Goal: Transaction & Acquisition: Purchase product/service

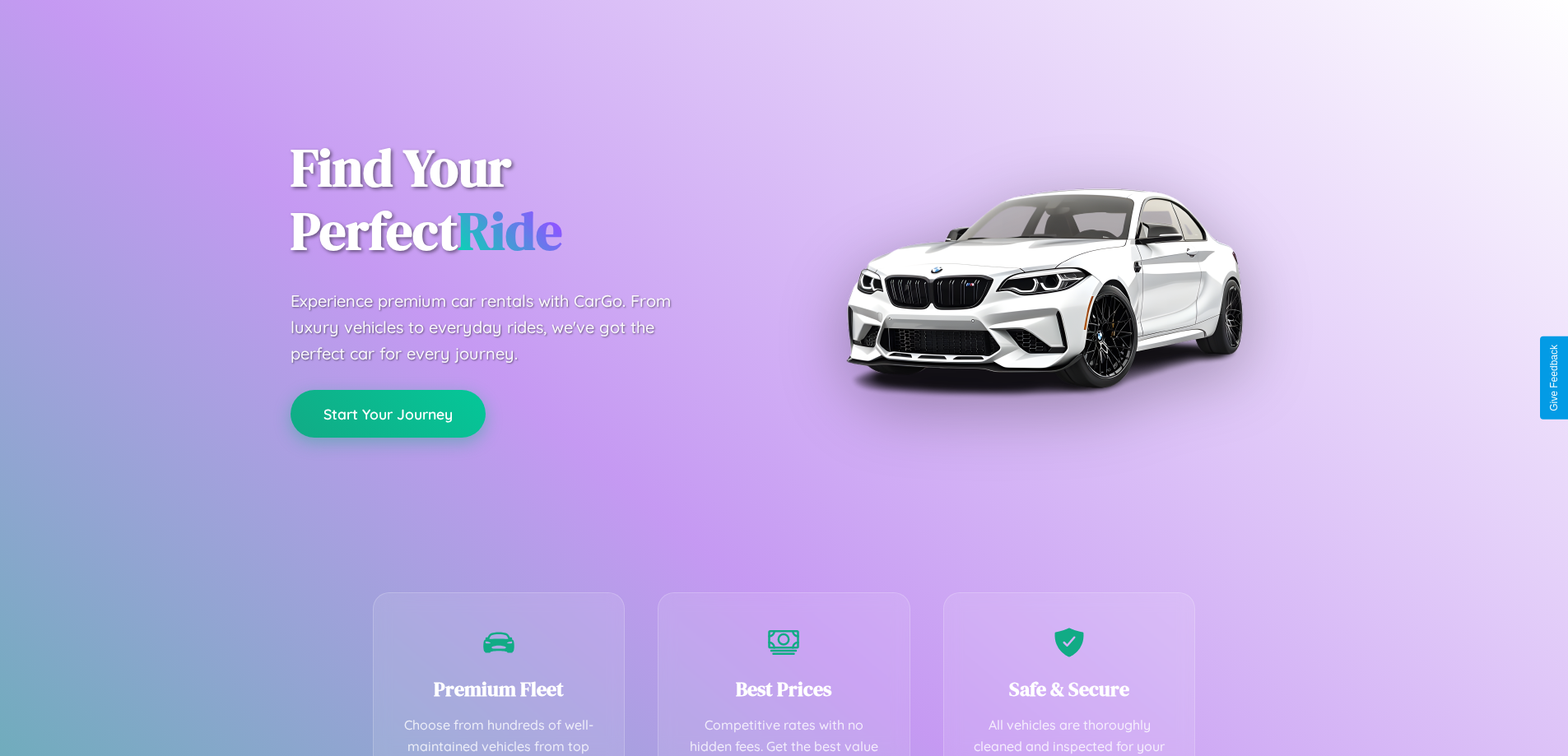
click at [387, 414] on button "Start Your Journey" at bounding box center [387, 413] width 195 height 48
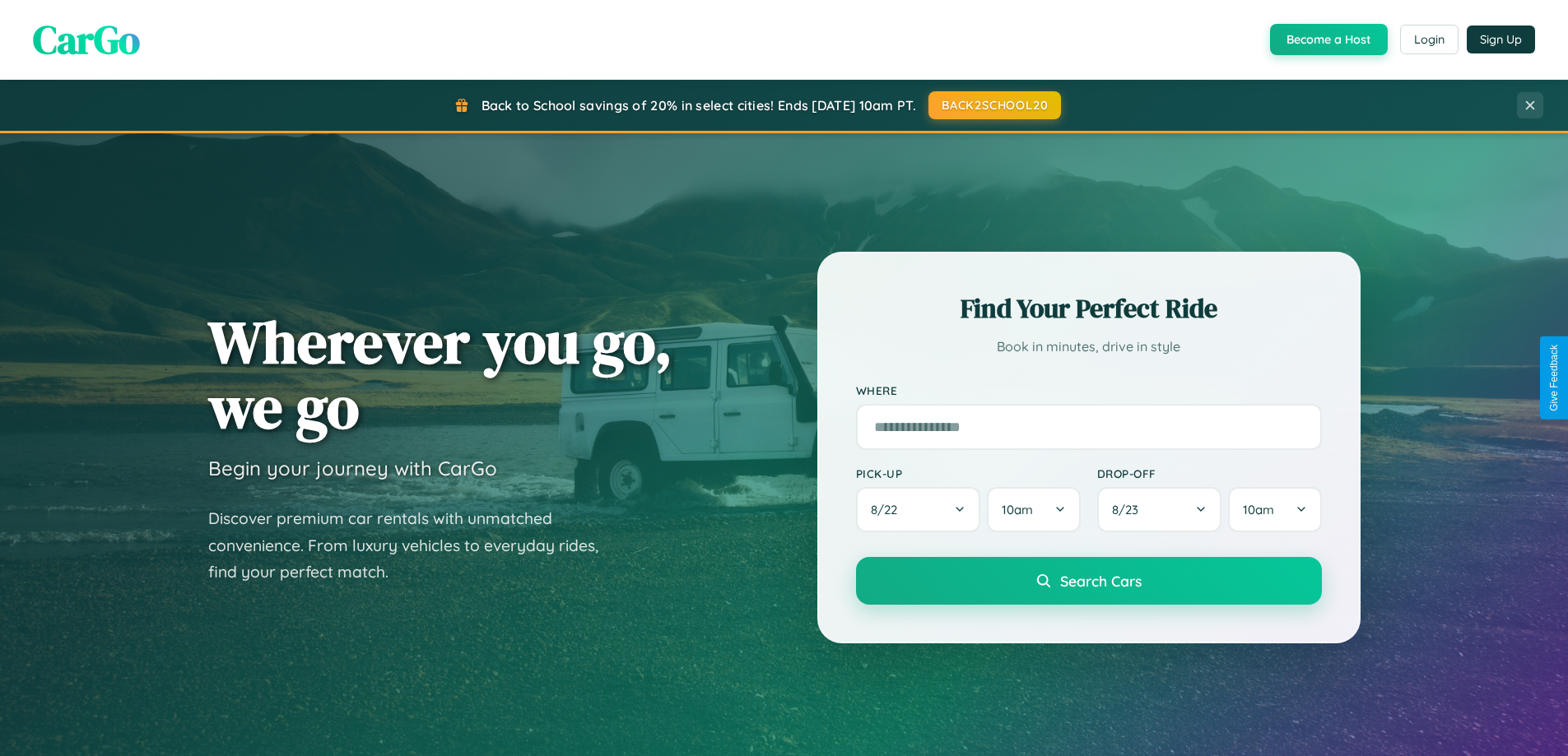
scroll to position [48, 0]
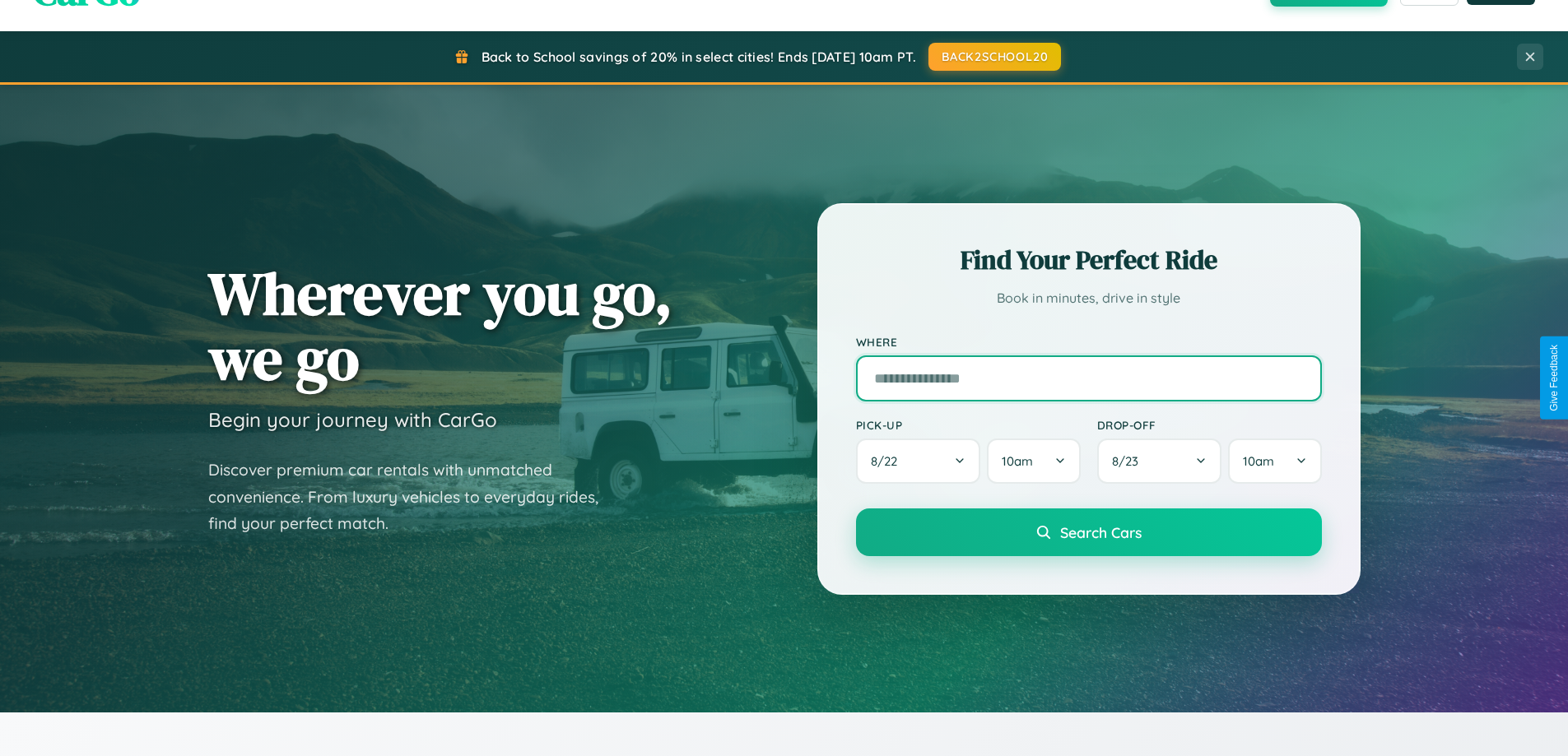
click at [1088, 378] on input "text" at bounding box center [1088, 378] width 465 height 46
type input "**********"
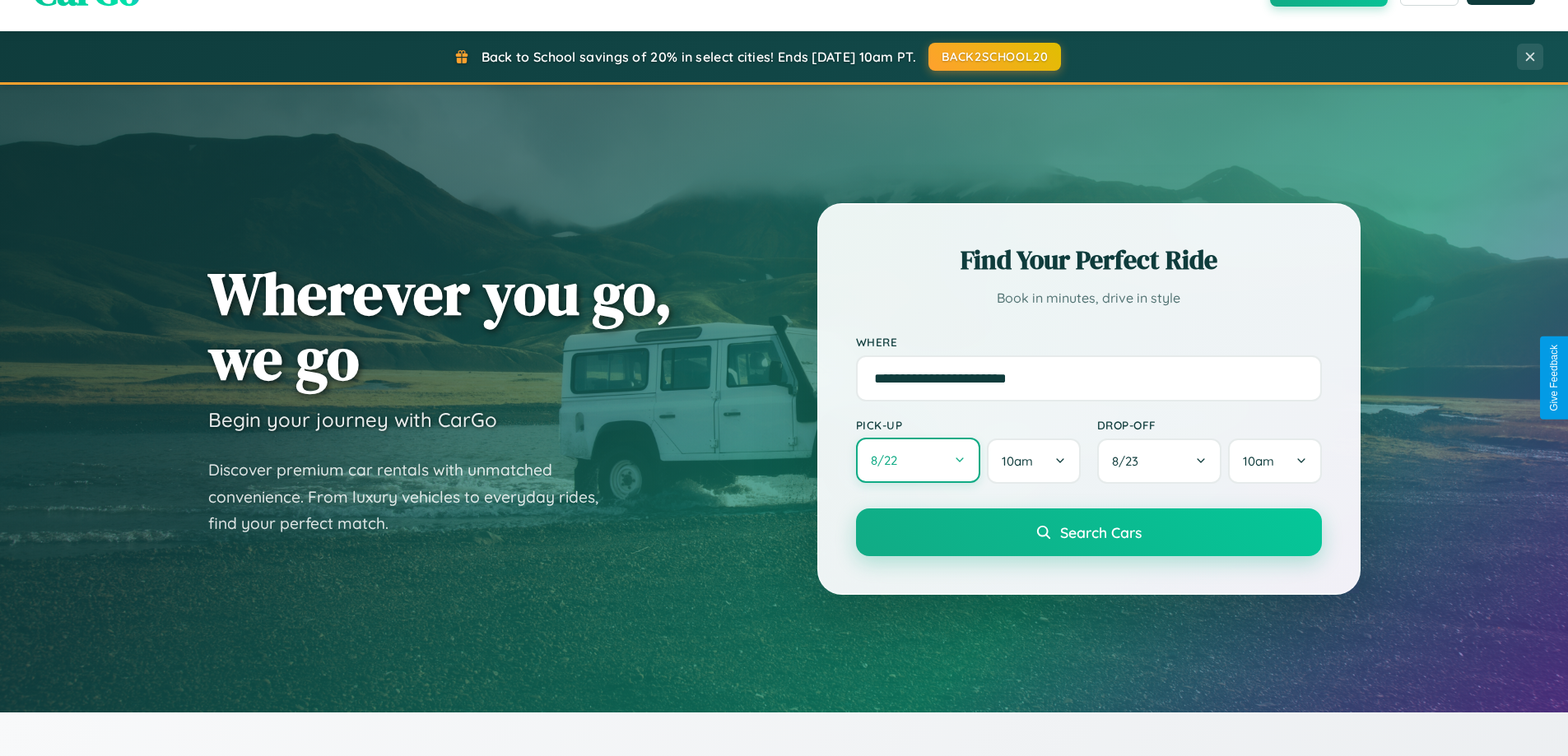
click at [918, 460] on button "8 / 22" at bounding box center [918, 460] width 125 height 46
select select "*"
select select "****"
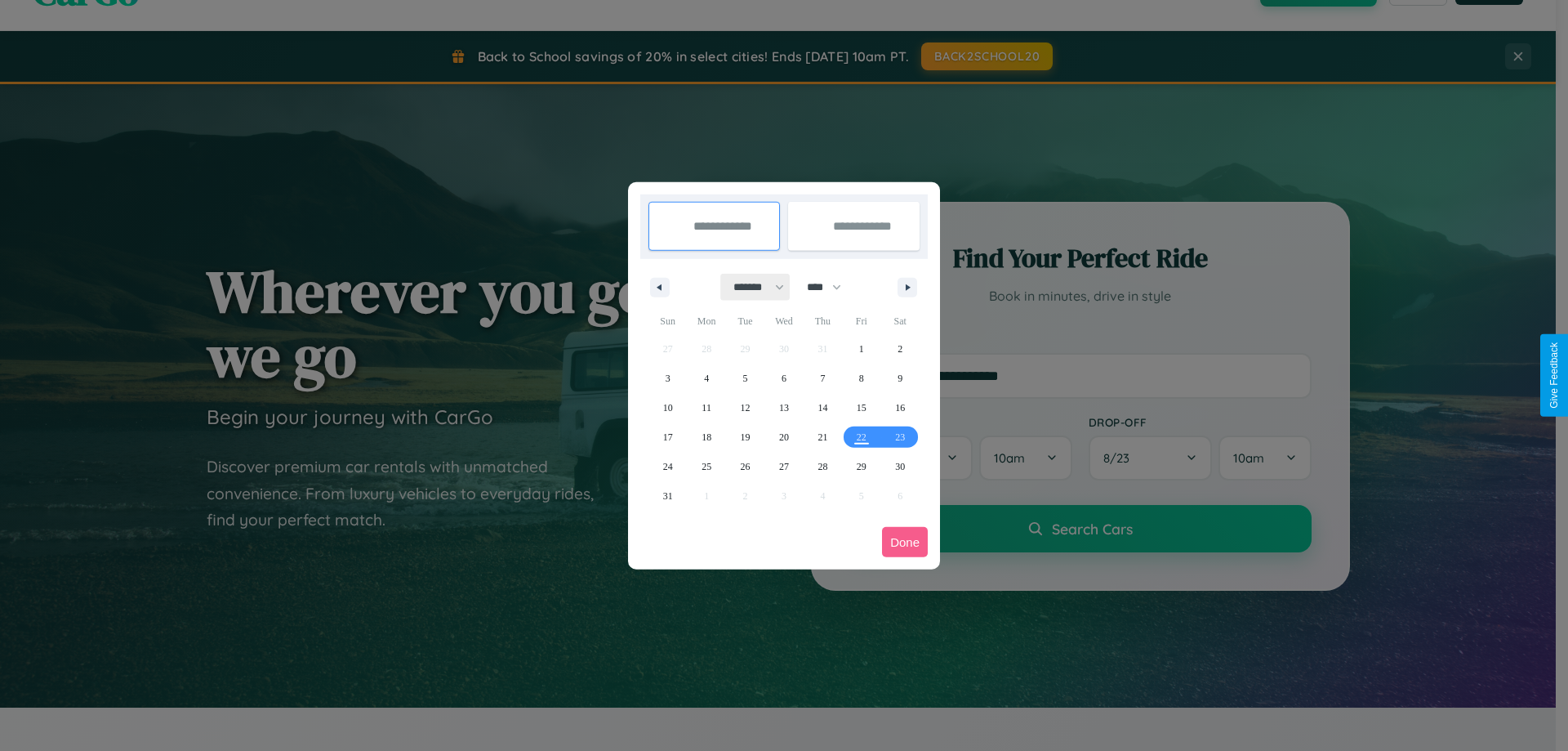
drag, startPoint x: 752, startPoint y: 287, endPoint x: 784, endPoint y: 328, distance: 52.0
click at [752, 287] on select "******* ******** ***** ***** *** **** **** ****** ********* ******* ******** **…" at bounding box center [755, 287] width 69 height 27
select select "*"
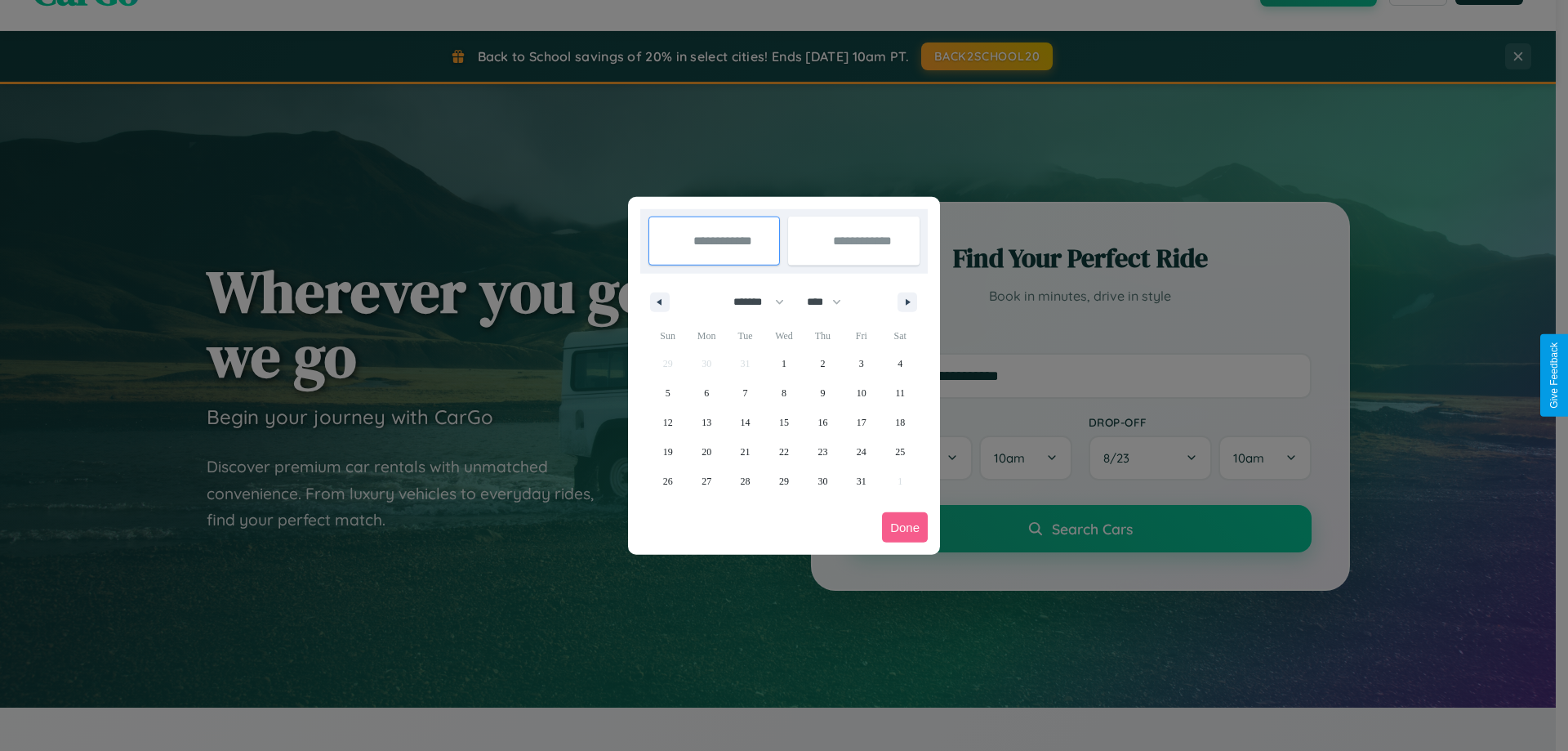
click at [831, 302] on select "**** **** **** **** **** **** **** **** **** **** **** **** **** **** **** ****…" at bounding box center [823, 301] width 49 height 27
select select "****"
click at [706, 481] on span "26" at bounding box center [706, 482] width 10 height 30
type input "**********"
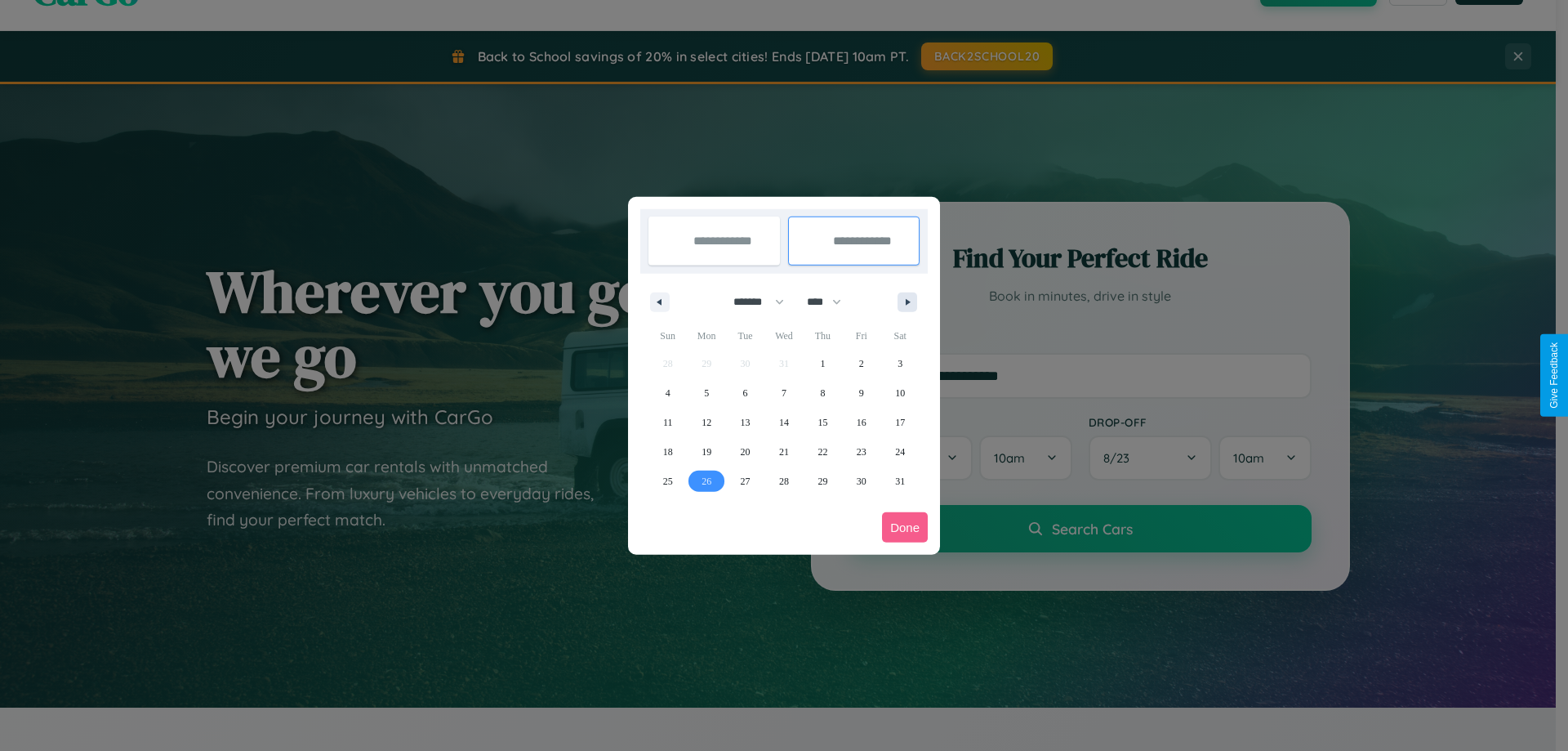
click at [907, 302] on icon "button" at bounding box center [910, 302] width 8 height 6
select select "*"
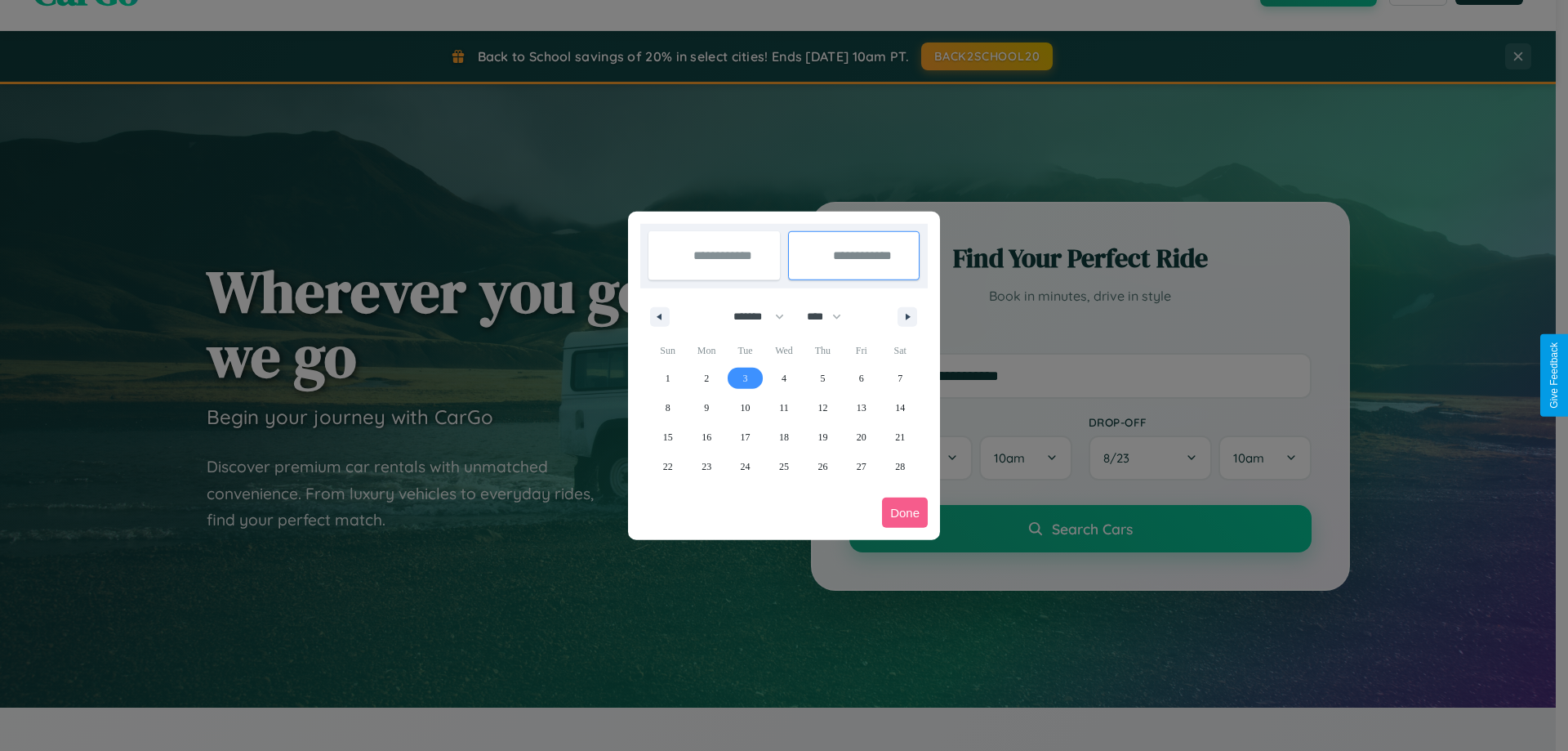
click at [745, 378] on span "3" at bounding box center [745, 379] width 5 height 30
type input "**********"
select select "*"
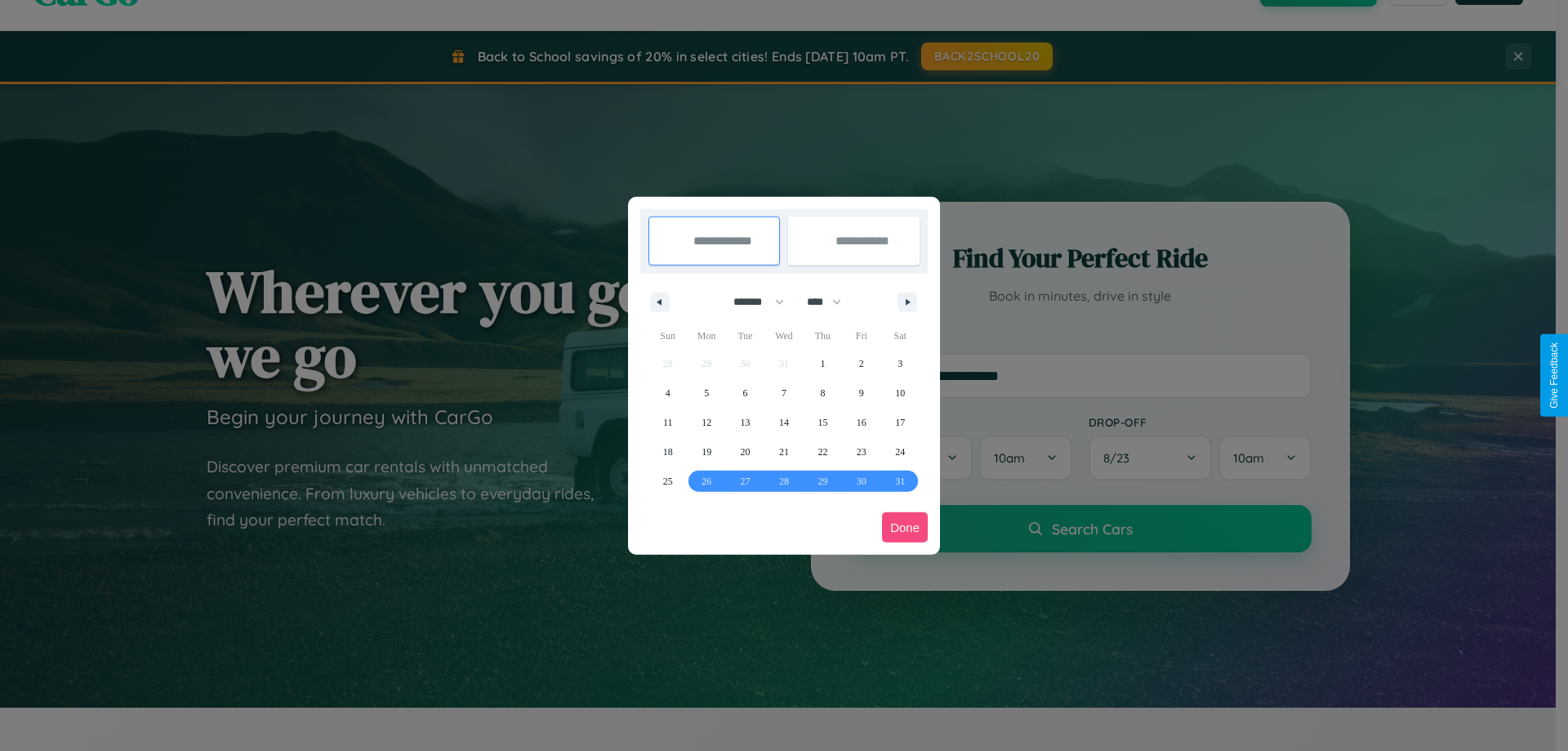
click at [904, 527] on button "Done" at bounding box center [904, 527] width 45 height 31
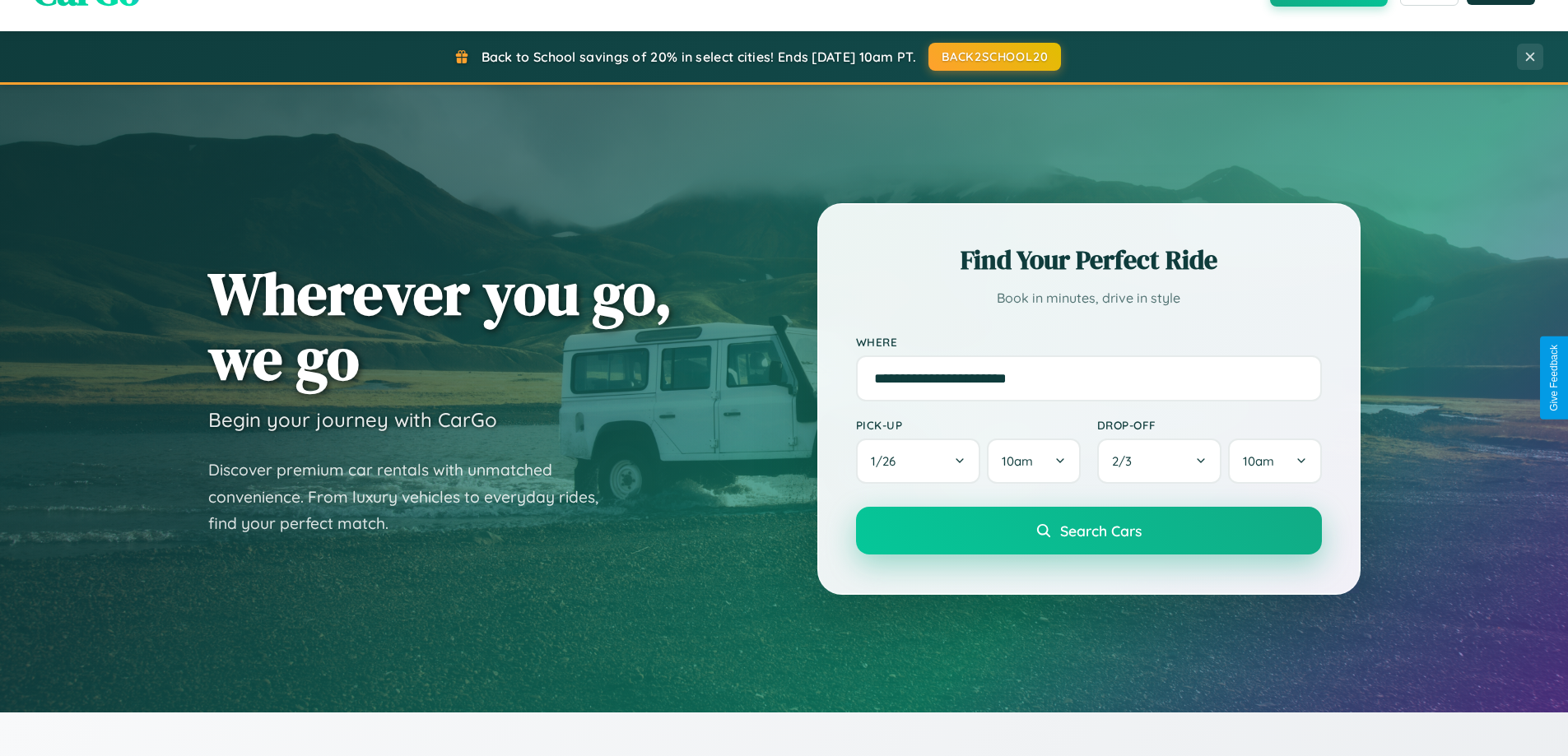
click at [1088, 530] on span "Search Cars" at bounding box center [1100, 529] width 81 height 18
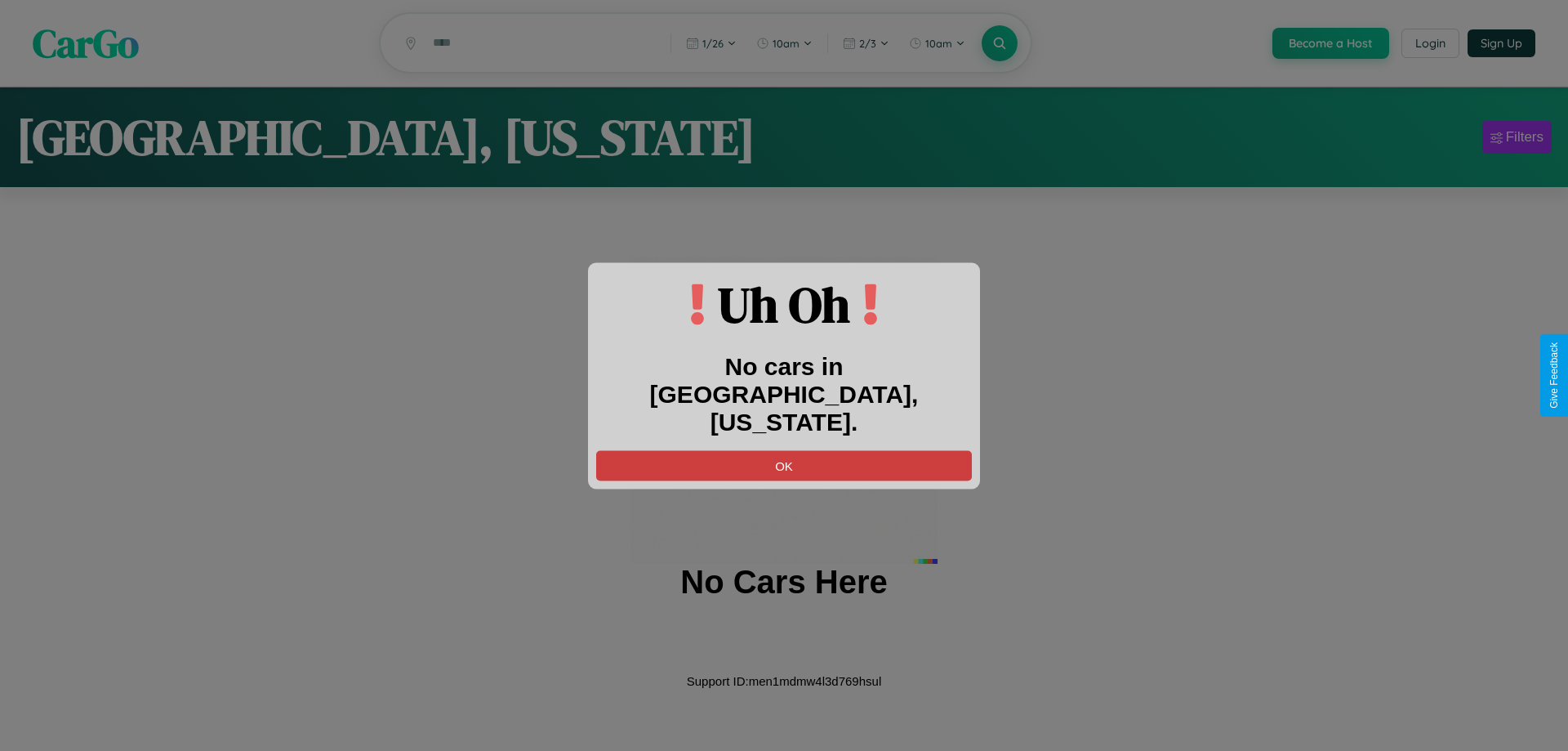
click at [784, 451] on button "OK" at bounding box center [784, 465] width 376 height 31
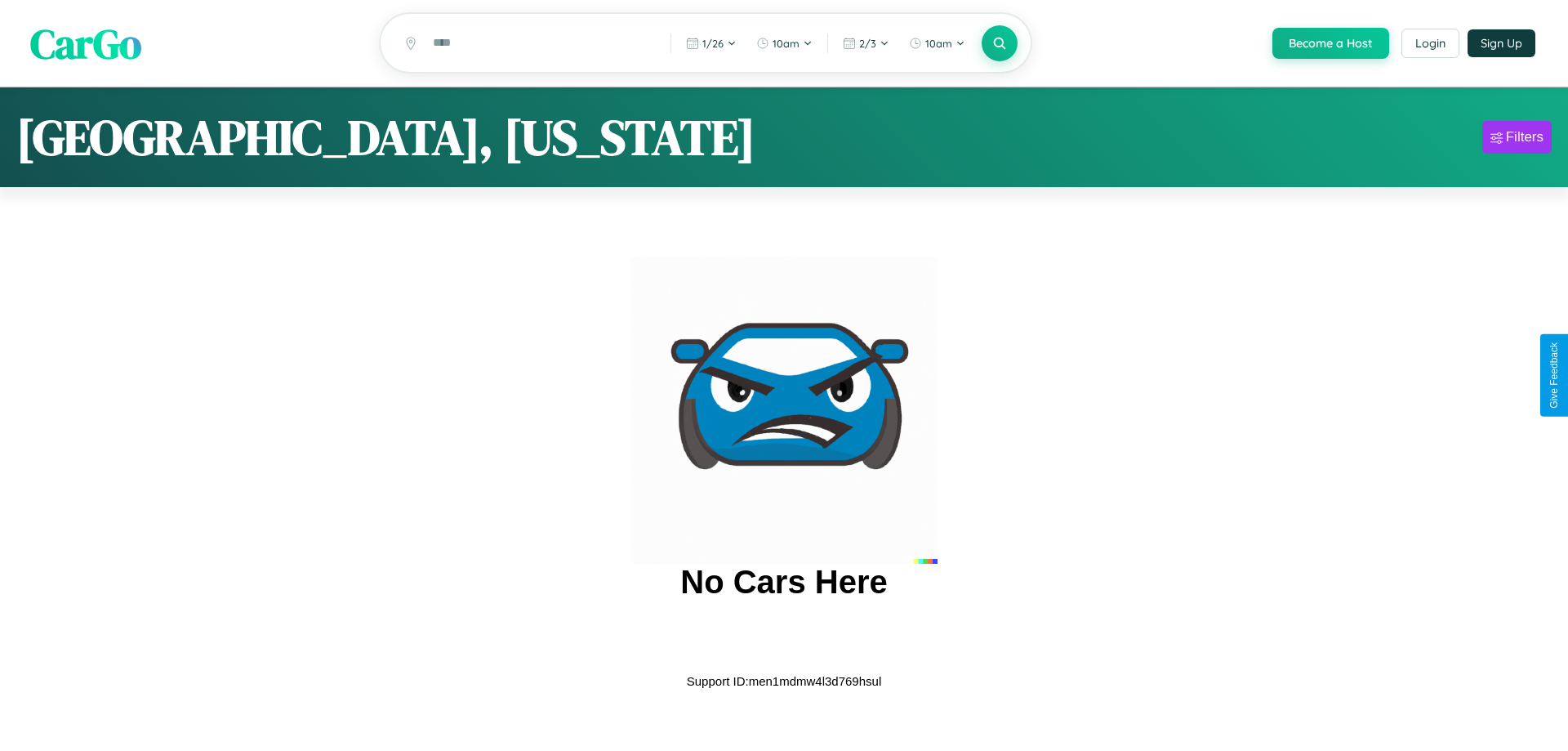
click at [86, 44] on span "CarGo" at bounding box center [86, 43] width 111 height 56
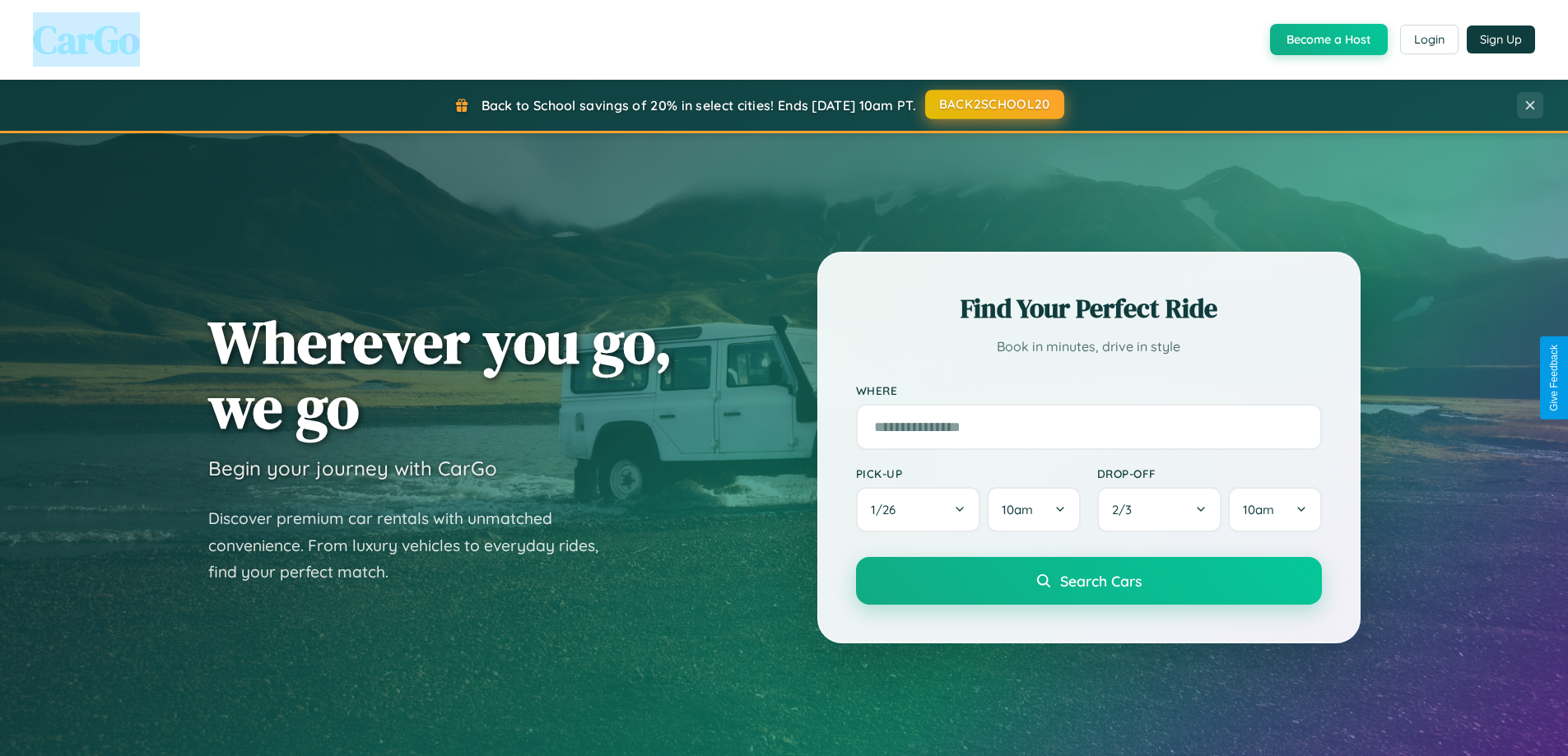
click at [993, 104] on button "BACK2SCHOOL20" at bounding box center [994, 104] width 139 height 30
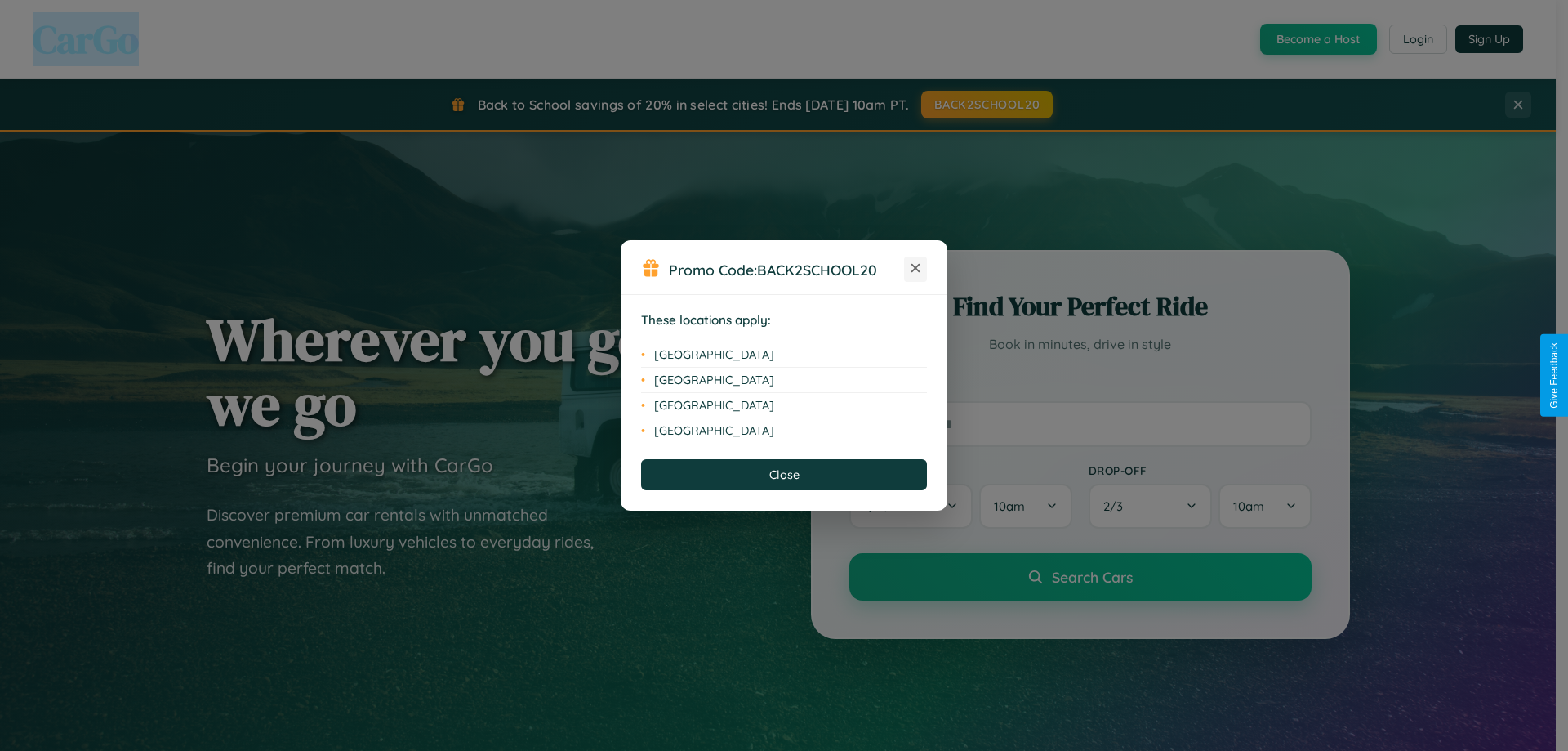
click at [915, 269] on icon at bounding box center [915, 269] width 9 height 9
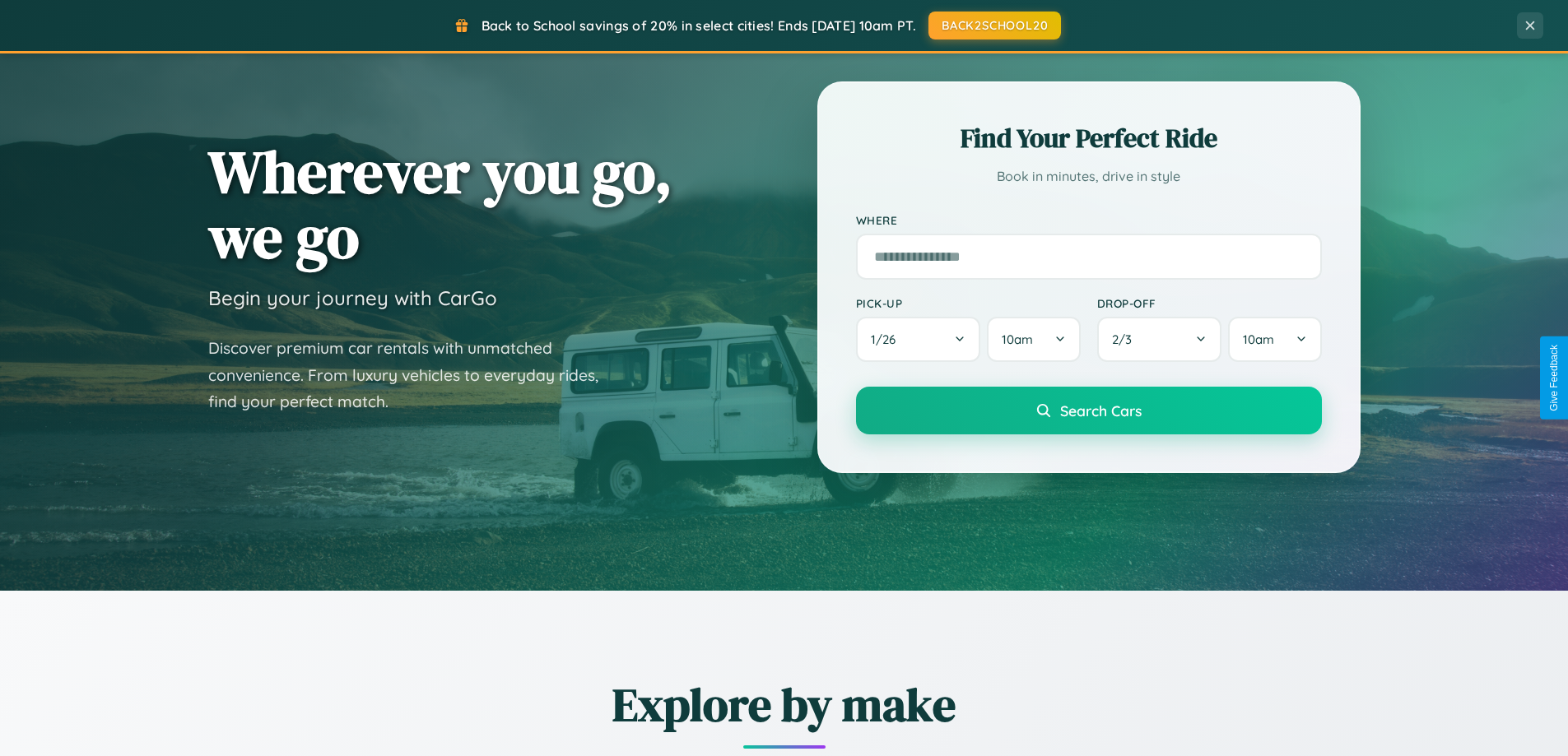
scroll to position [1132, 0]
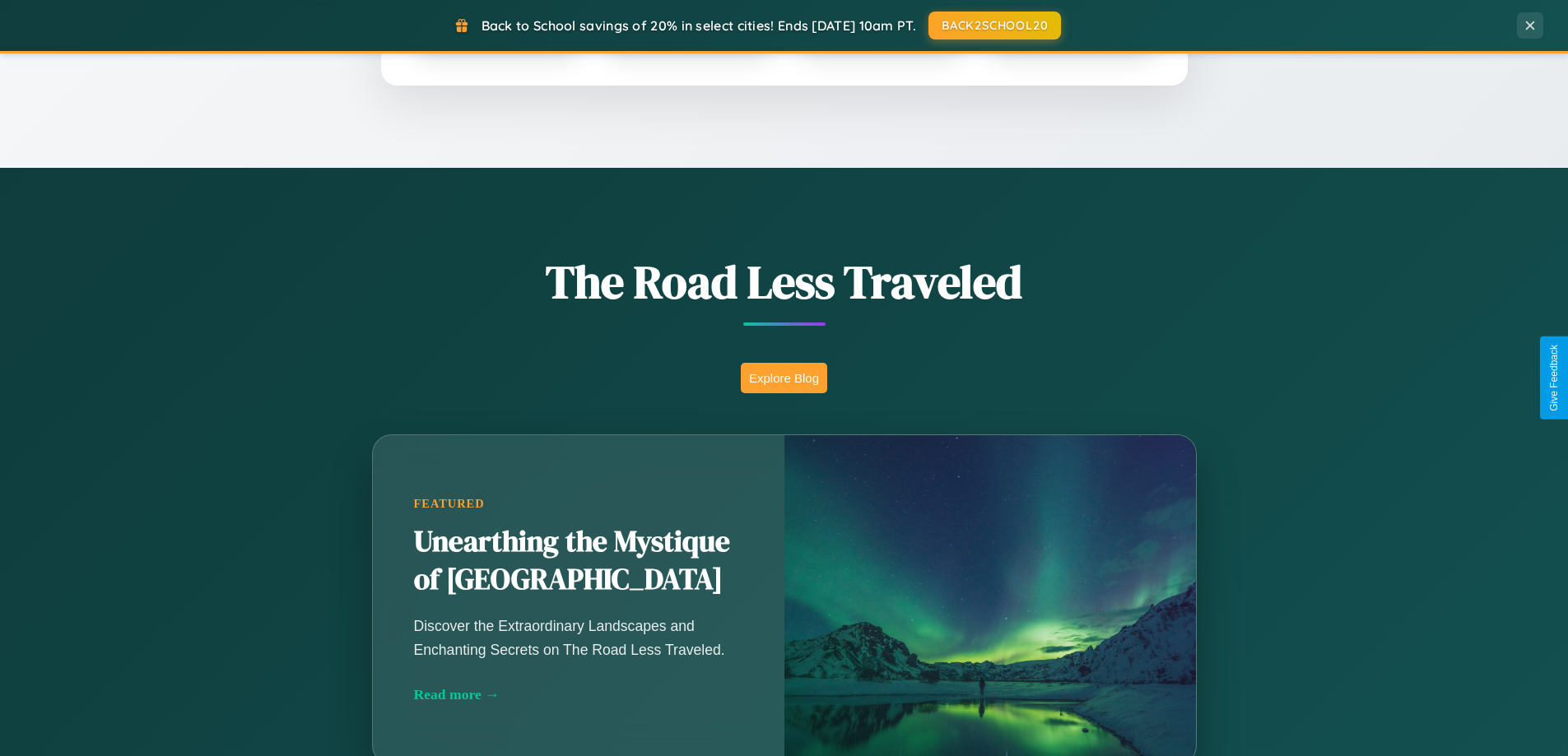
click at [784, 378] on button "Explore Blog" at bounding box center [784, 378] width 87 height 31
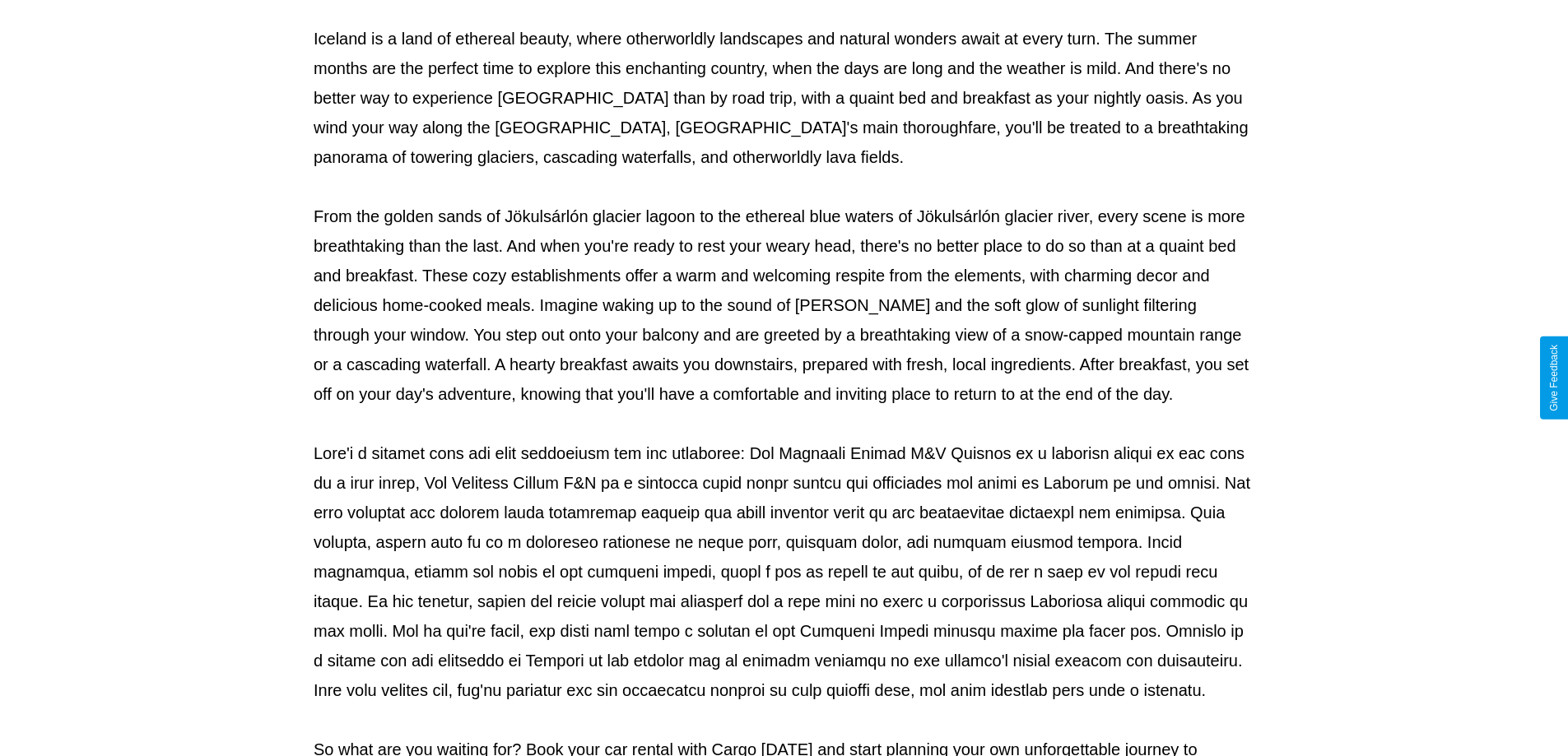
scroll to position [532, 0]
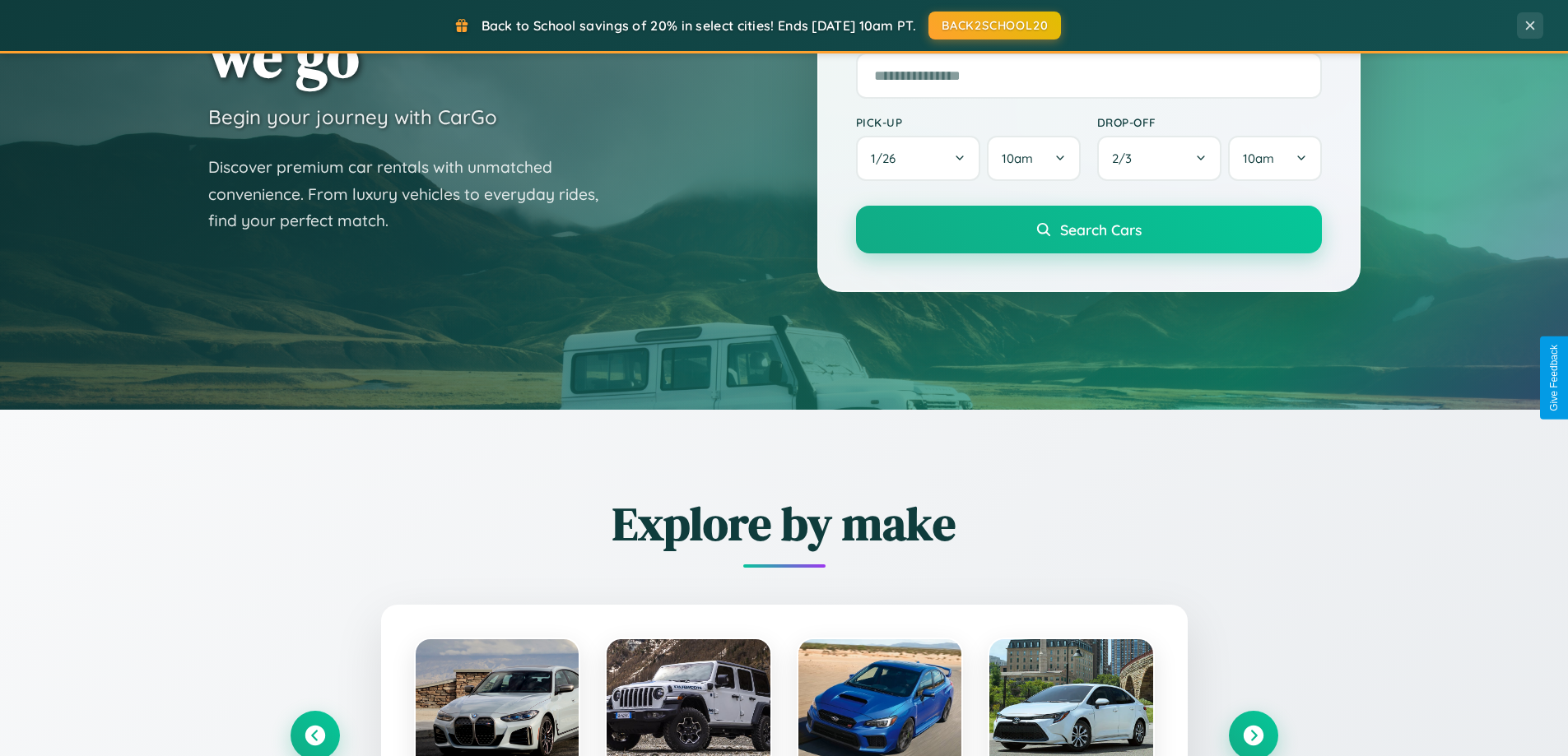
scroll to position [48, 0]
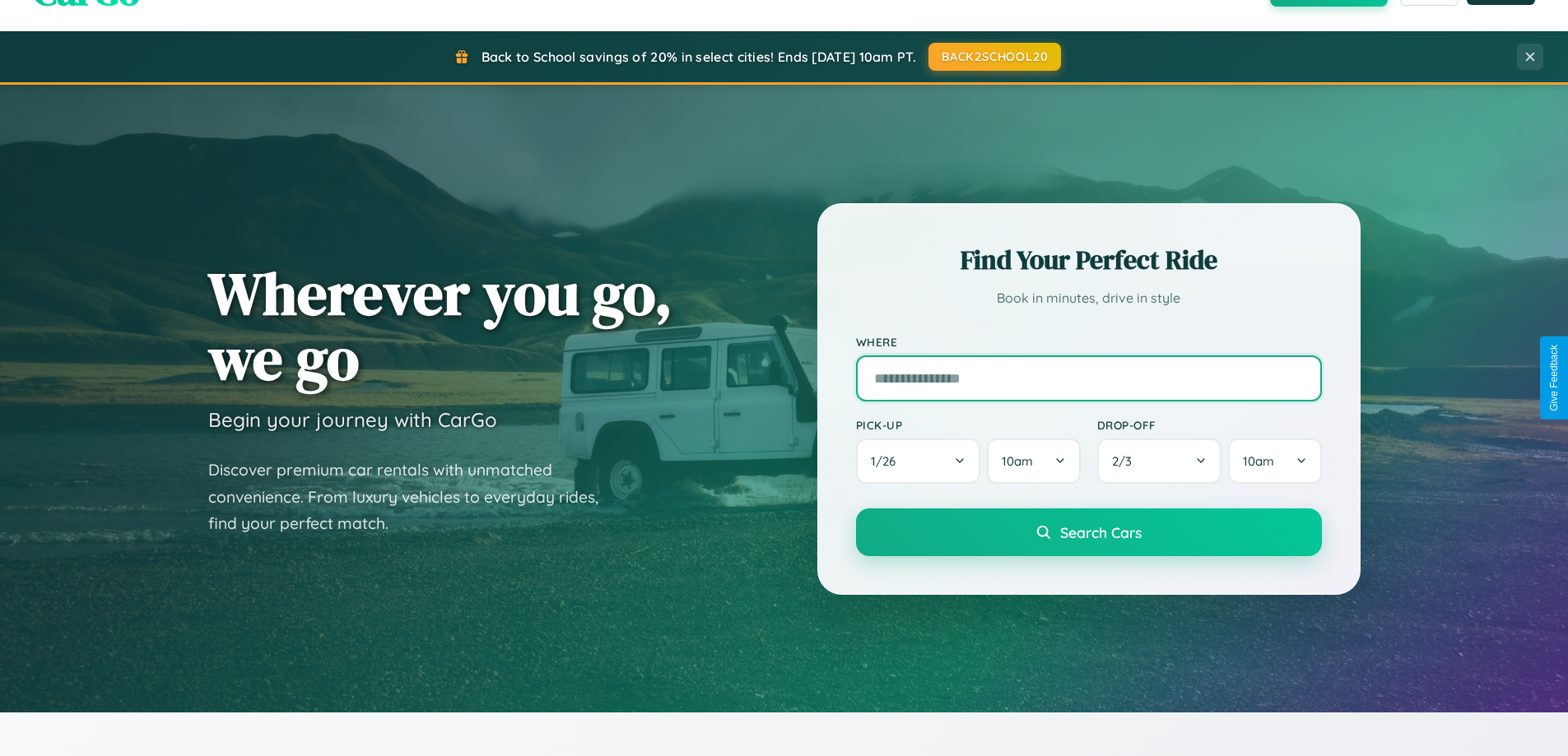
click at [1088, 378] on input "text" at bounding box center [1088, 378] width 465 height 46
type input "******"
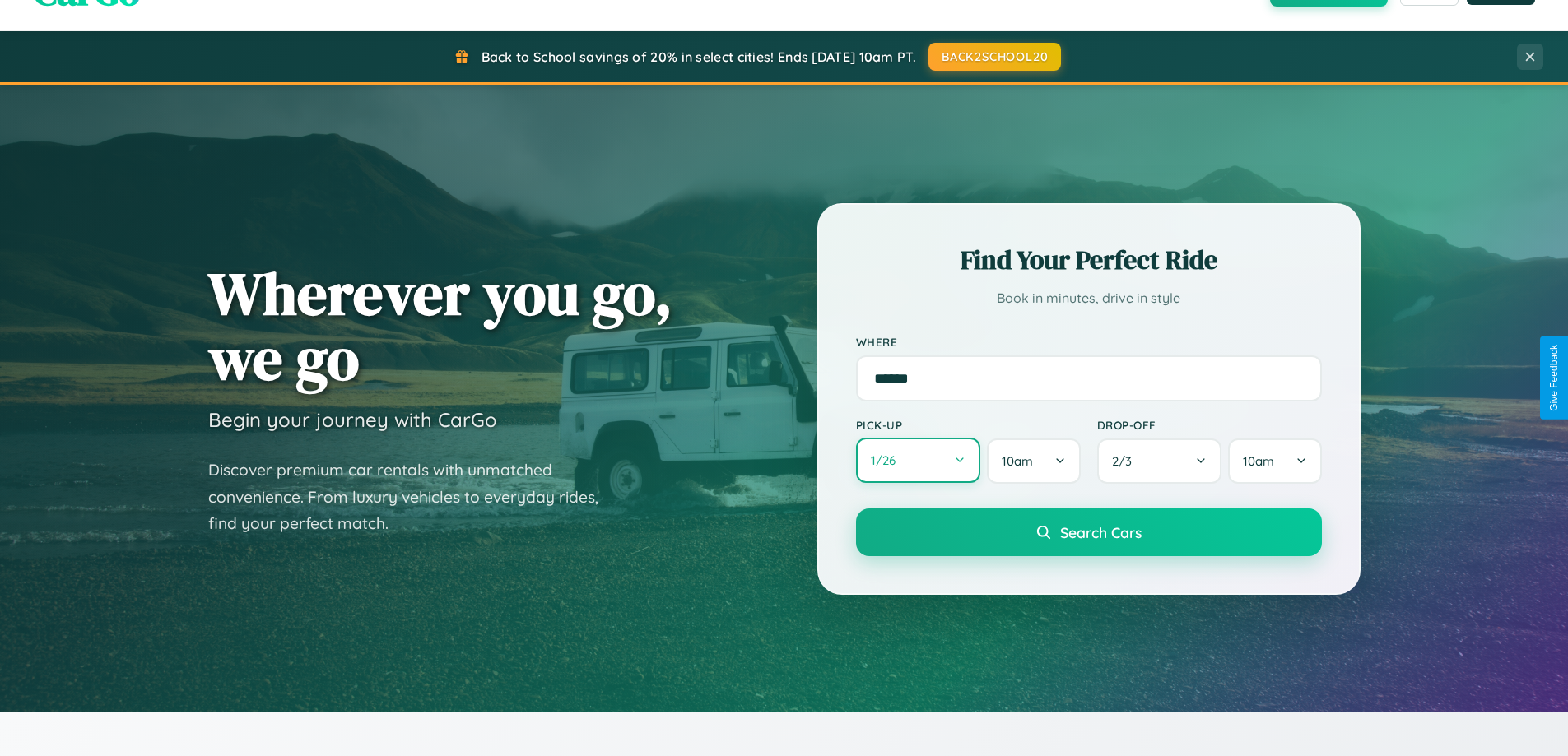
click at [918, 460] on button "1 / 26" at bounding box center [918, 460] width 125 height 46
select select "*"
select select "****"
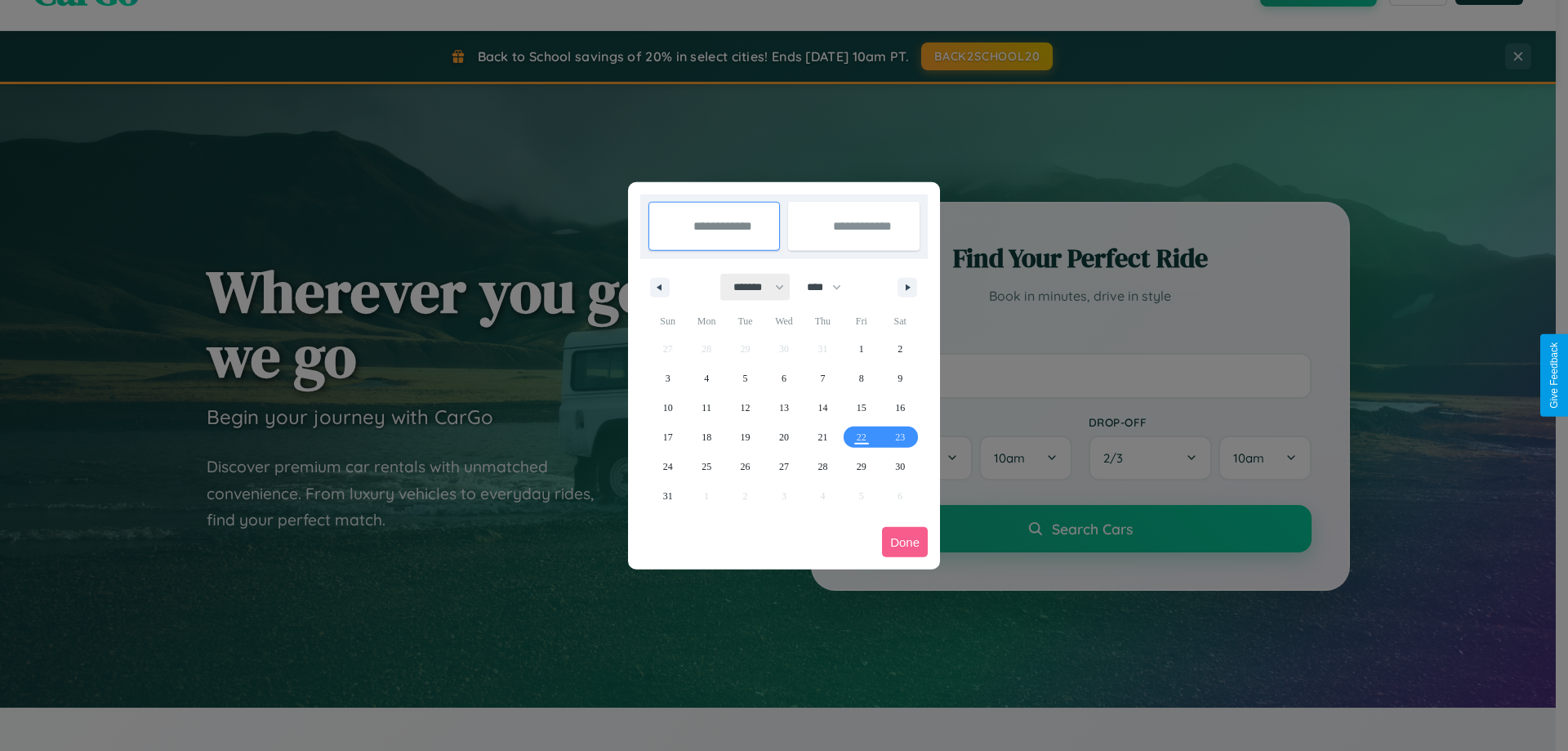
drag, startPoint x: 752, startPoint y: 287, endPoint x: 784, endPoint y: 328, distance: 52.0
click at [752, 287] on select "******* ******** ***** ***** *** **** **** ****** ********* ******* ******** **…" at bounding box center [755, 287] width 69 height 27
select select "*"
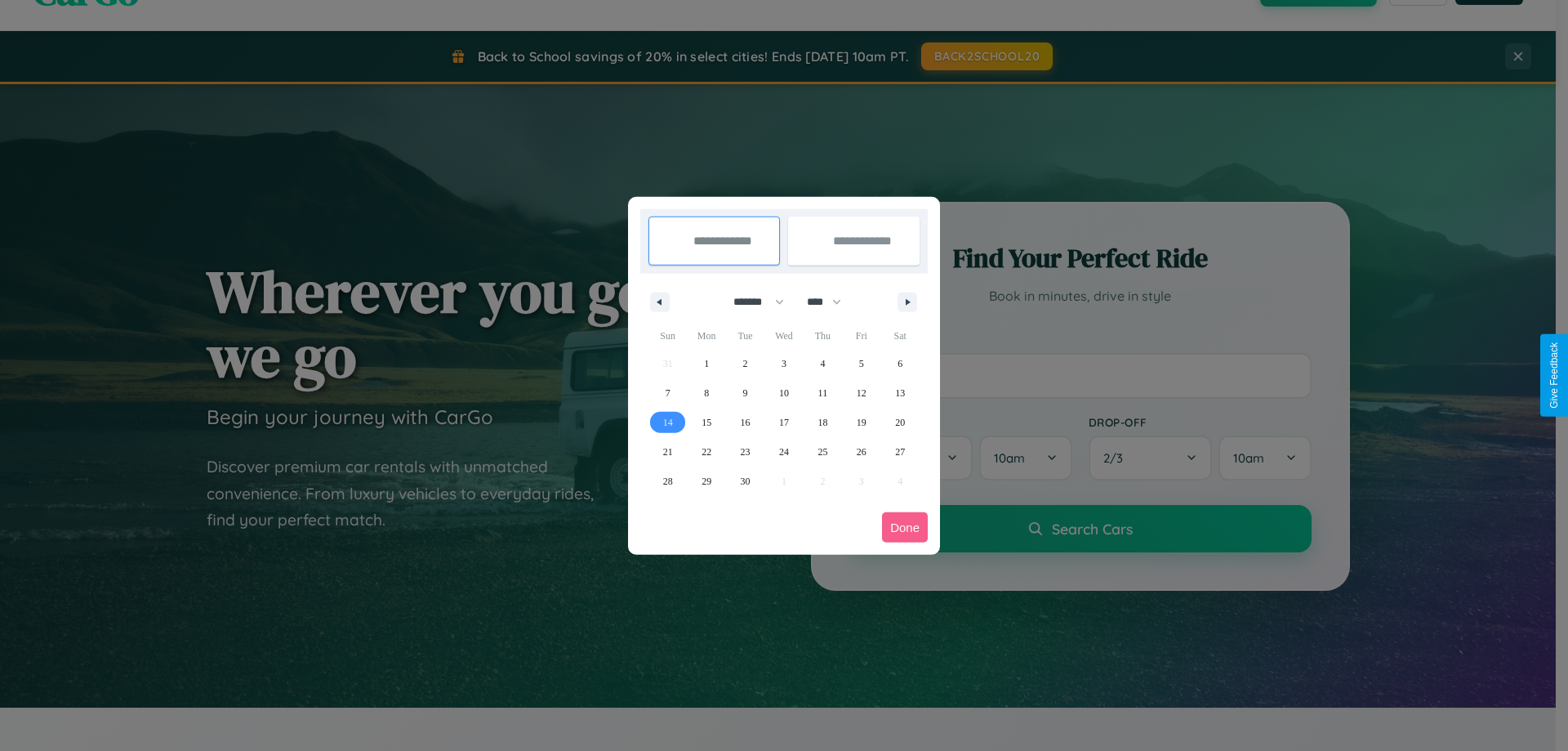
click at [667, 421] on span "14" at bounding box center [667, 422] width 10 height 30
type input "**********"
click at [667, 451] on span "21" at bounding box center [667, 452] width 10 height 30
type input "**********"
click at [904, 527] on button "Done" at bounding box center [904, 527] width 45 height 31
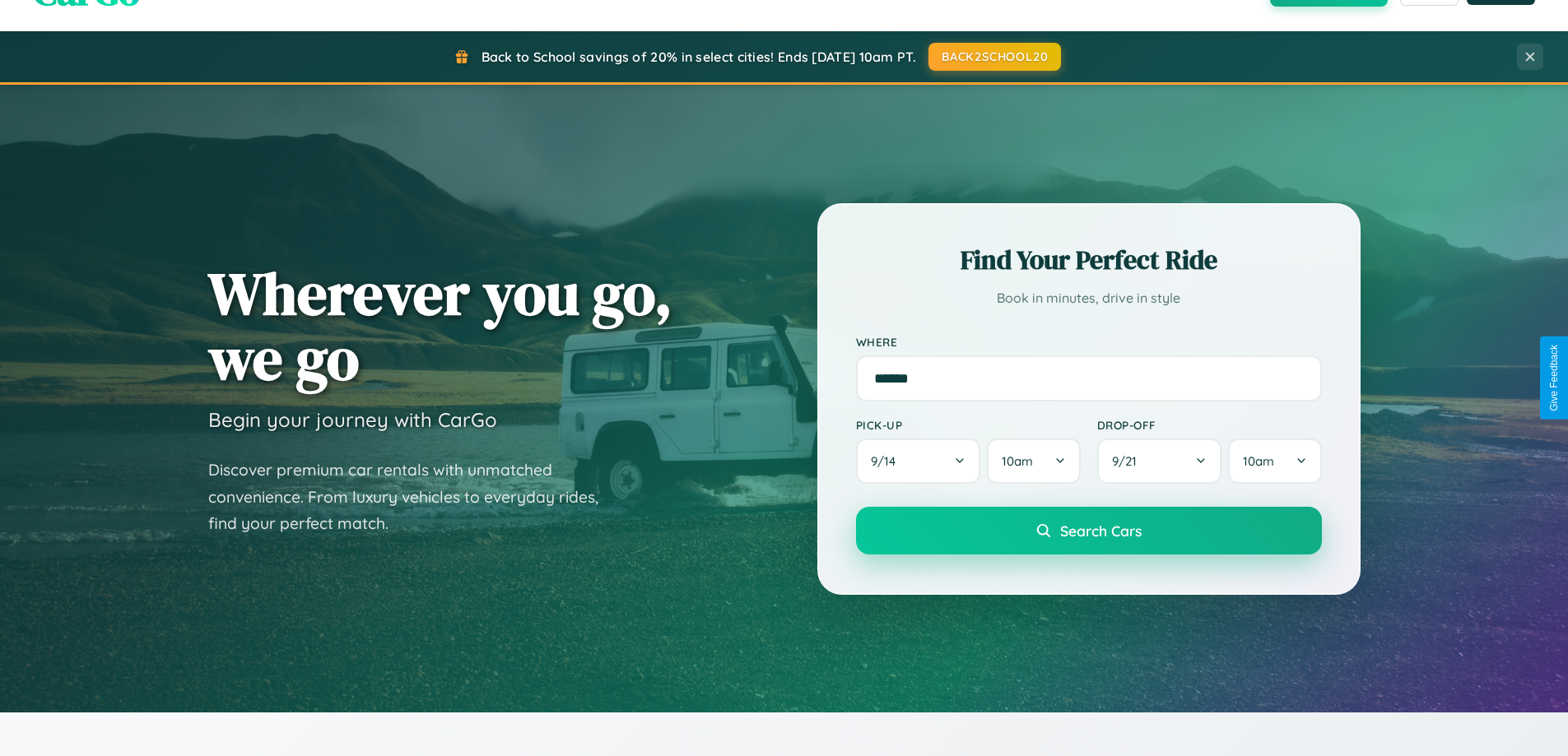
click at [1088, 530] on span "Search Cars" at bounding box center [1100, 529] width 81 height 18
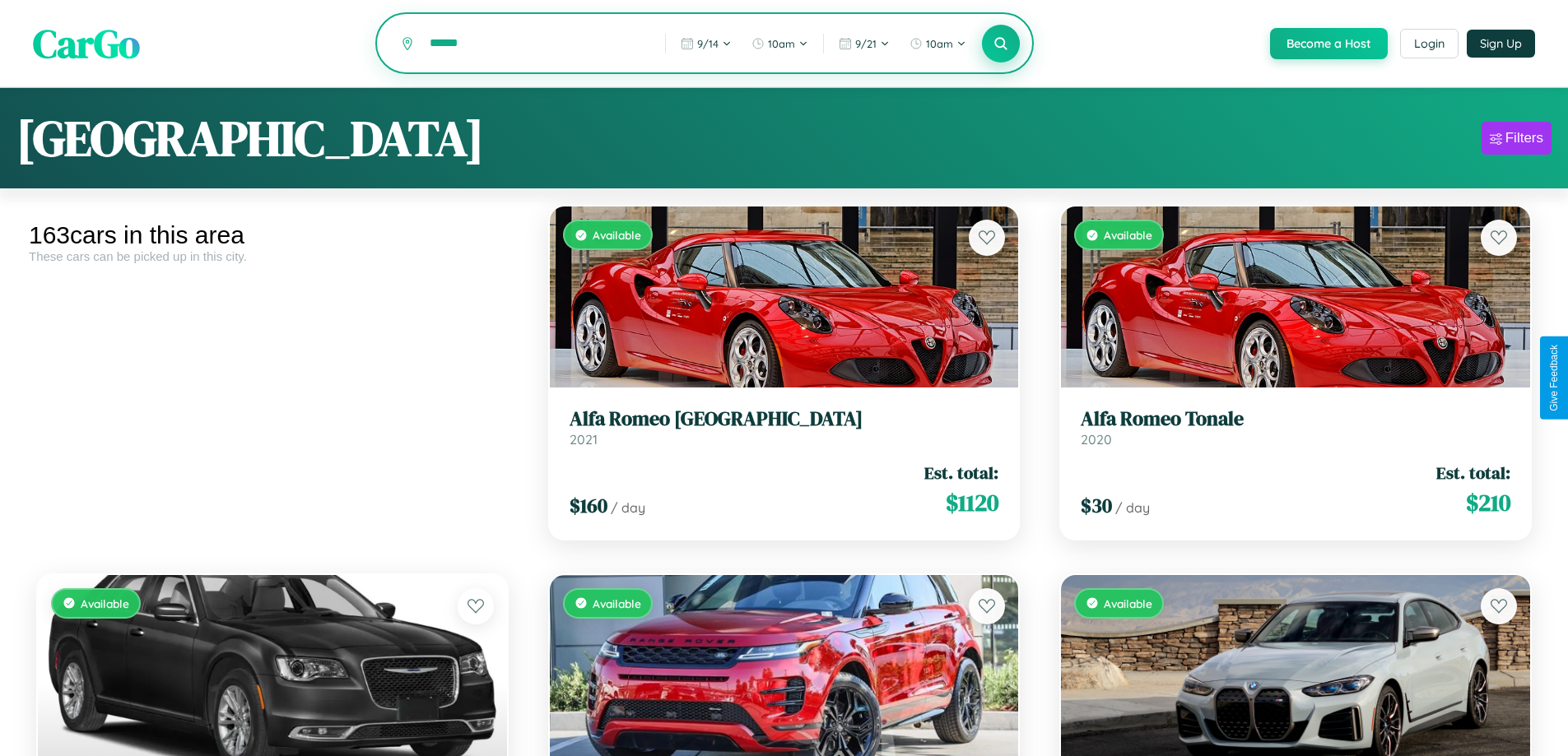
type input "******"
click at [1000, 45] on icon at bounding box center [1001, 43] width 16 height 16
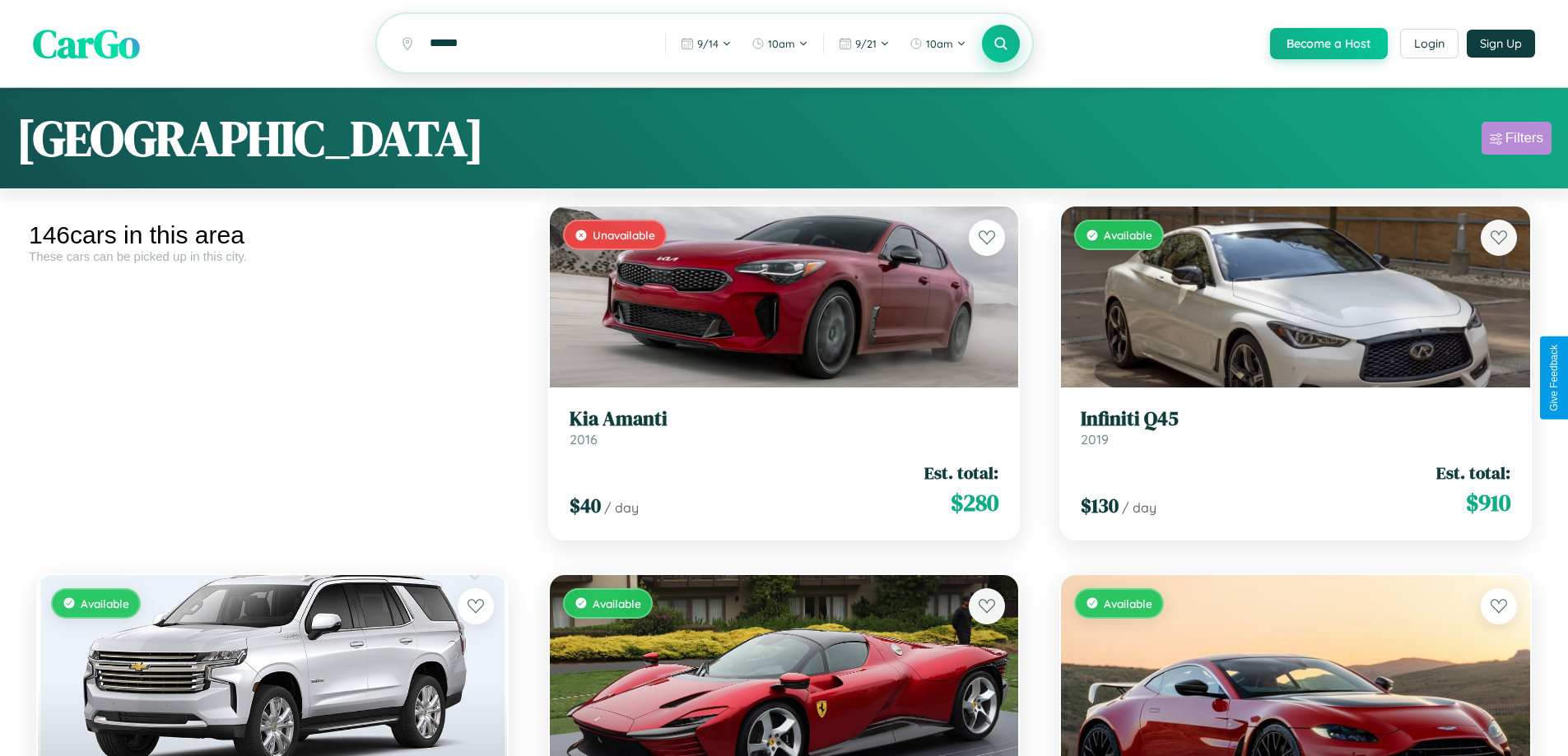
click at [1516, 141] on div "Filters" at bounding box center [1523, 138] width 38 height 17
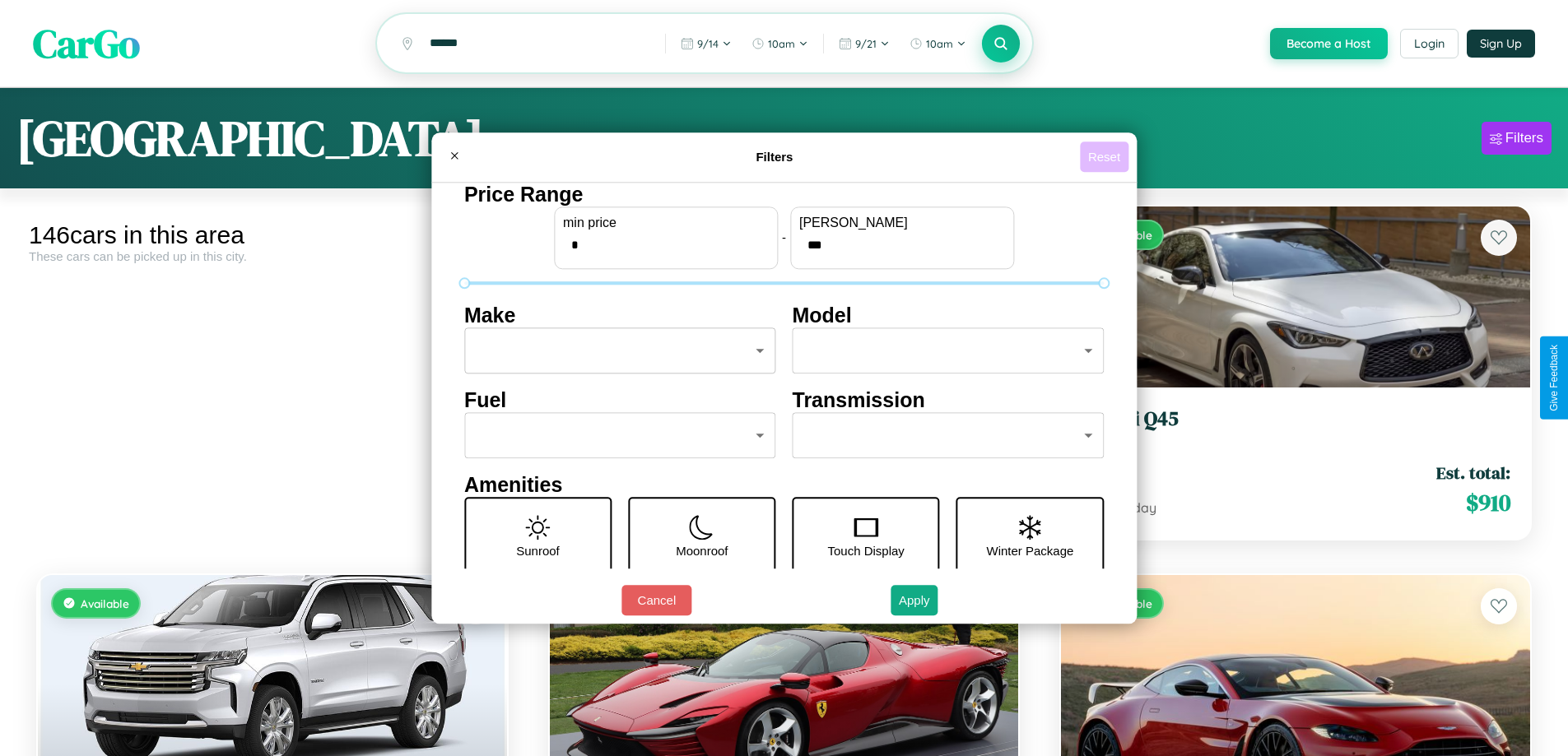
click at [1106, 157] on button "Reset" at bounding box center [1103, 157] width 49 height 31
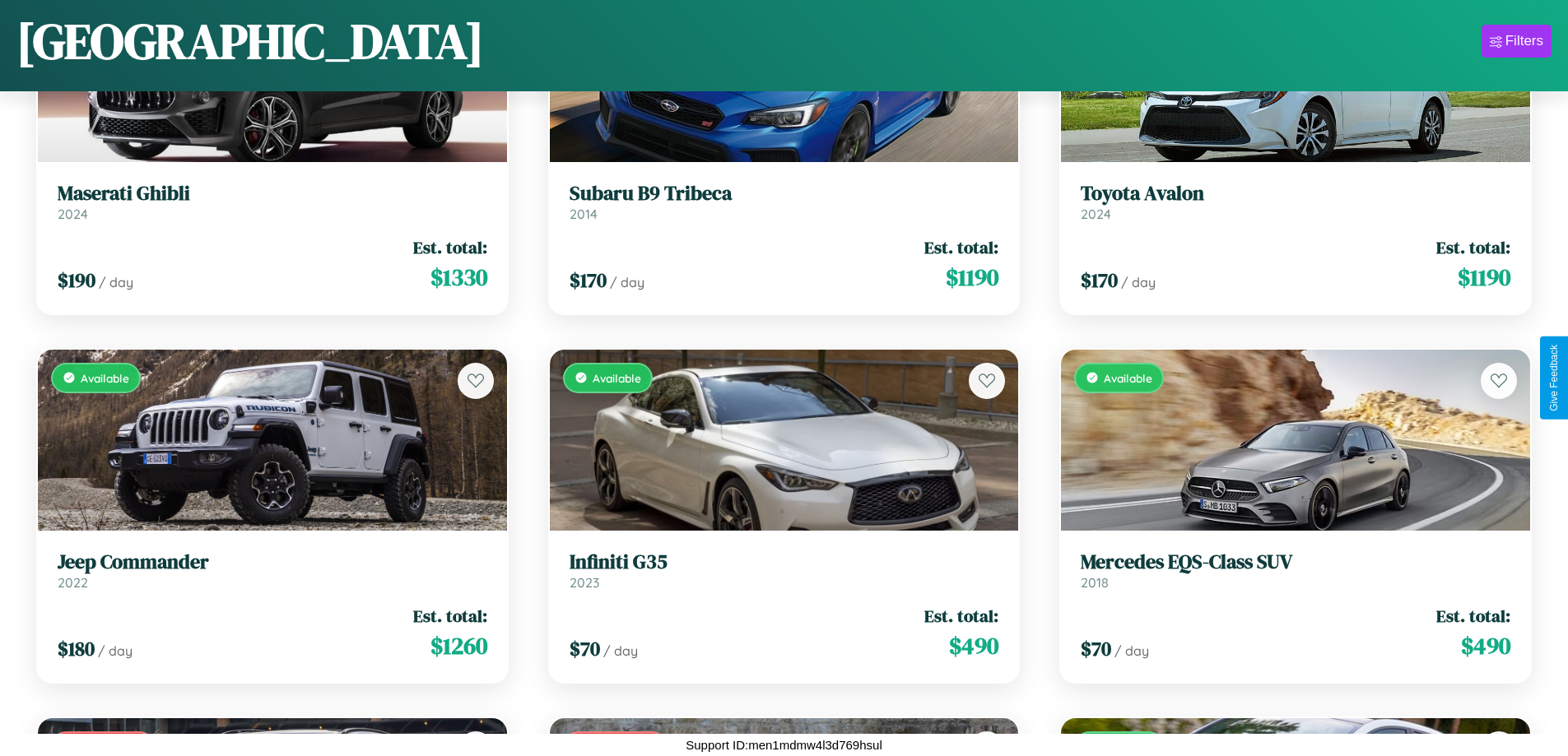
scroll to position [3546, 0]
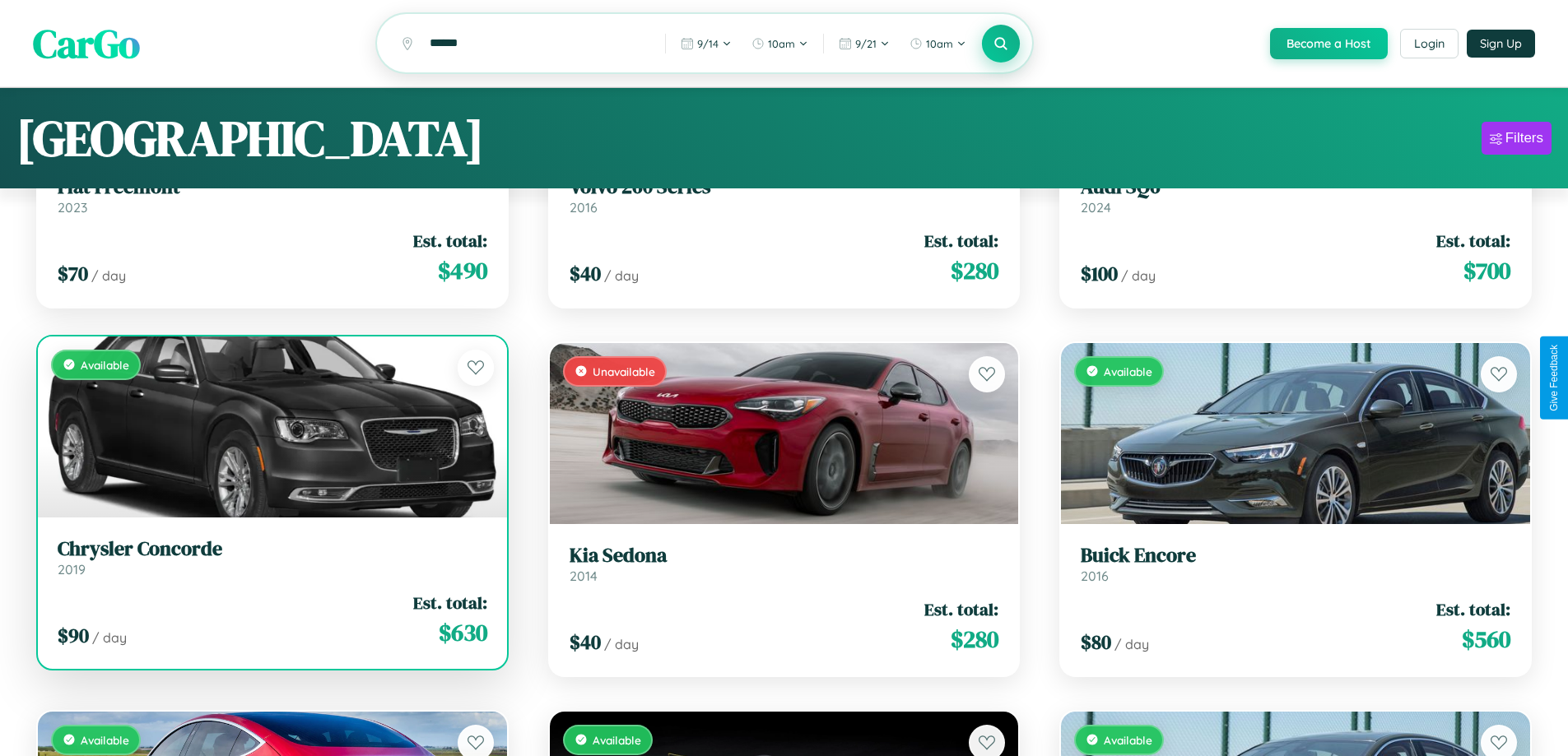
click at [270, 562] on link "Chrysler Concorde 2019" at bounding box center [272, 557] width 429 height 40
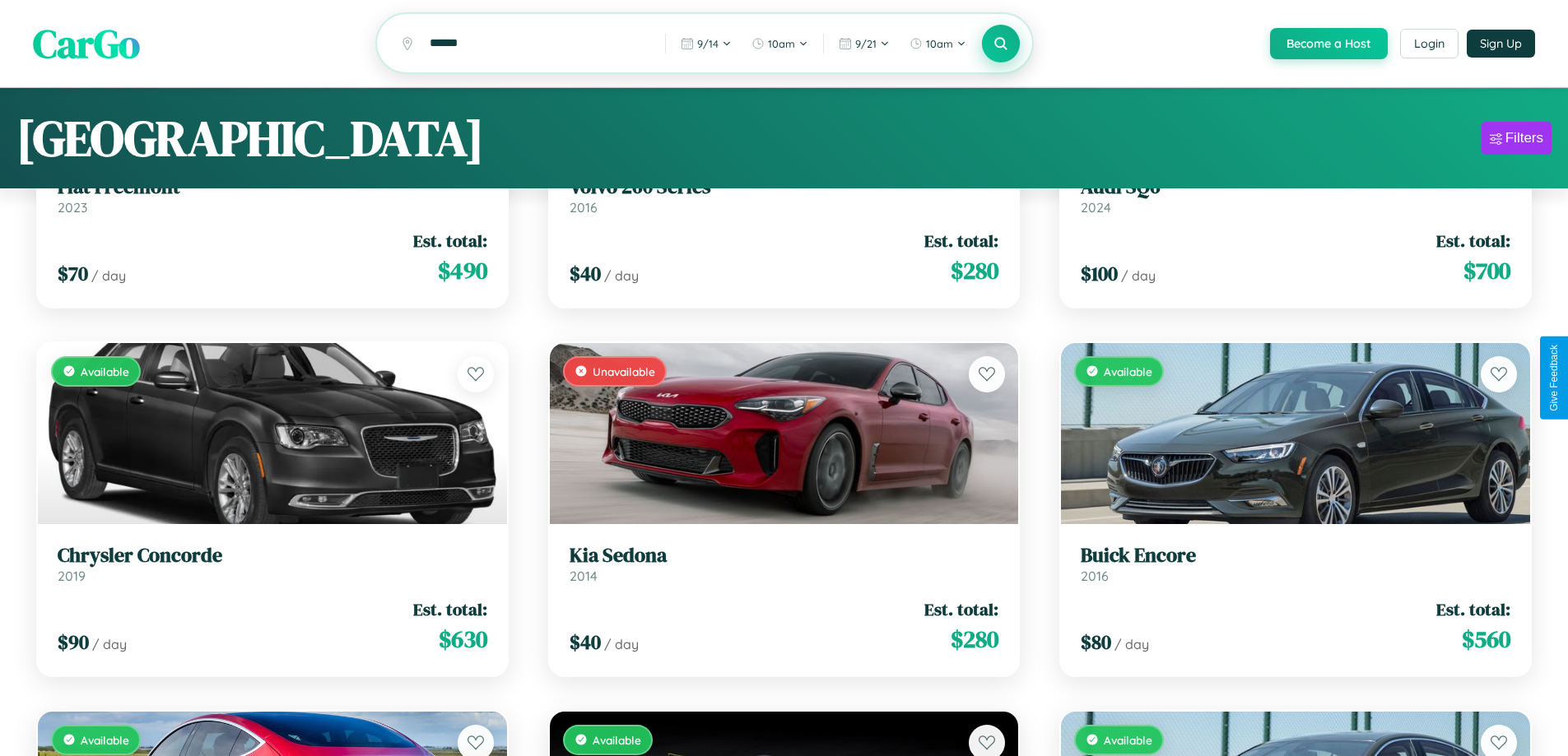
scroll to position [100, 0]
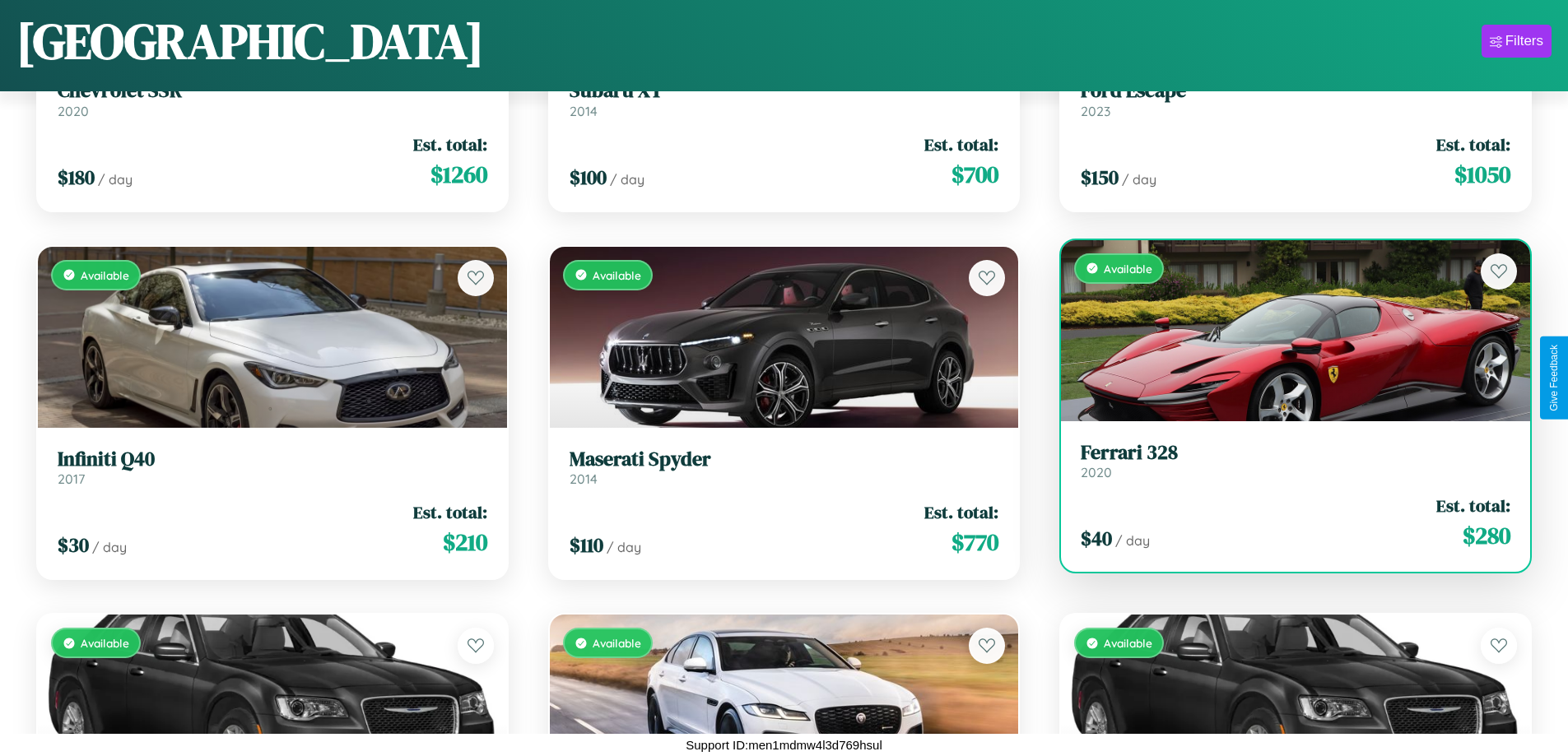
click at [1284, 466] on link "Ferrari 328 2020" at bounding box center [1295, 460] width 429 height 40
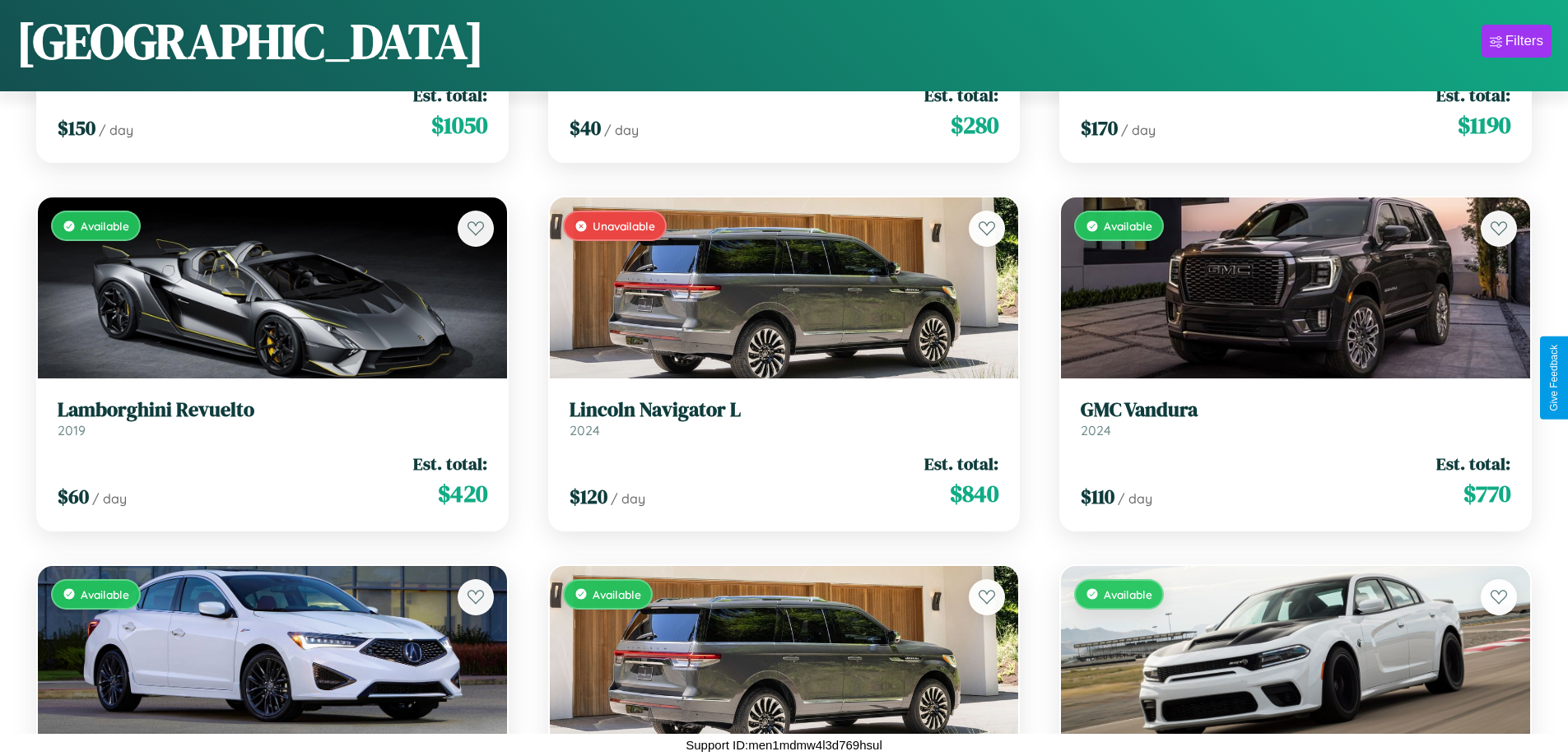
scroll to position [1704, 0]
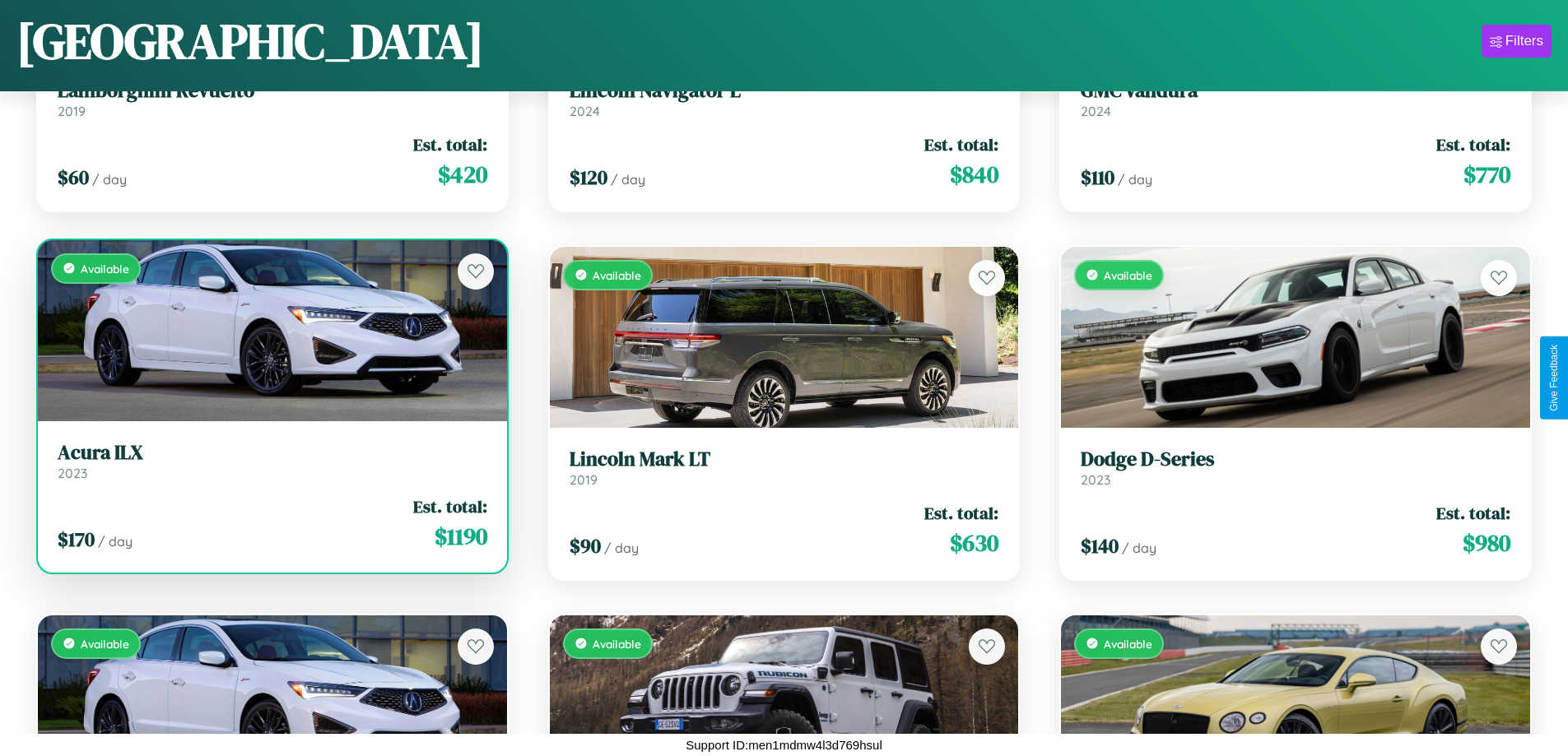
click at [270, 330] on div "Available" at bounding box center [272, 331] width 469 height 181
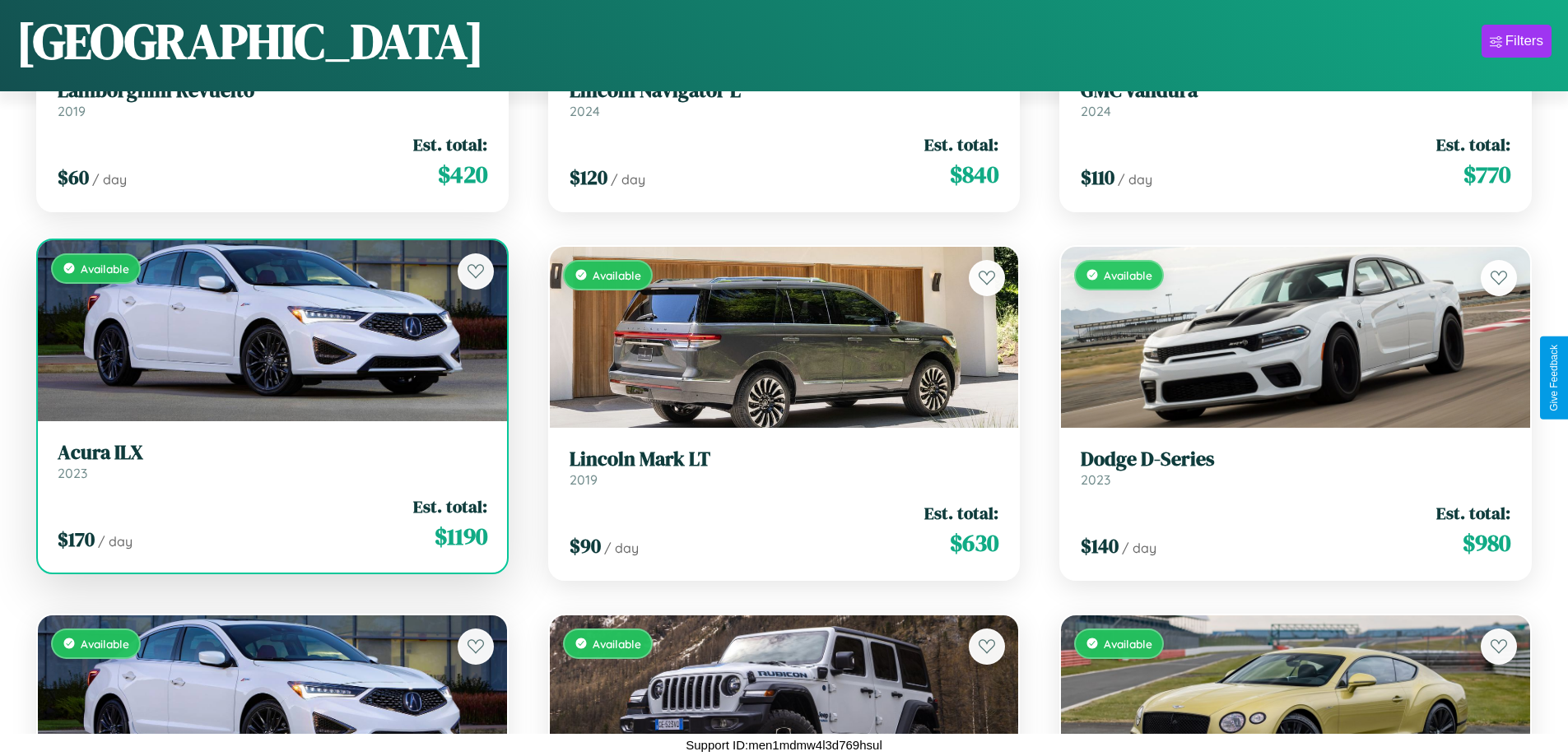
click at [270, 330] on div "Available" at bounding box center [272, 331] width 469 height 181
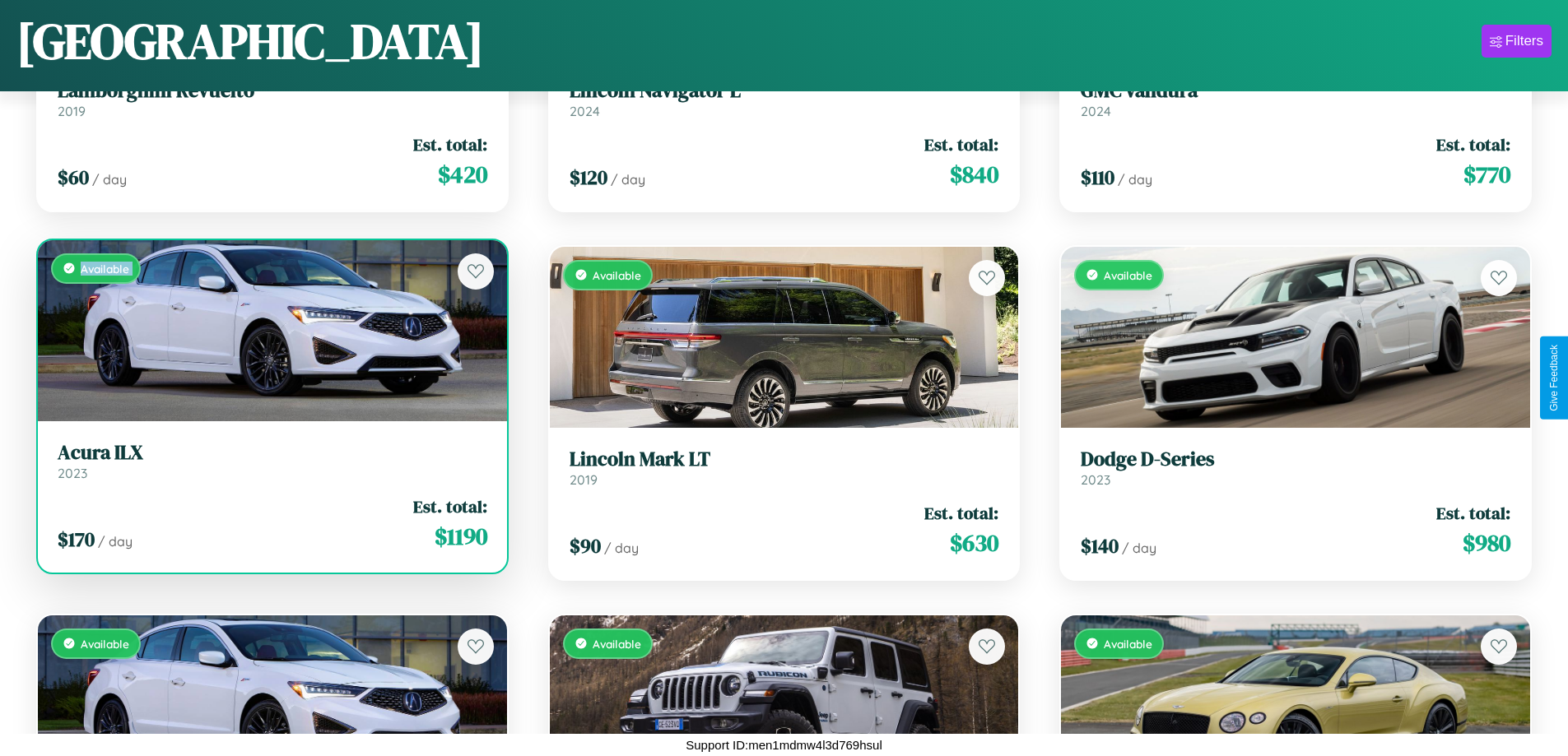
click at [270, 330] on div "Available" at bounding box center [272, 331] width 469 height 181
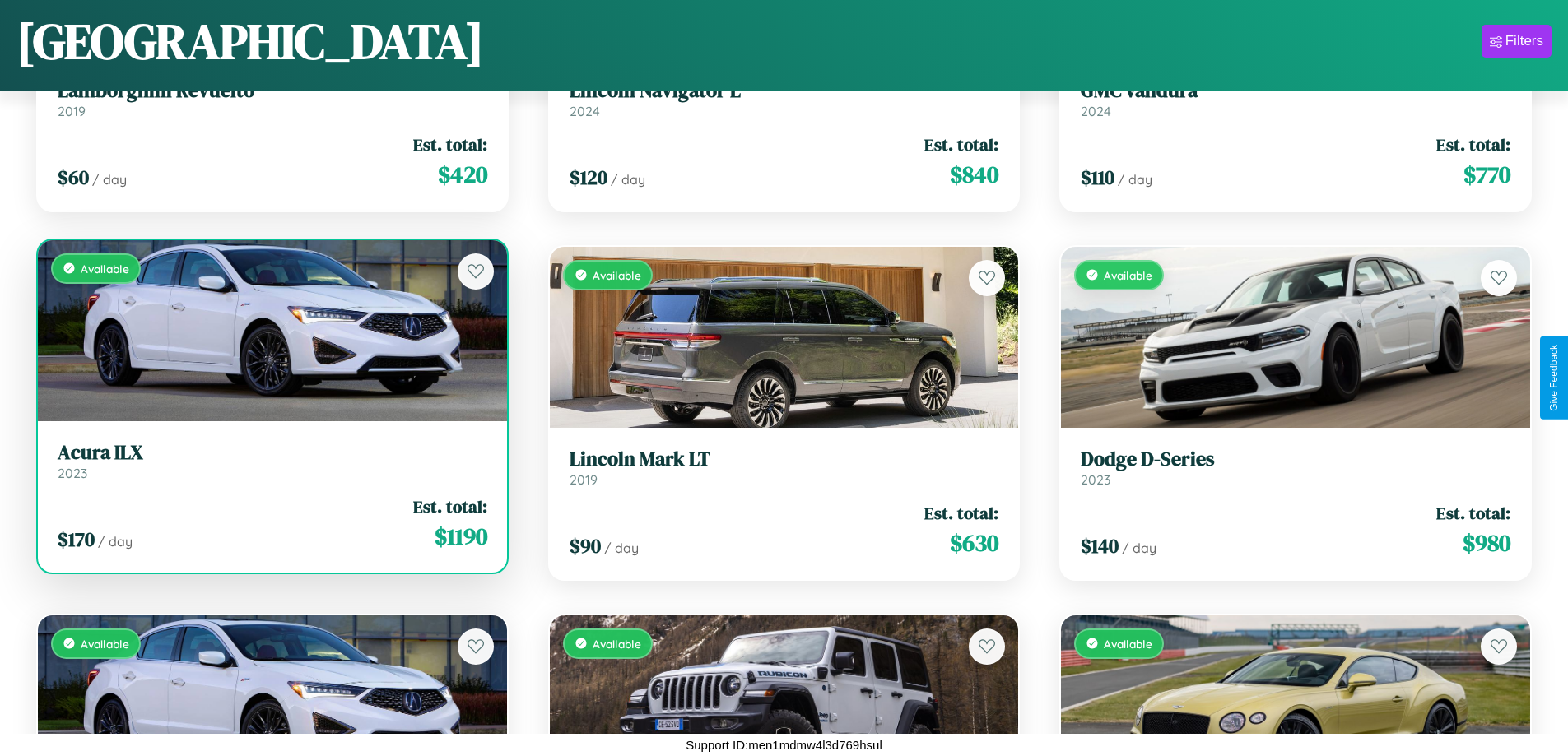
click at [270, 330] on div "Available" at bounding box center [272, 331] width 469 height 181
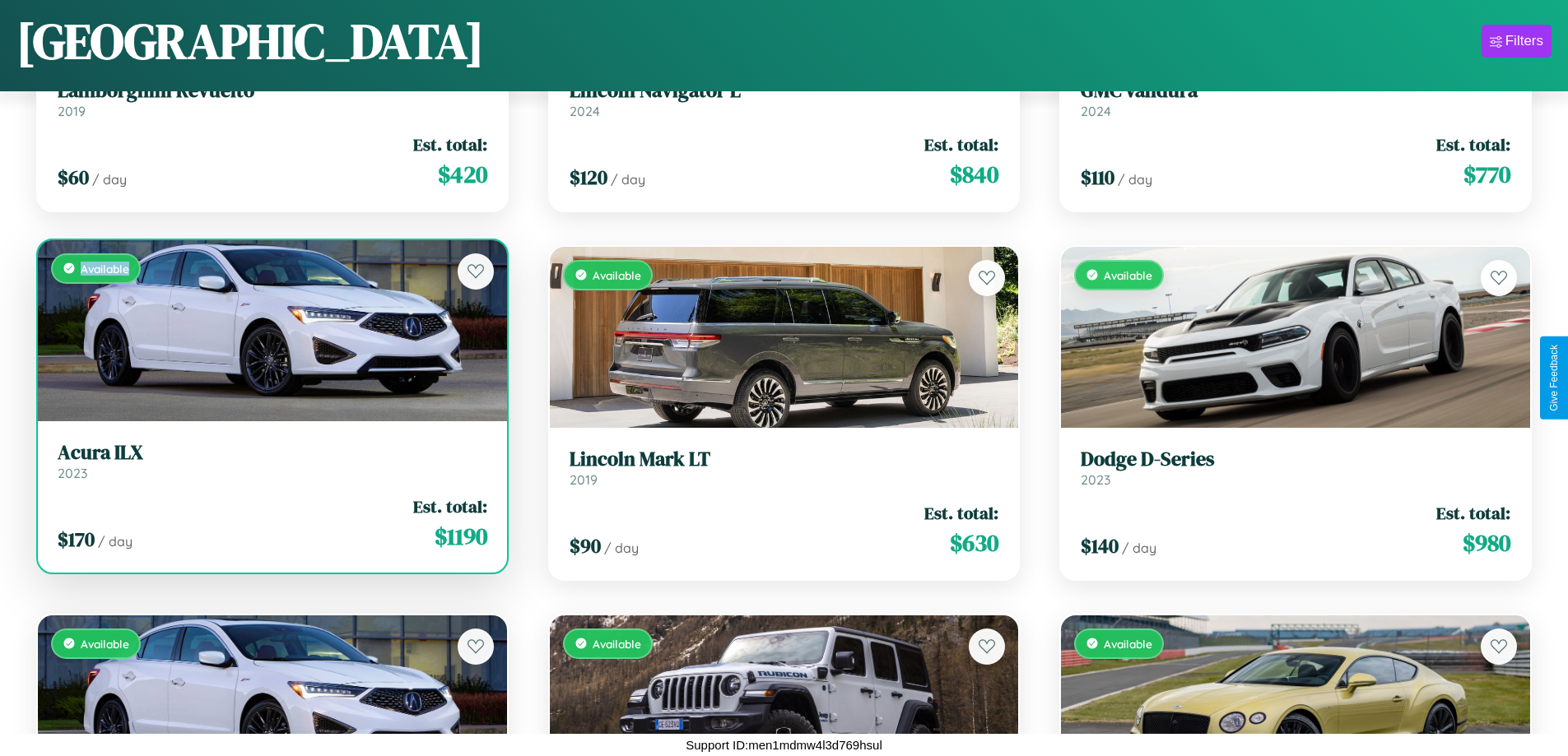
click at [270, 330] on div "Available" at bounding box center [272, 331] width 469 height 181
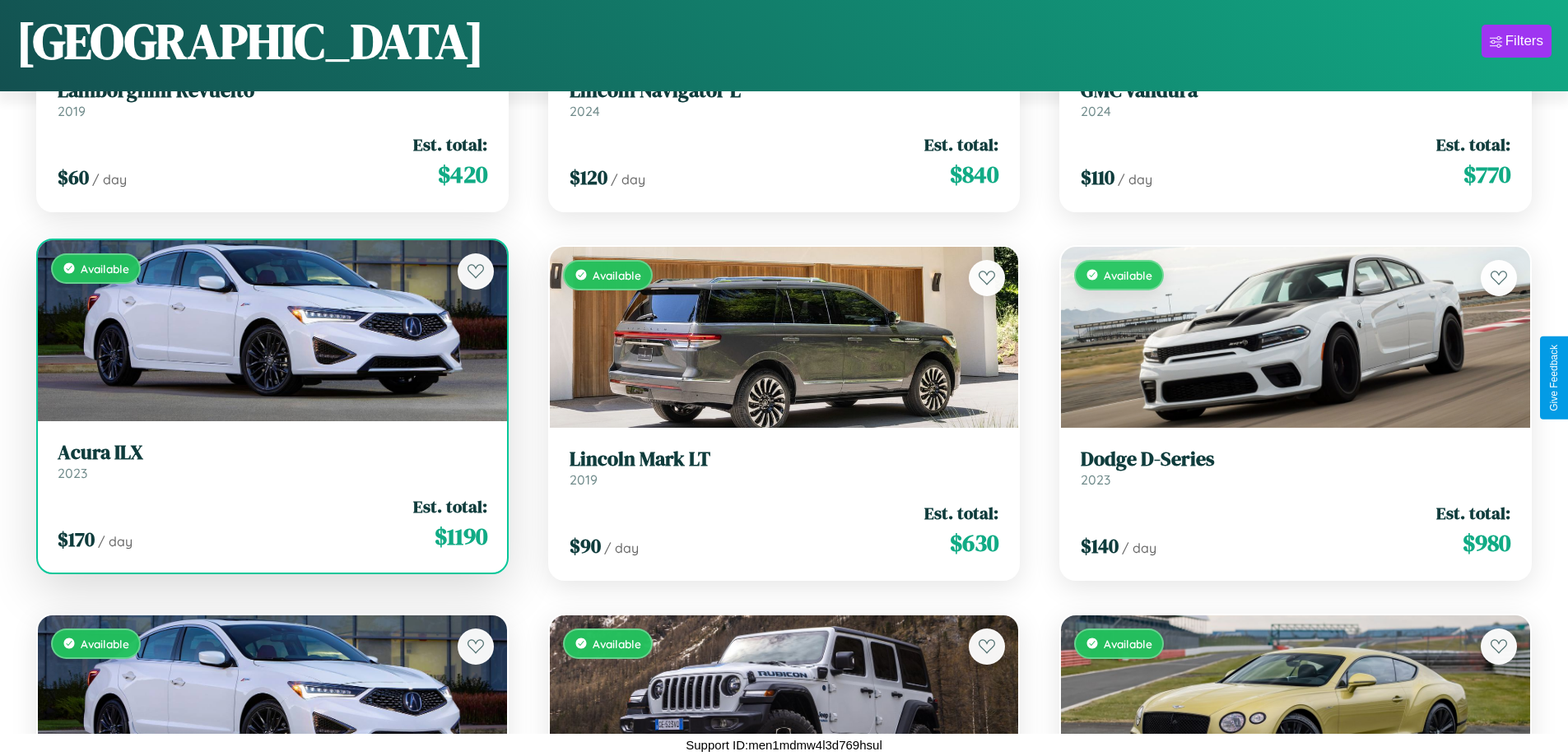
click at [270, 460] on h3 "Acura ILX" at bounding box center [272, 453] width 429 height 24
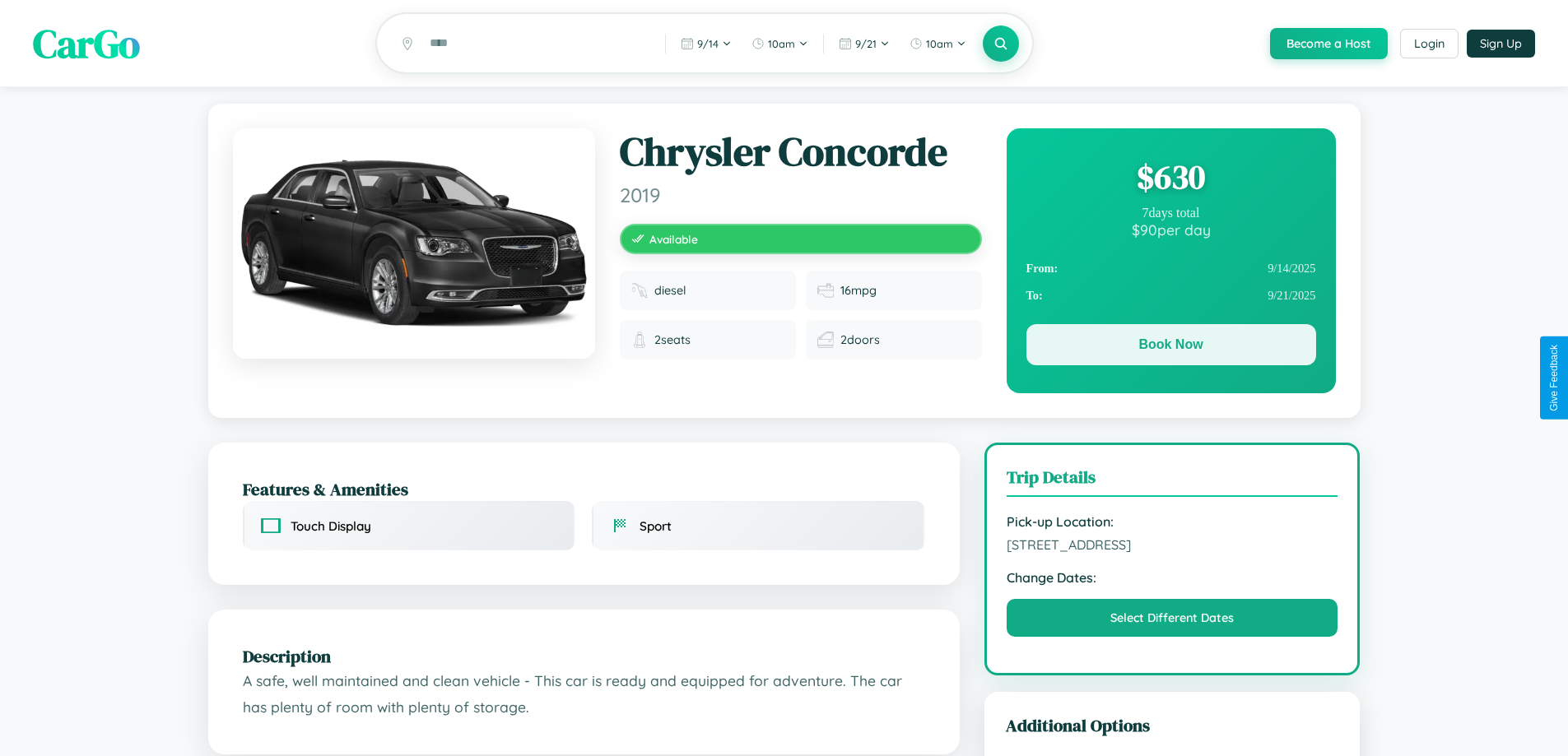
click at [1170, 347] on button "Book Now" at bounding box center [1171, 345] width 290 height 41
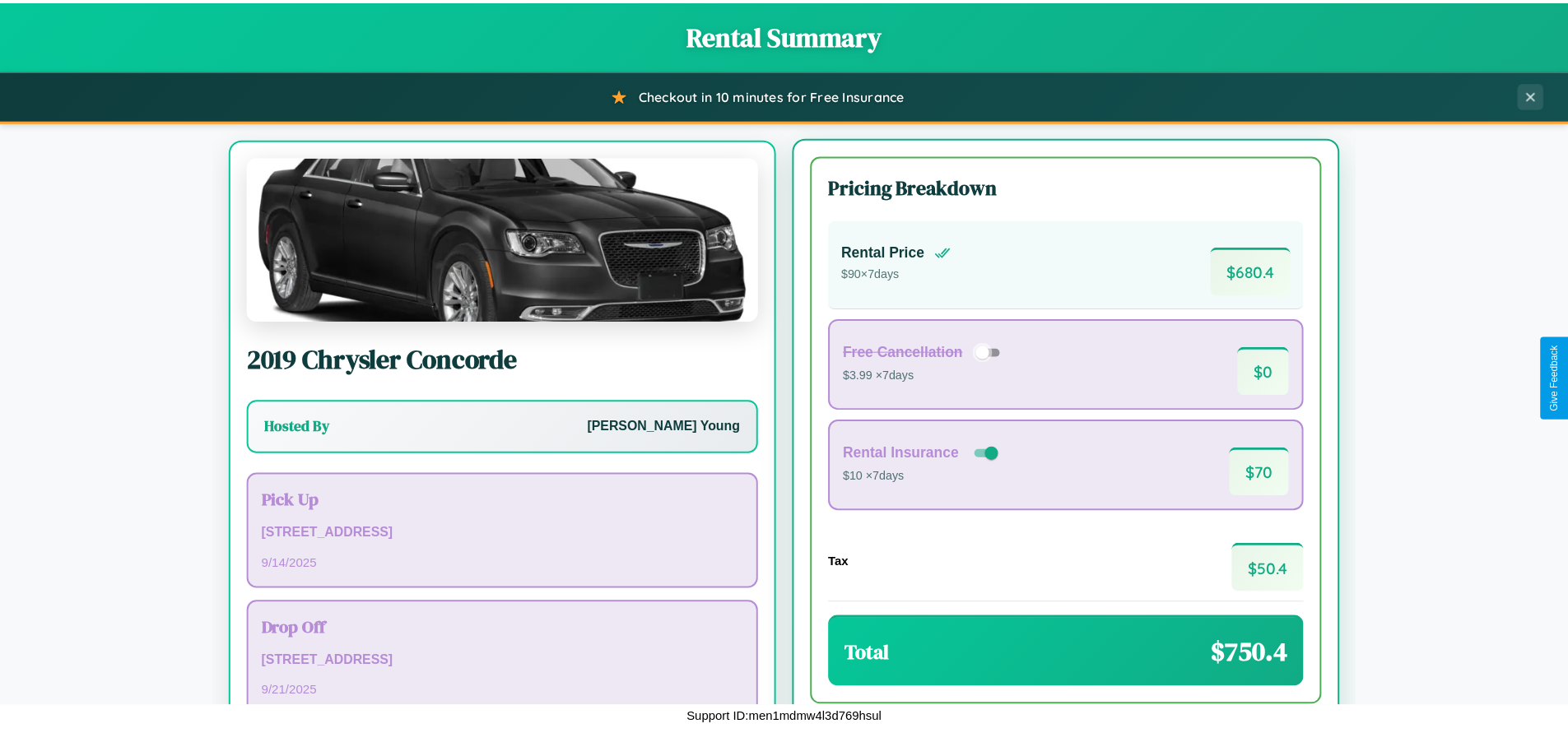
scroll to position [76, 0]
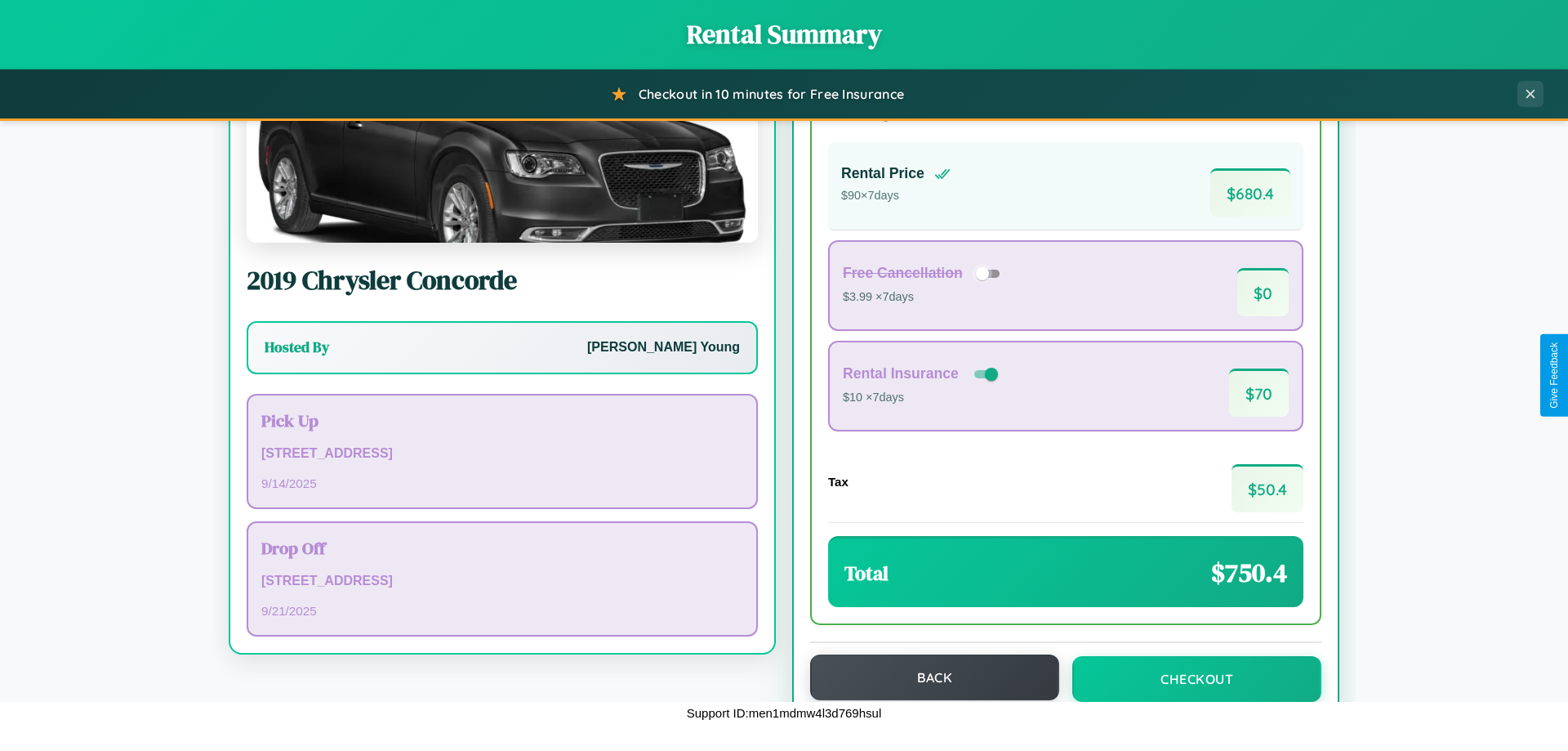
click at [927, 677] on button "Back" at bounding box center [934, 677] width 249 height 45
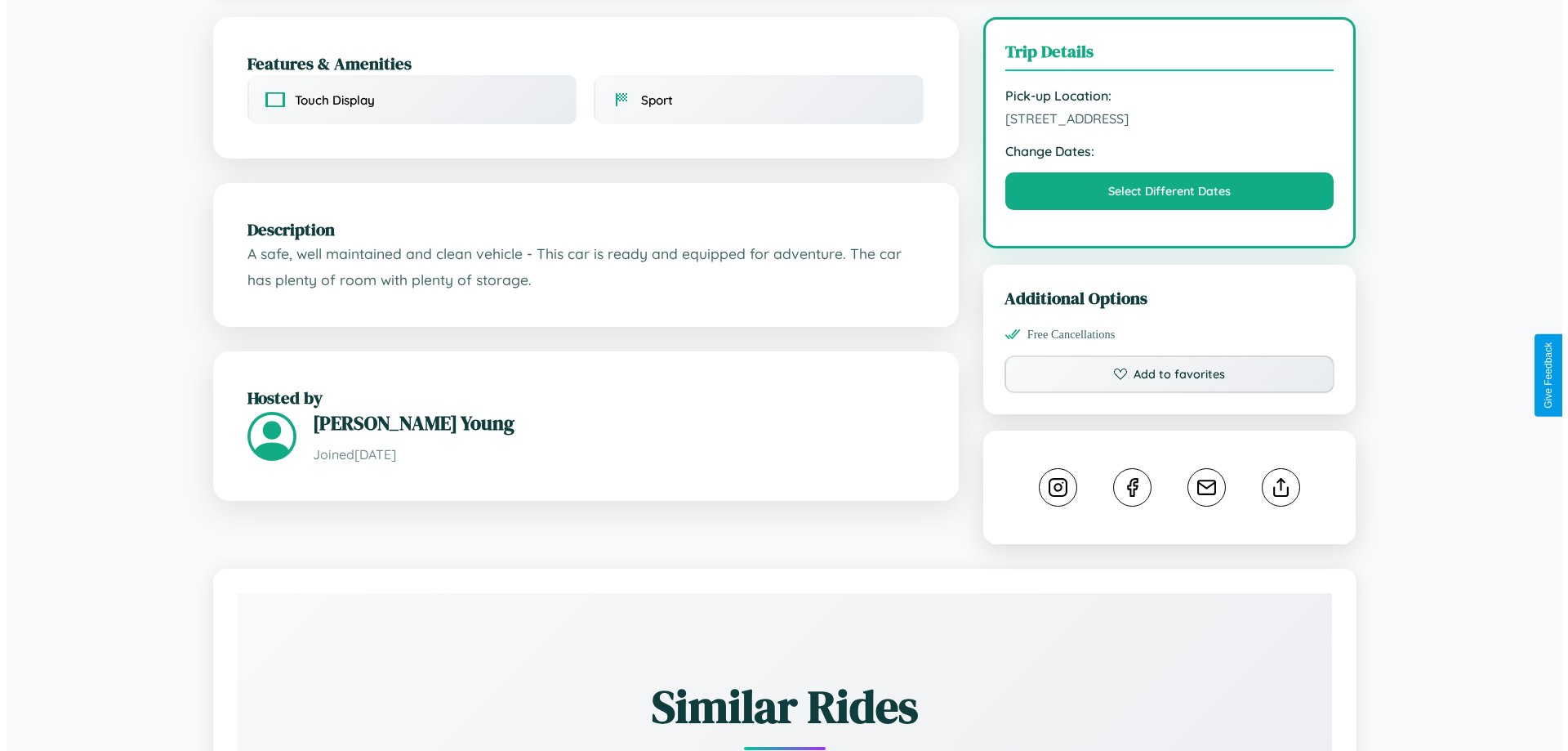
scroll to position [424, 0]
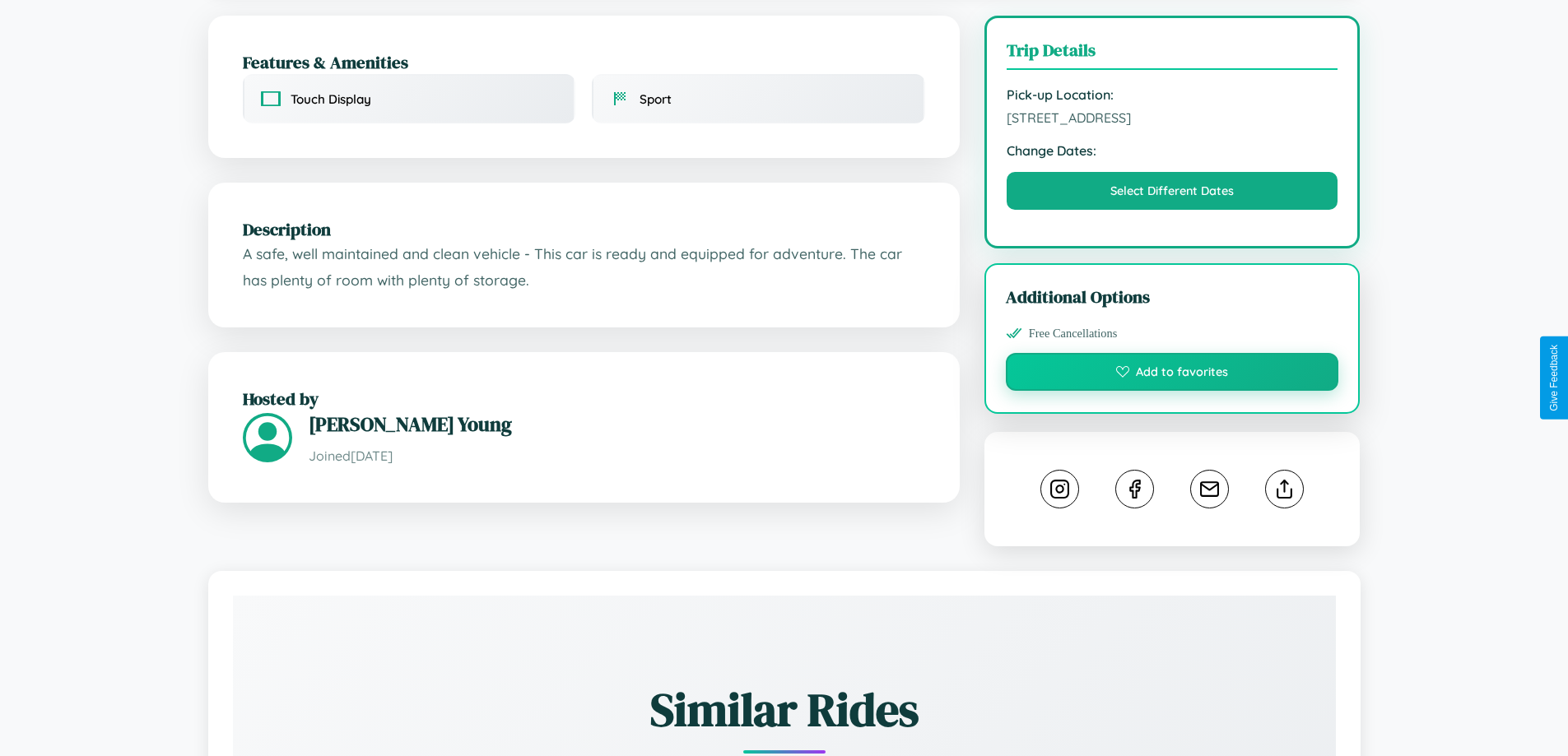
click at [1172, 378] on button "Add to favorites" at bounding box center [1172, 371] width 333 height 38
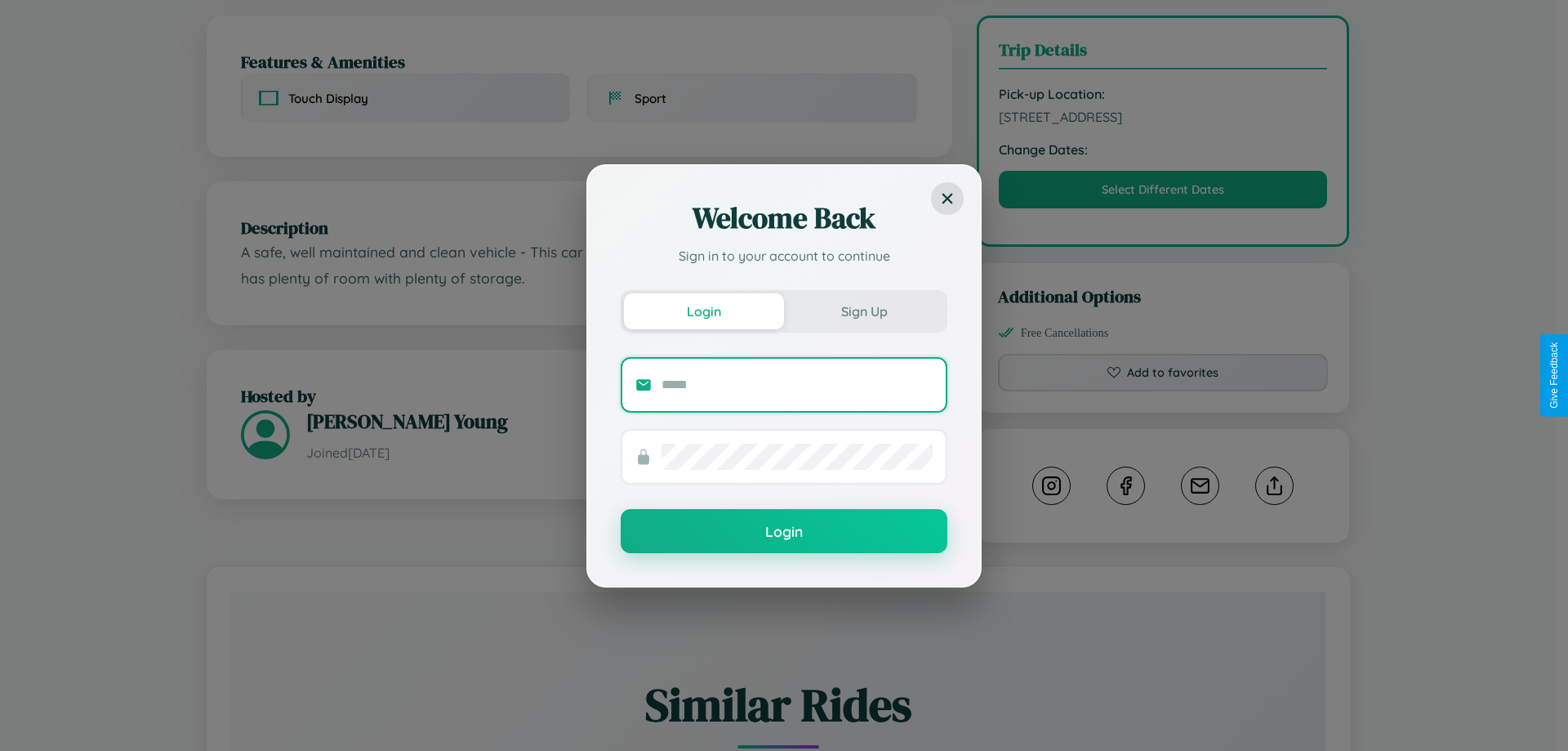
click at [797, 384] on input "text" at bounding box center [797, 384] width 271 height 26
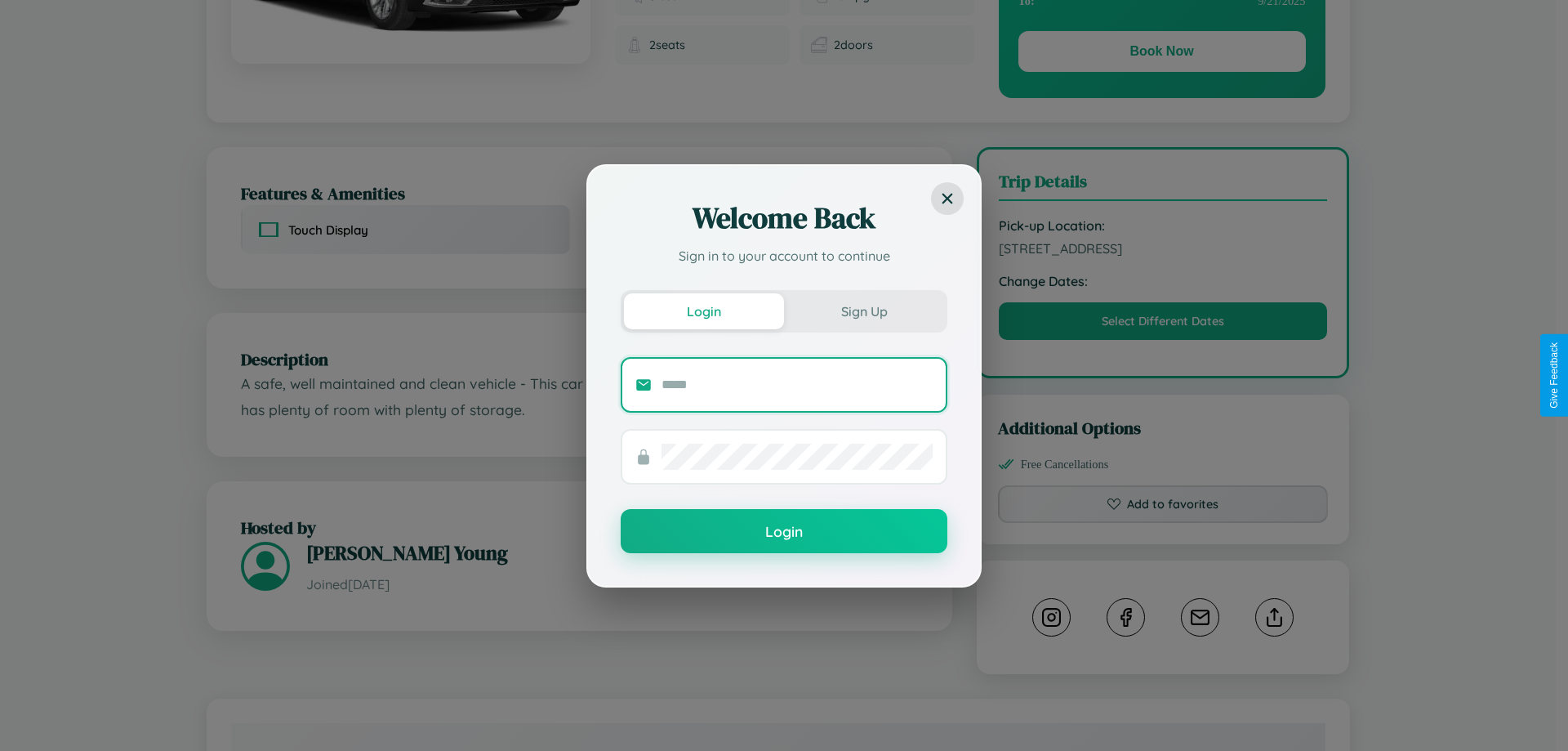
scroll to position [169, 0]
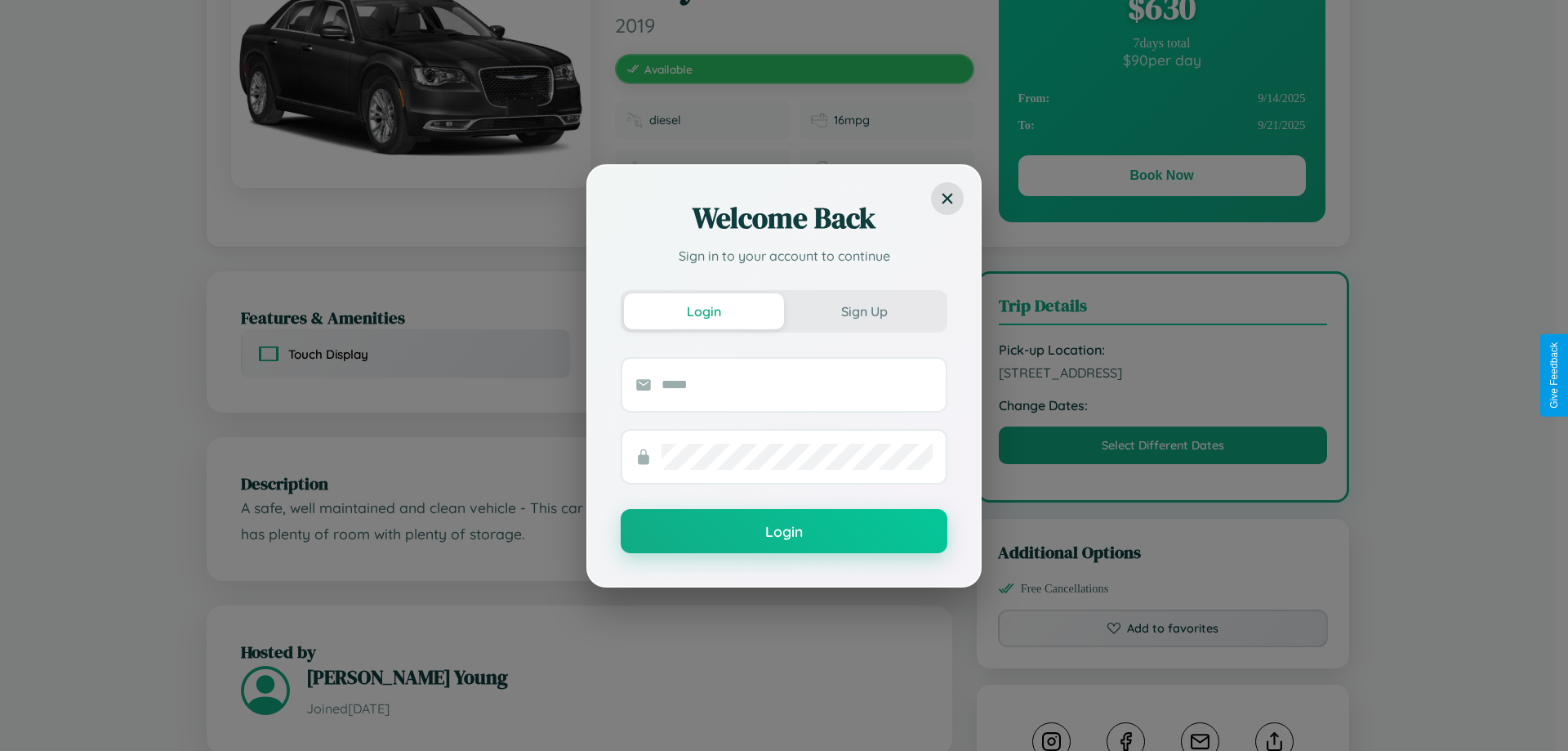
click at [1163, 447] on div "Welcome Back Sign in to your account to continue Login Sign Up Login" at bounding box center [784, 375] width 1568 height 751
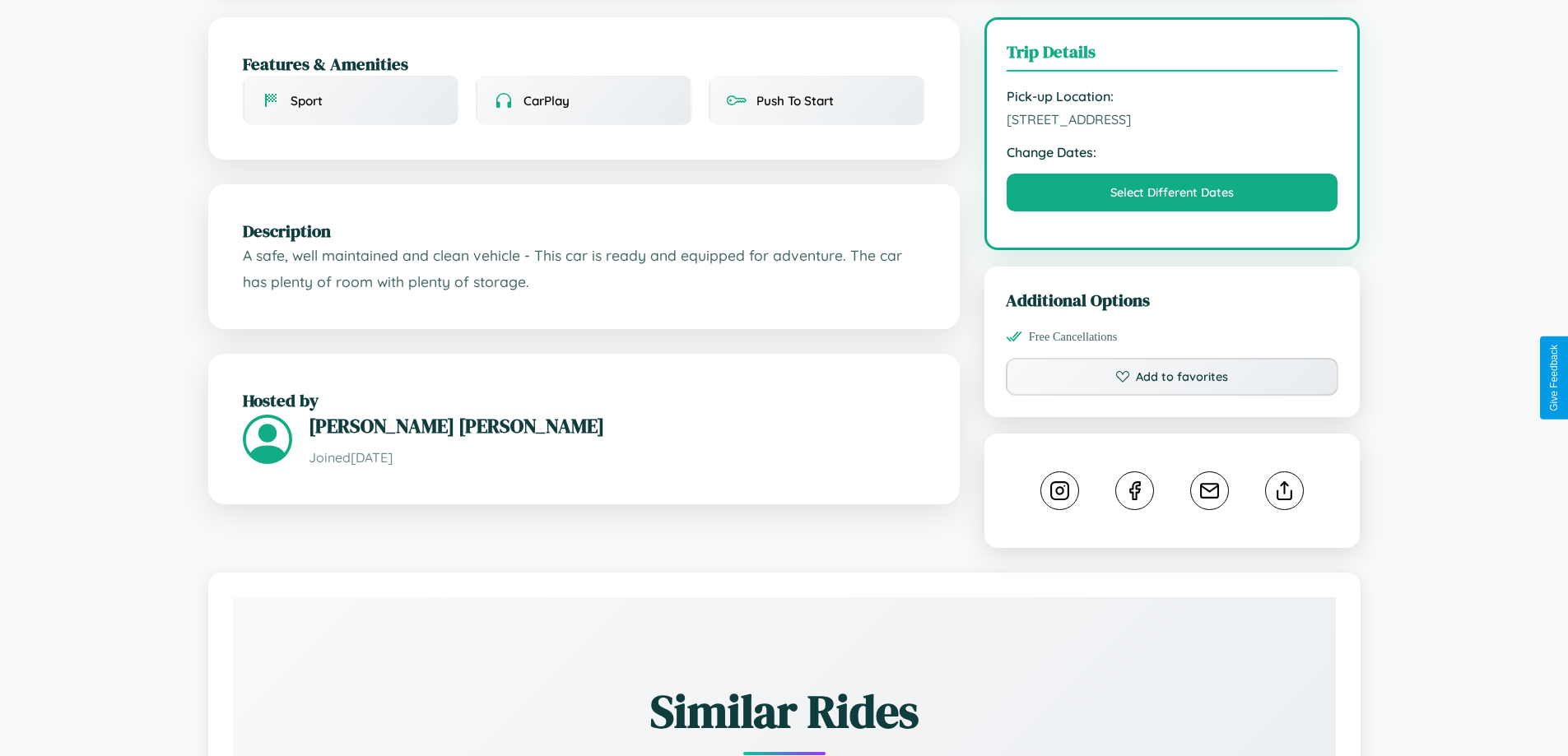
scroll to position [427, 0]
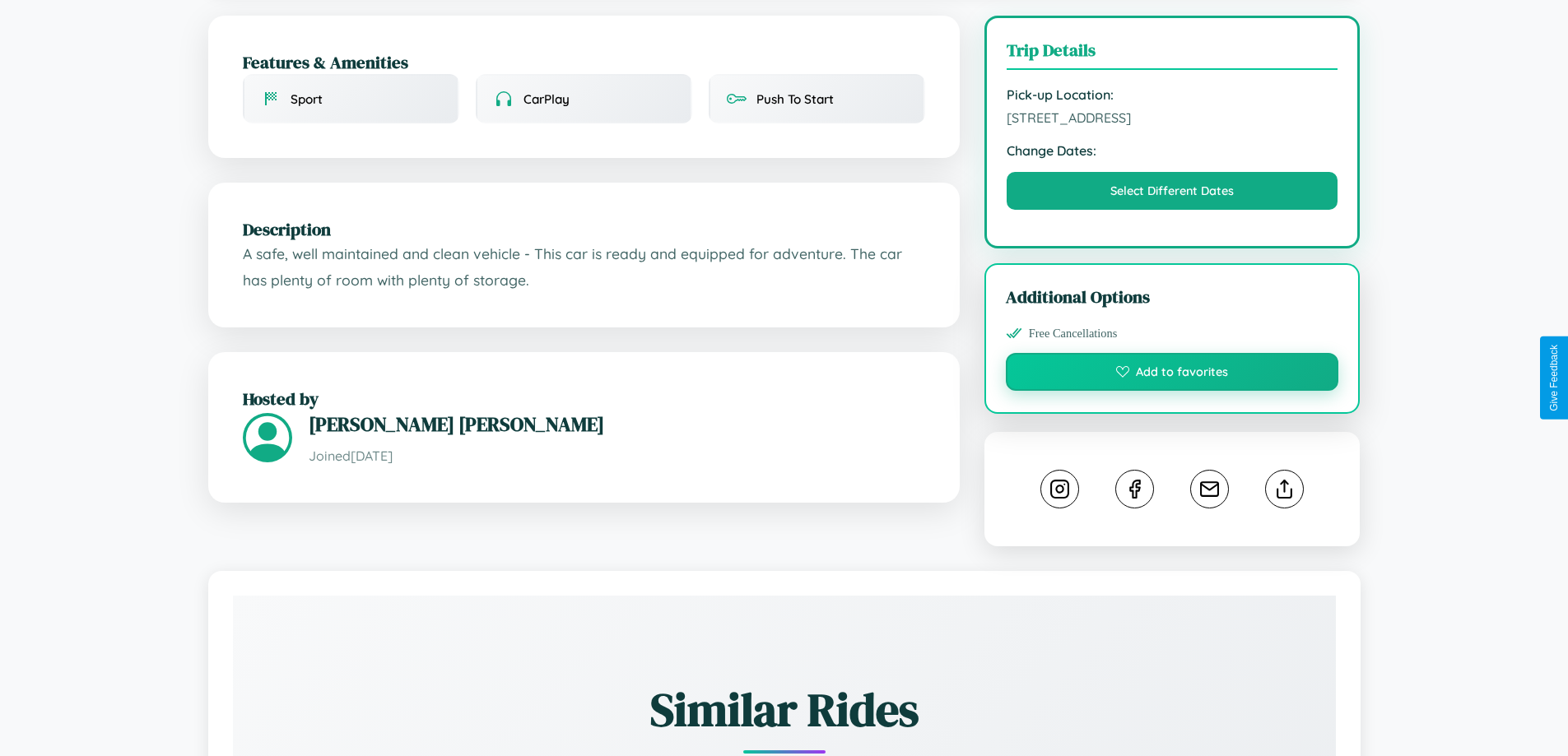
click at [1172, 374] on button "Add to favorites" at bounding box center [1172, 371] width 333 height 38
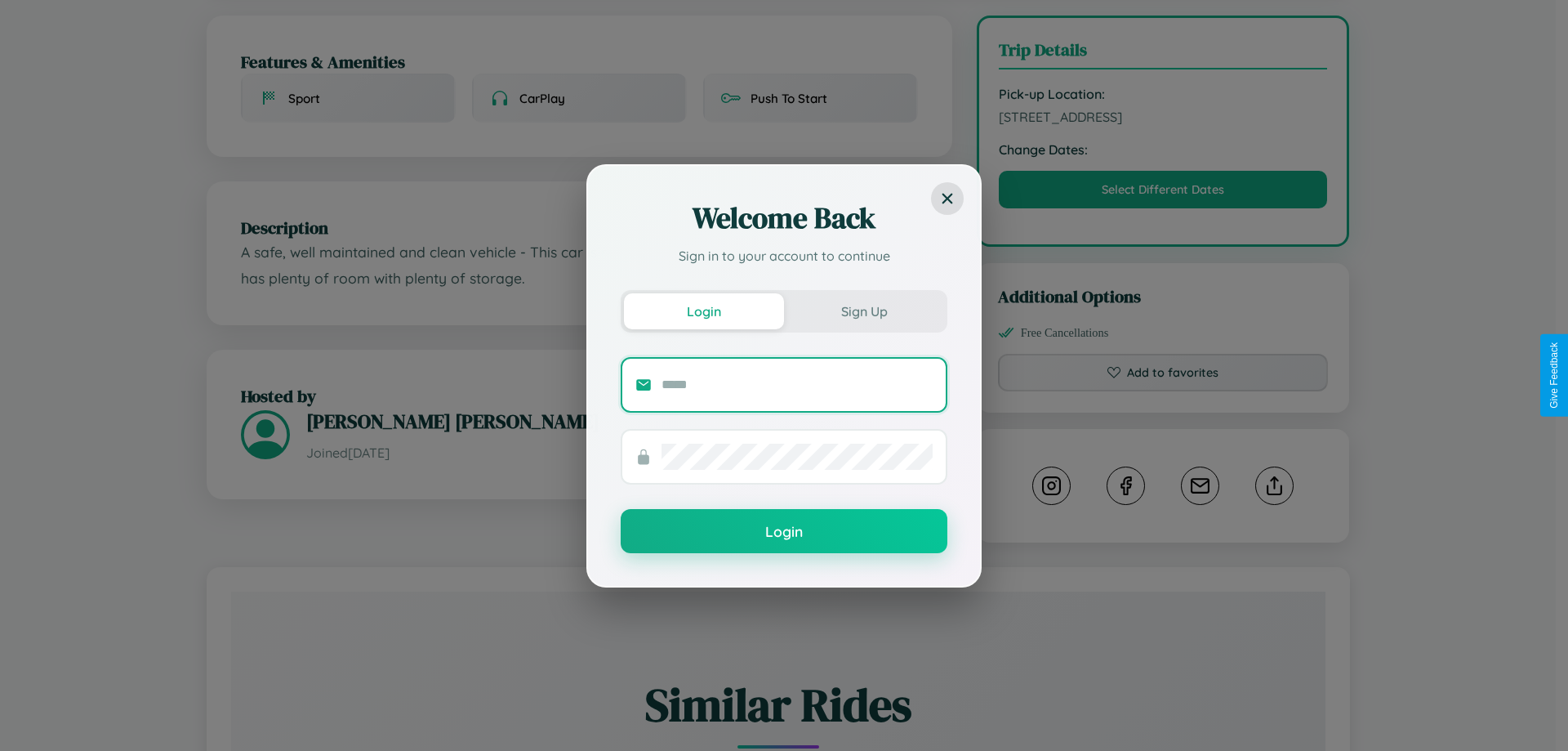
click at [797, 384] on input "text" at bounding box center [797, 384] width 271 height 26
type input "**********"
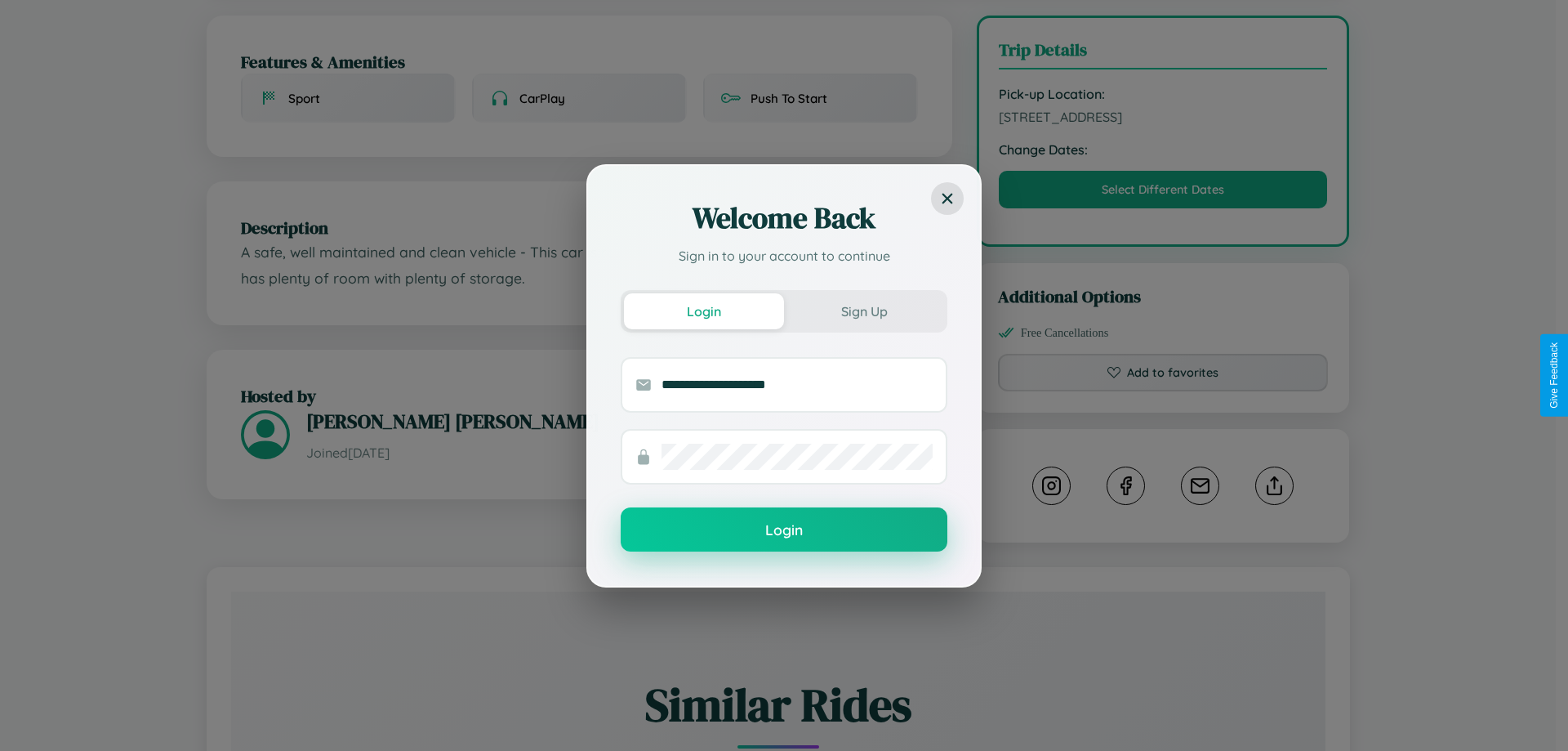
click at [784, 531] on button "Login" at bounding box center [783, 530] width 327 height 44
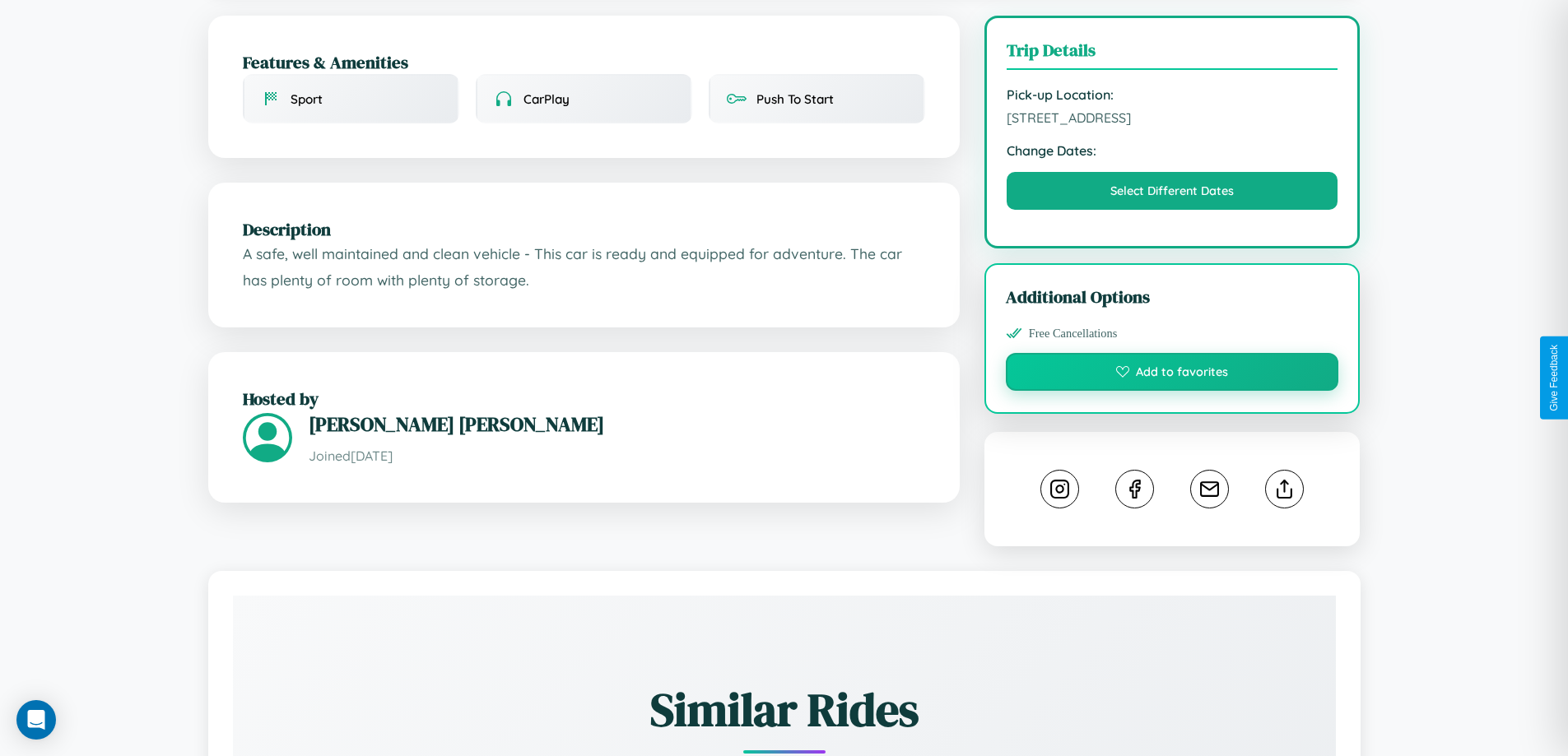
click at [1172, 376] on button "Add to favorites" at bounding box center [1172, 371] width 333 height 38
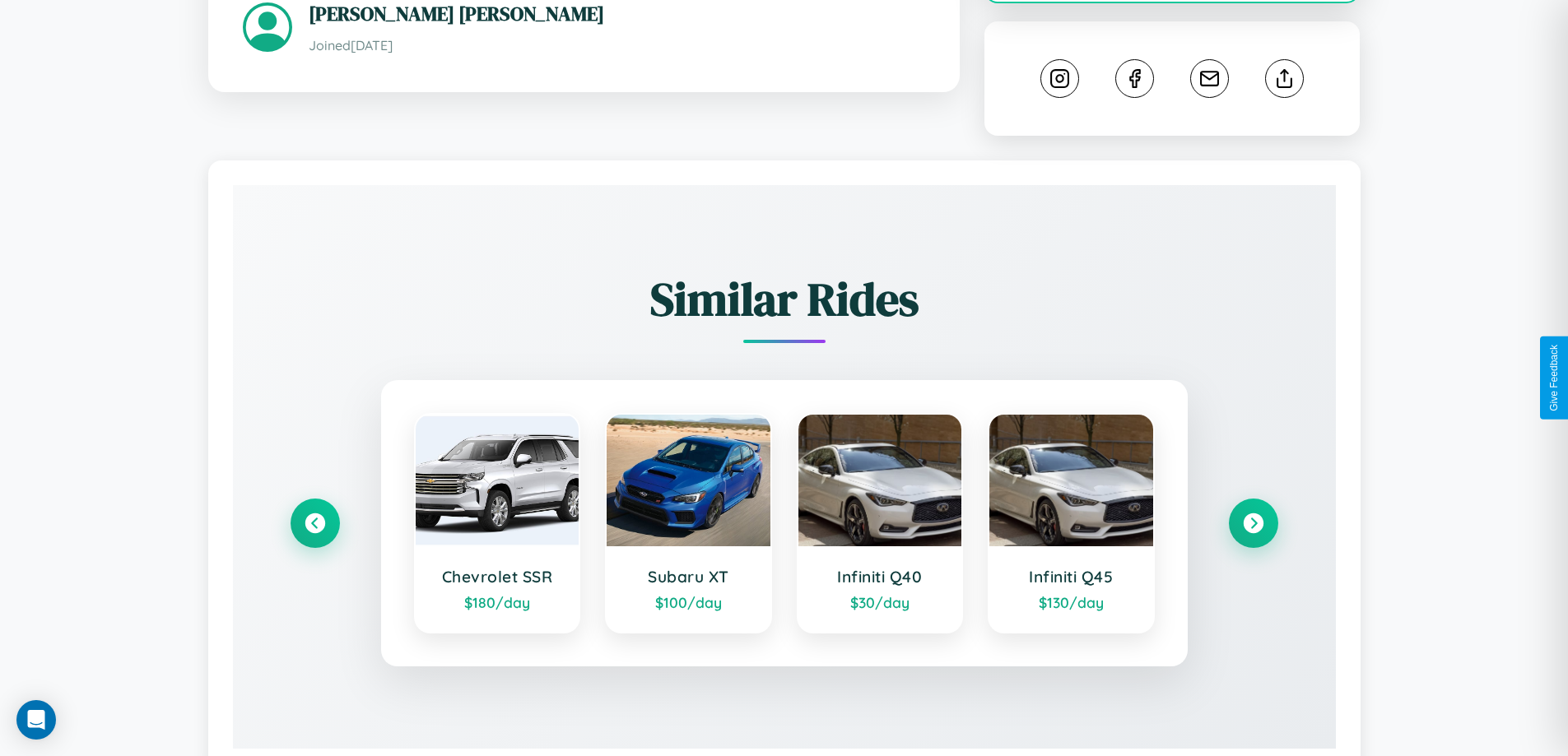
scroll to position [896, 0]
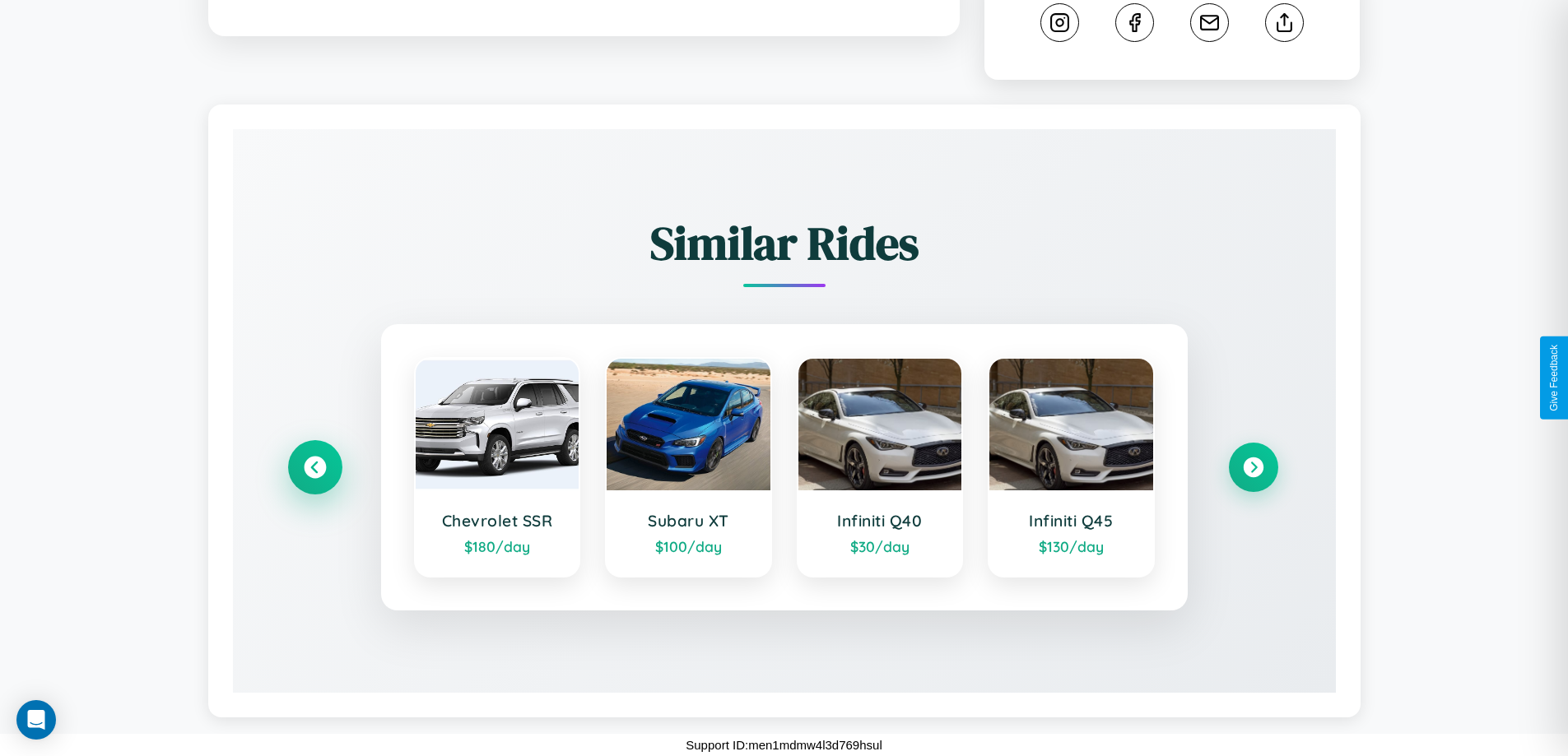
click at [314, 467] on icon at bounding box center [315, 468] width 22 height 22
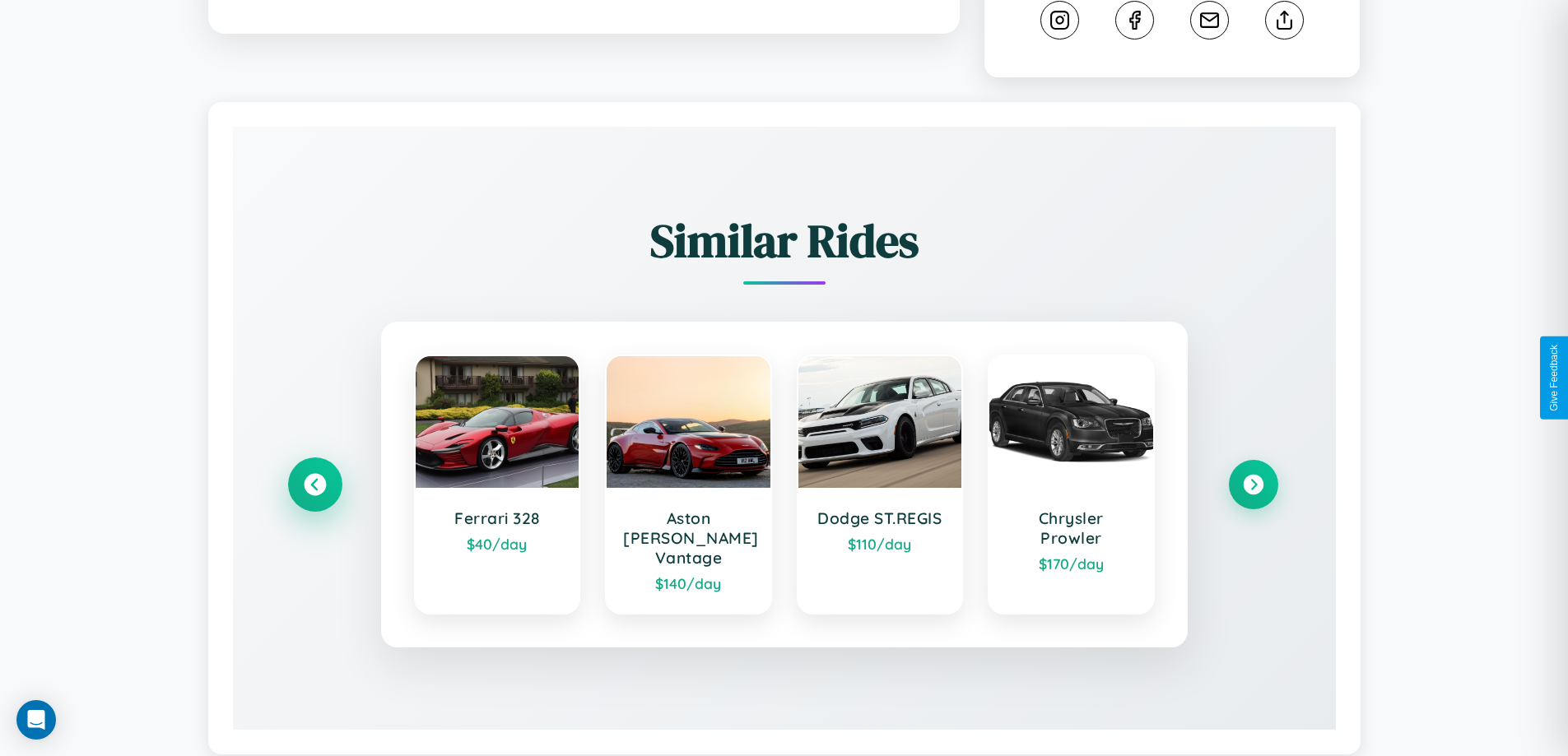
click at [314, 477] on icon at bounding box center [315, 485] width 22 height 22
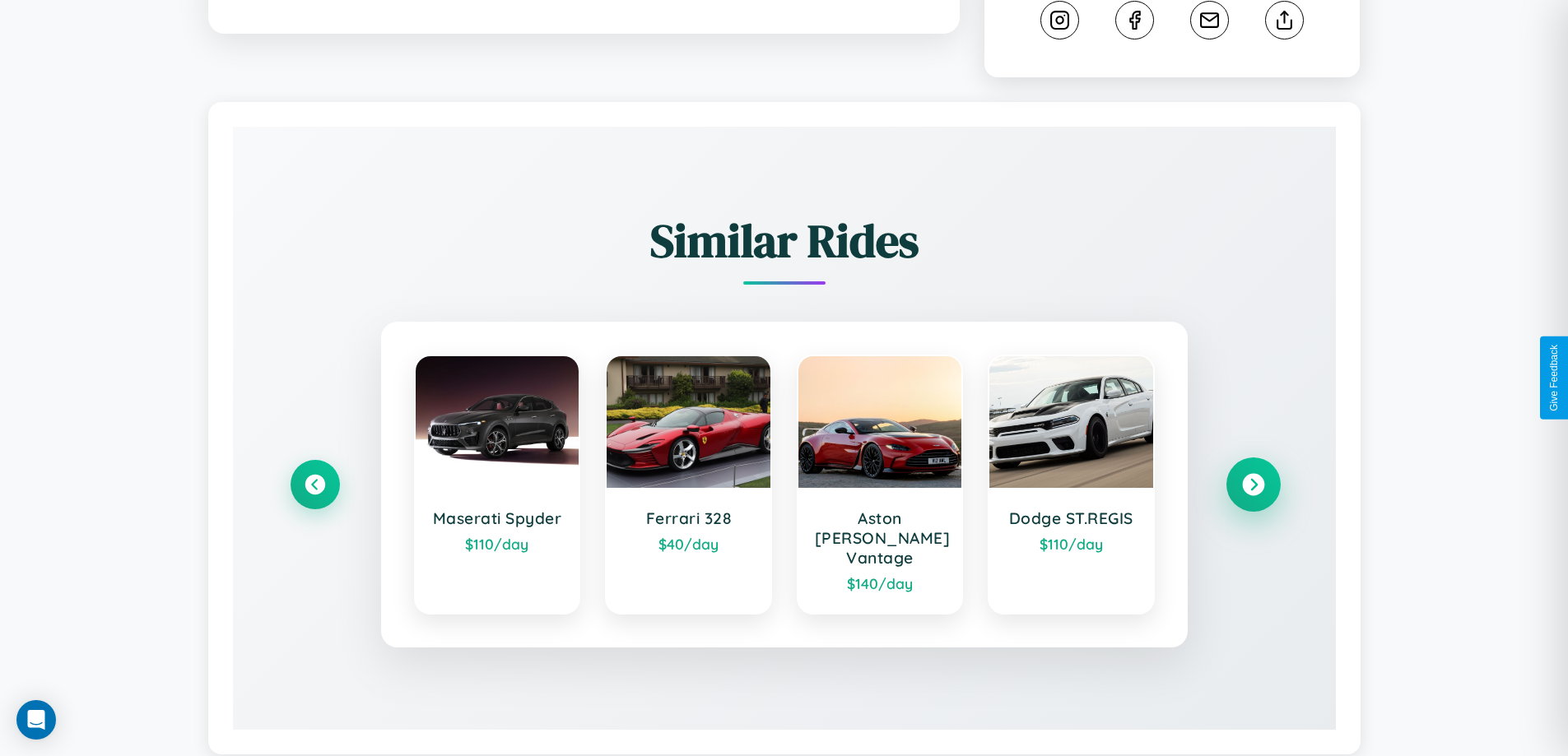
click at [1253, 477] on icon at bounding box center [1253, 485] width 22 height 22
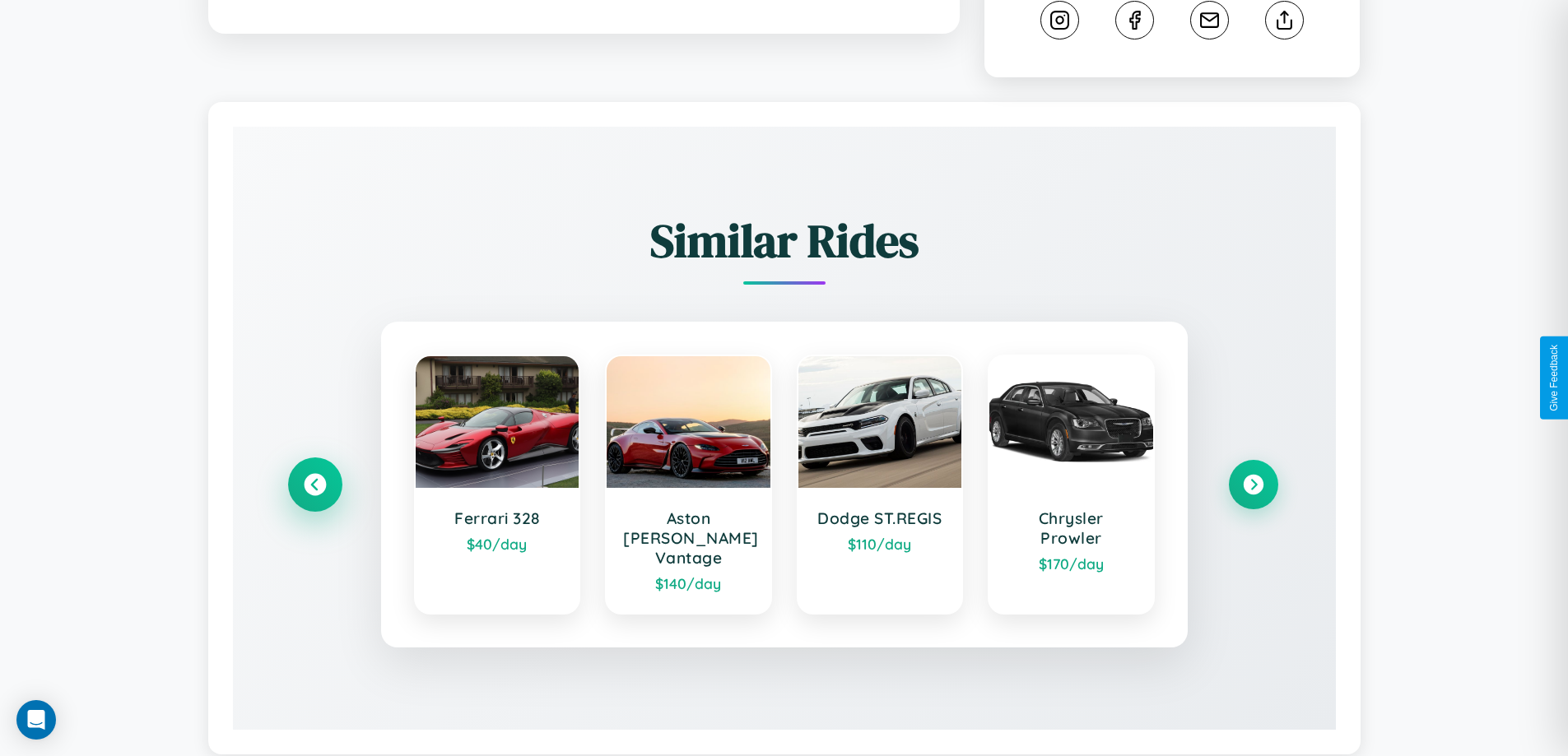
click at [314, 477] on icon at bounding box center [315, 485] width 22 height 22
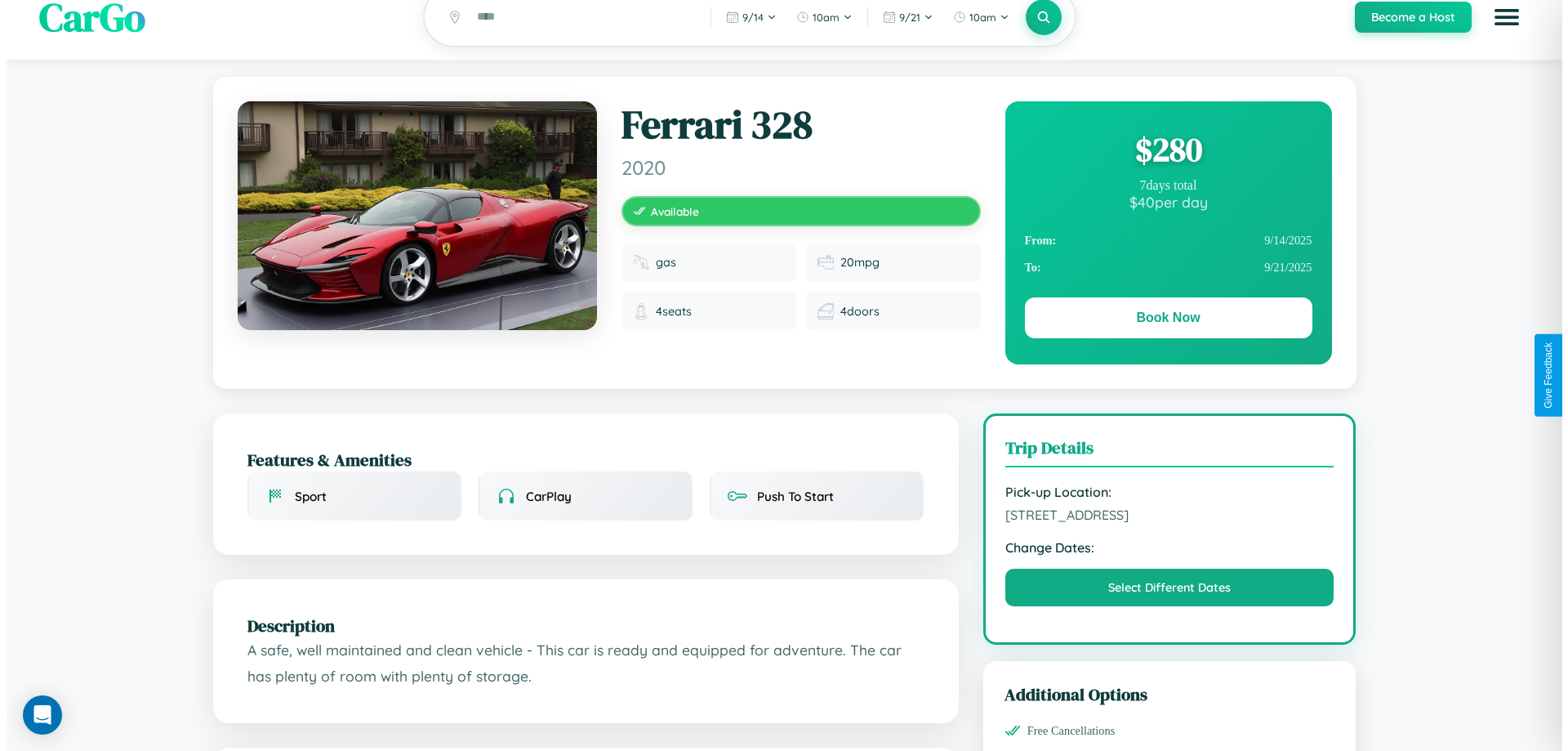
scroll to position [0, 0]
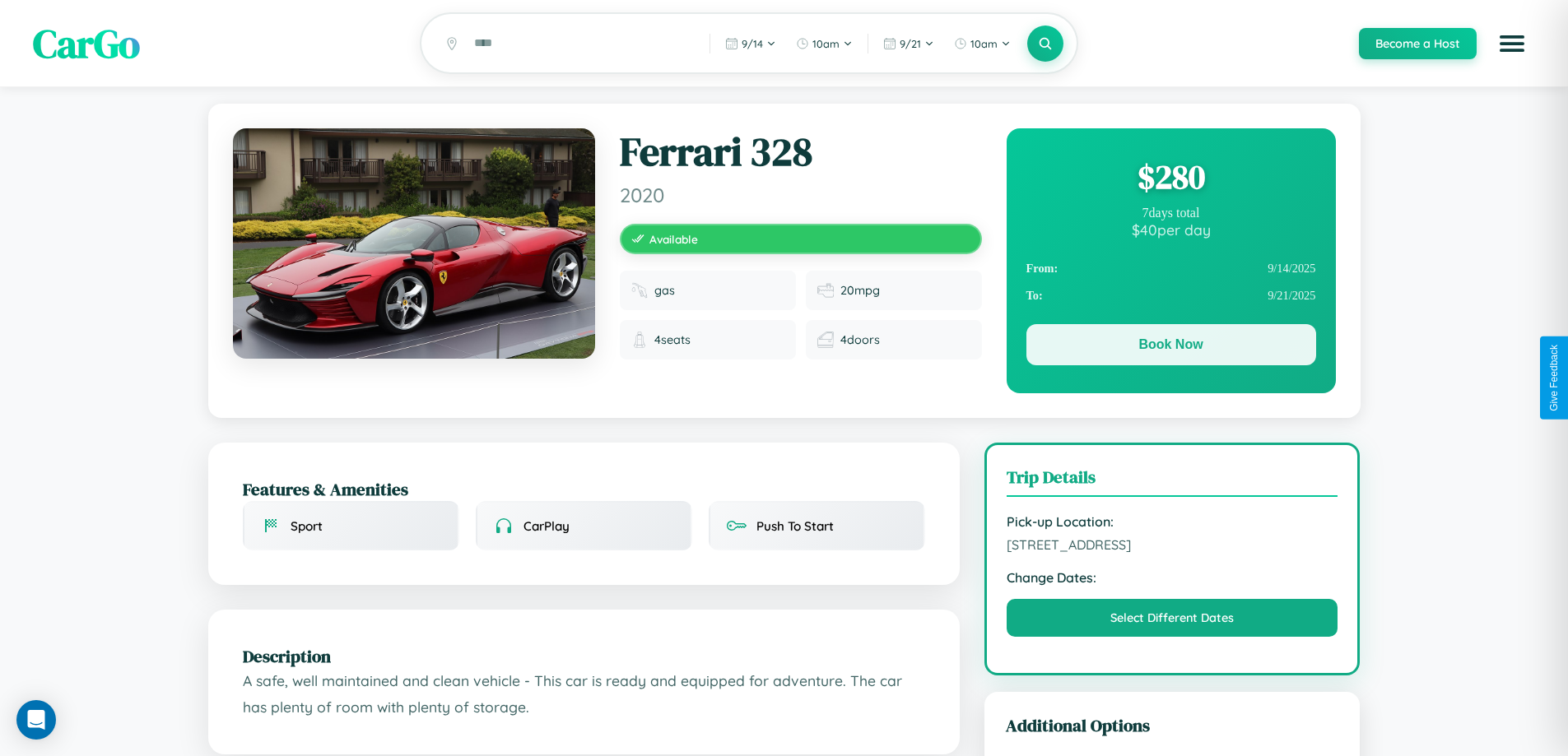
click at [1170, 347] on button "Book Now" at bounding box center [1171, 345] width 290 height 41
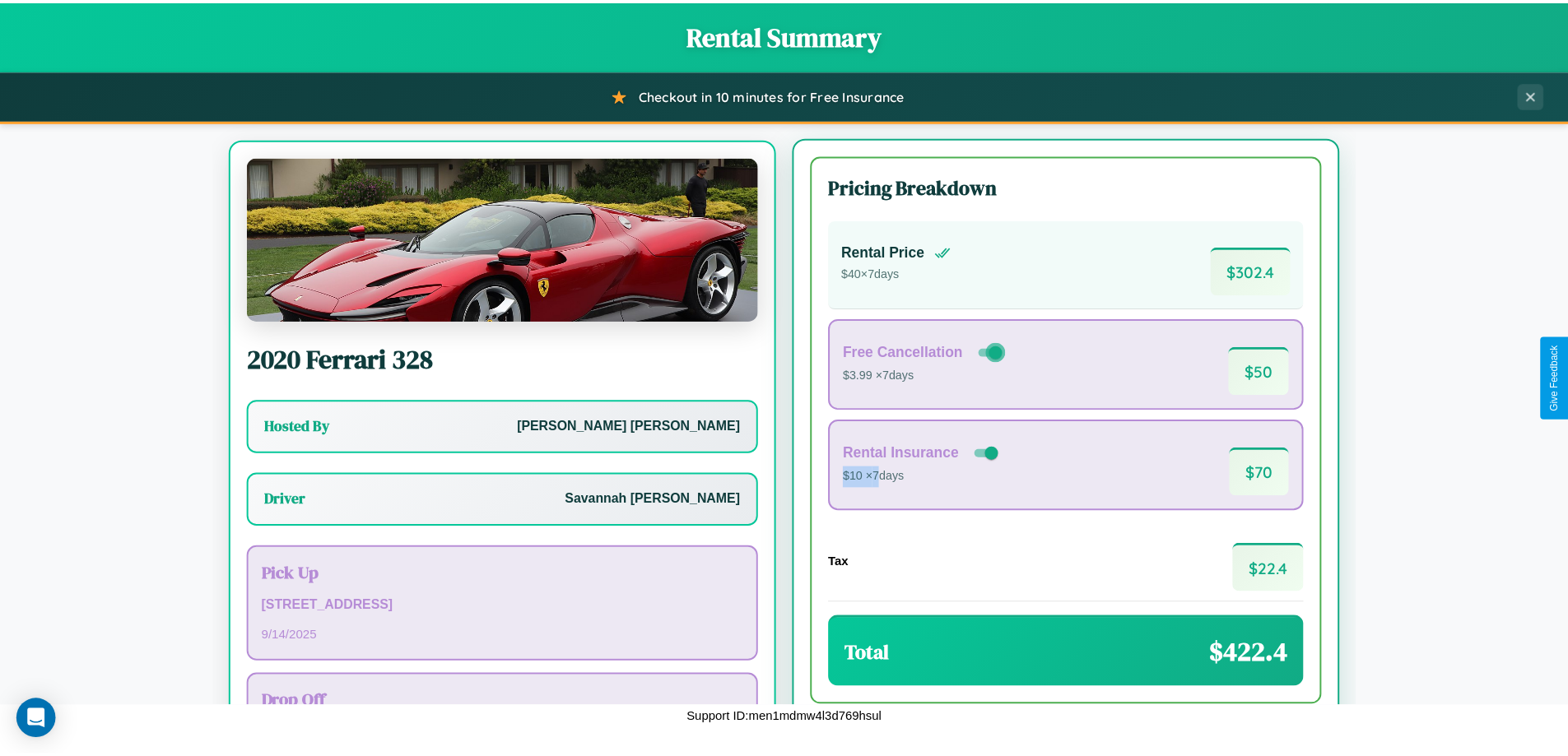
scroll to position [76, 0]
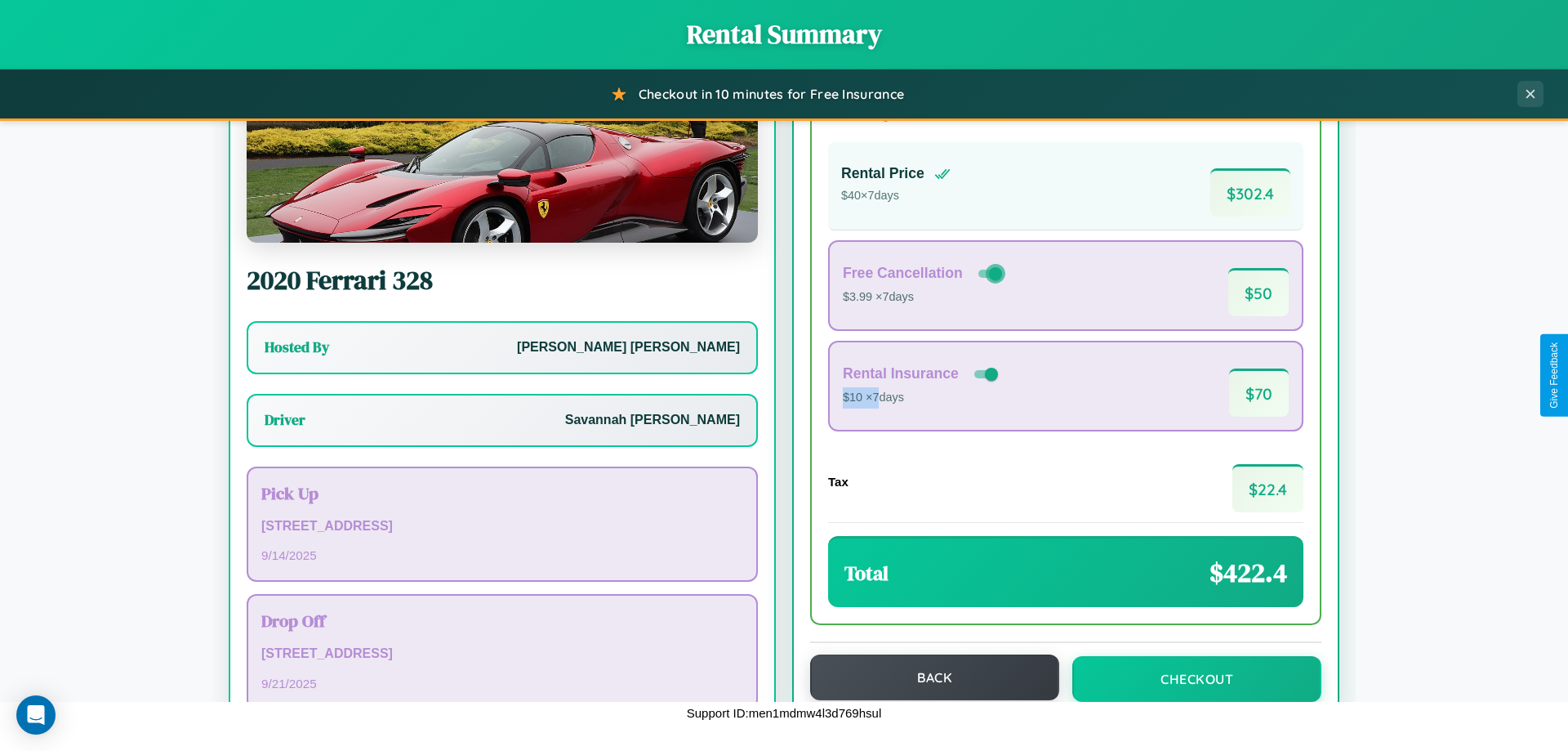
click at [927, 677] on button "Back" at bounding box center [934, 677] width 249 height 45
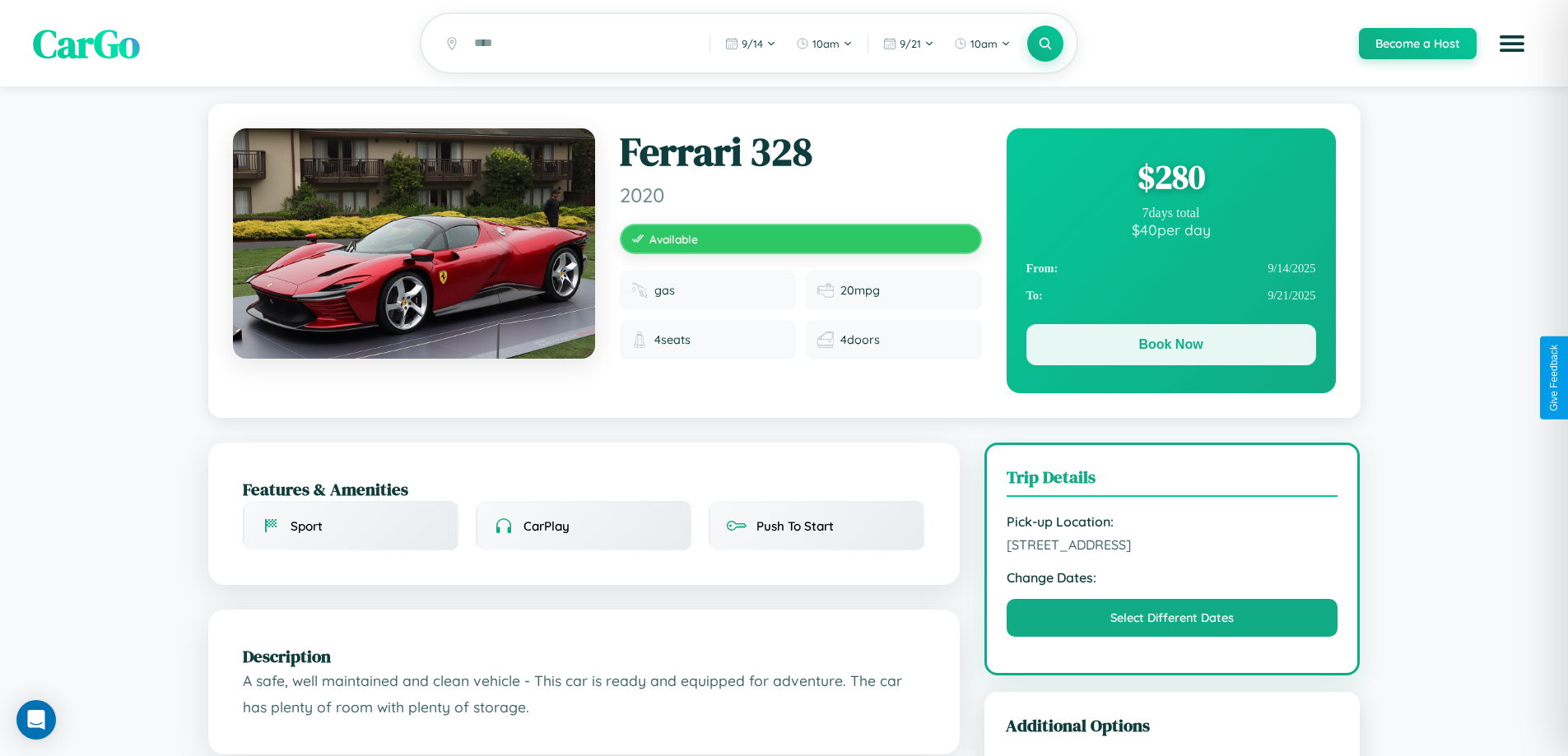
click at [1170, 347] on button "Book Now" at bounding box center [1171, 345] width 290 height 41
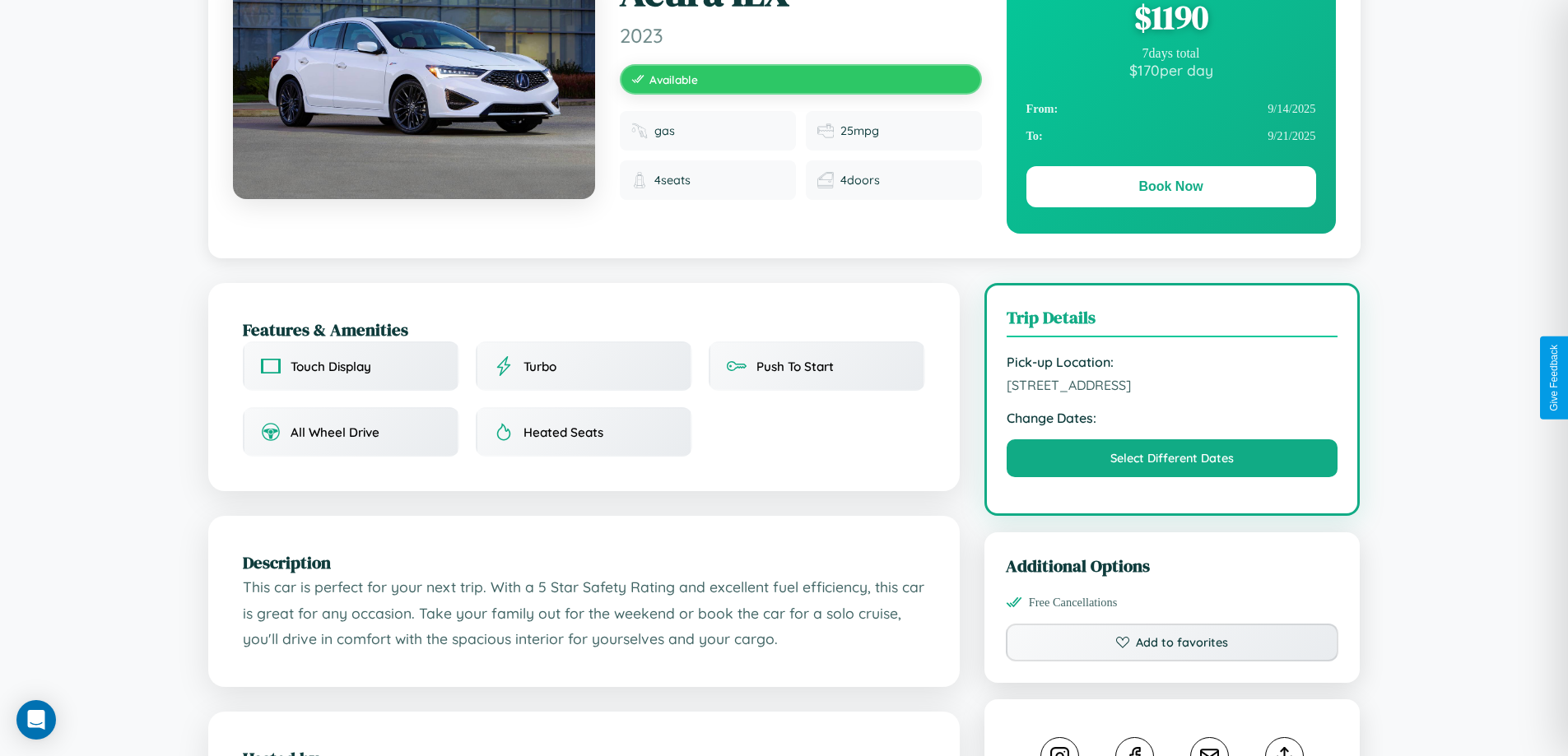
scroll to position [170, 0]
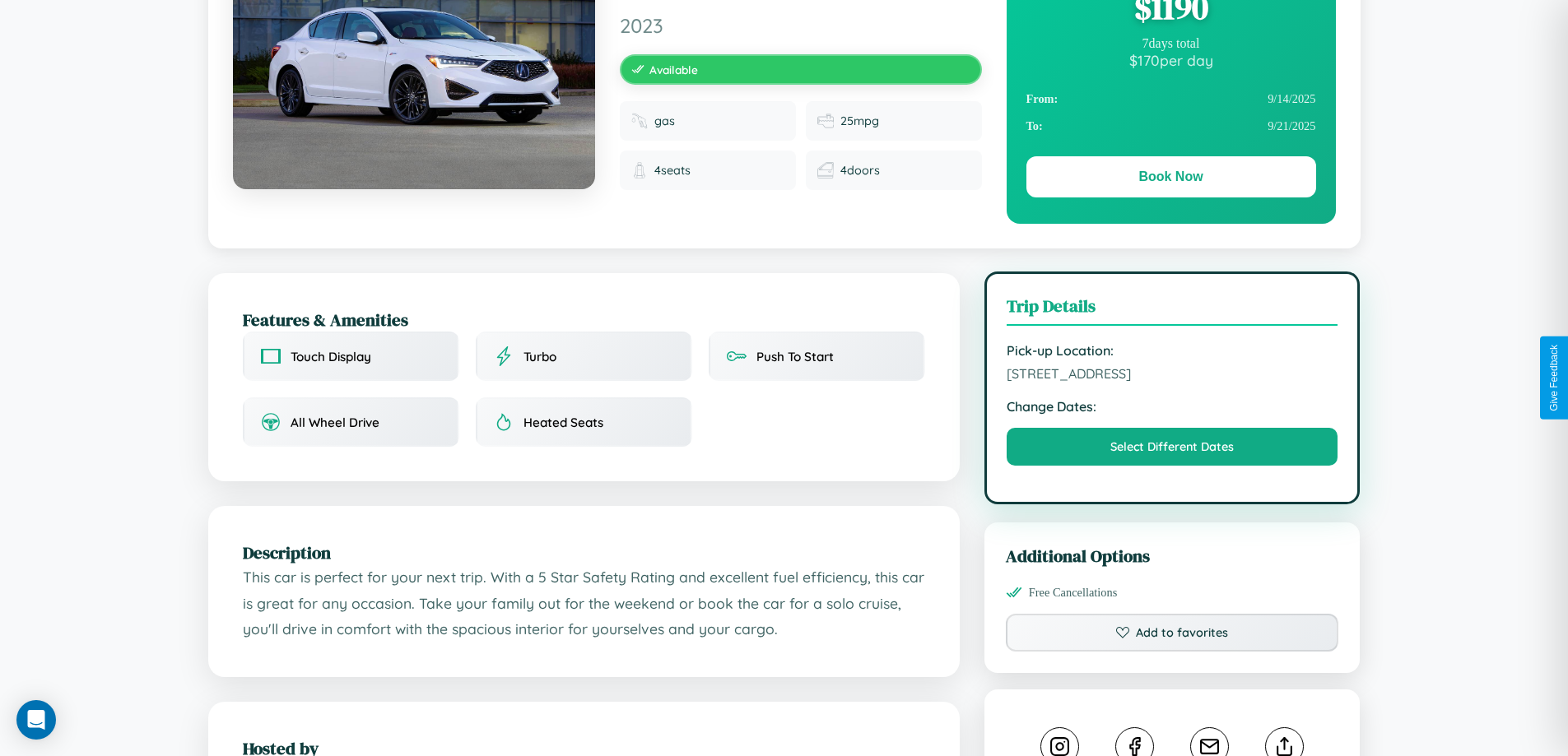
click at [1172, 377] on span "5355 Cedar Street Vienna 35415 Austria" at bounding box center [1173, 374] width 332 height 17
click at [1172, 376] on span "5355 Cedar Street Vienna 35415 Austria" at bounding box center [1173, 374] width 332 height 17
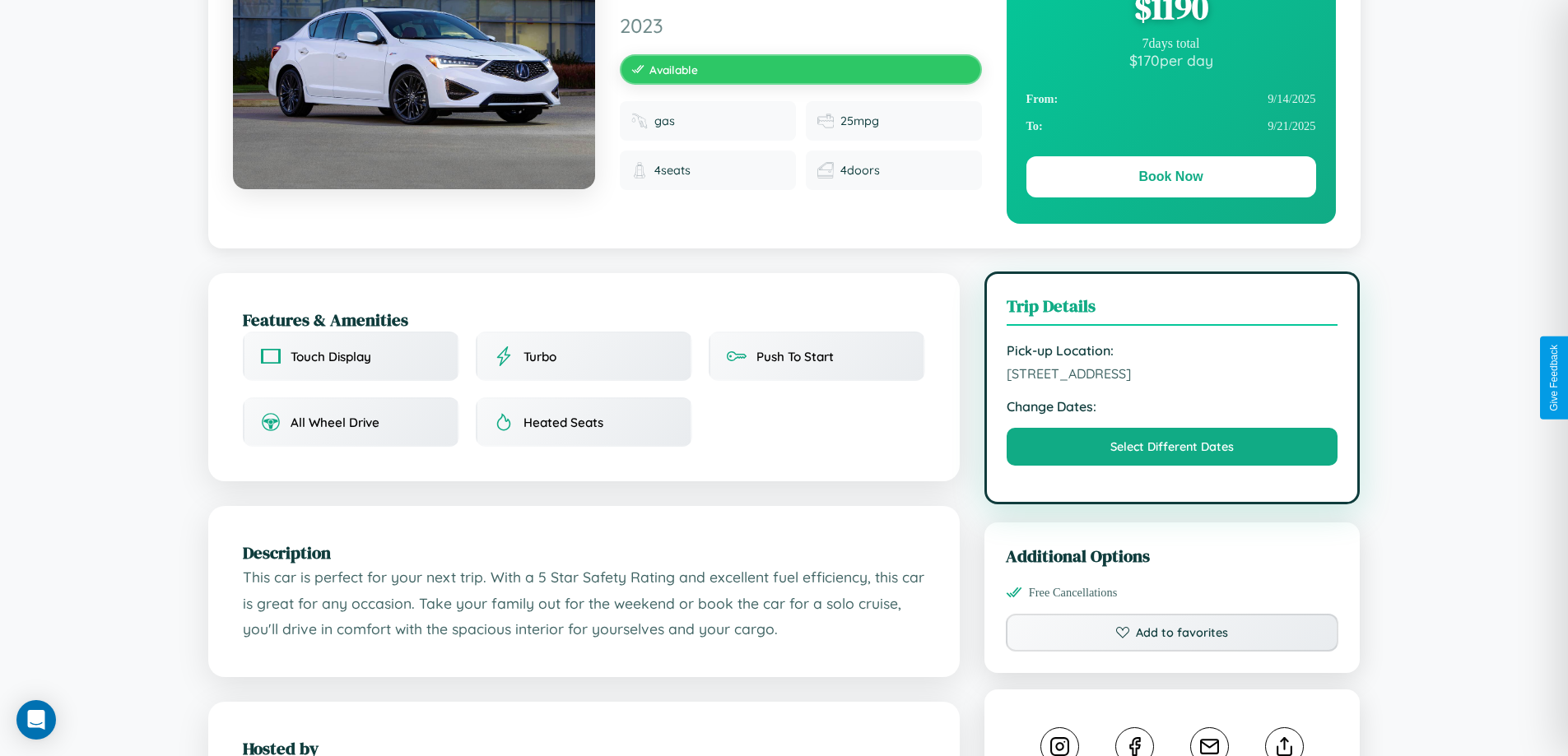
click at [1172, 376] on span "5355 Cedar Street Vienna 35415 Austria" at bounding box center [1173, 374] width 332 height 17
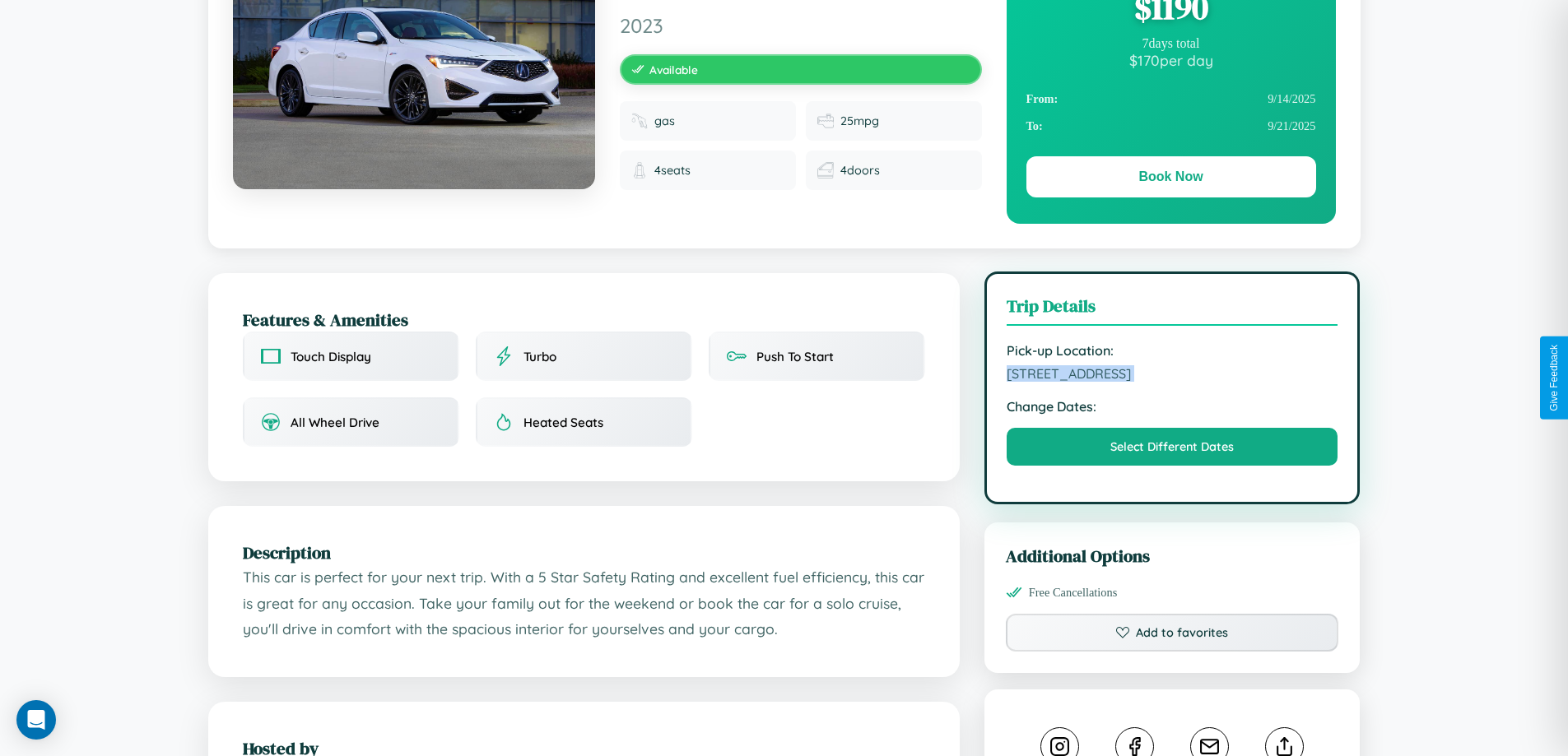
click at [1172, 376] on span "5355 Cedar Street Vienna 35415 Austria" at bounding box center [1173, 374] width 332 height 17
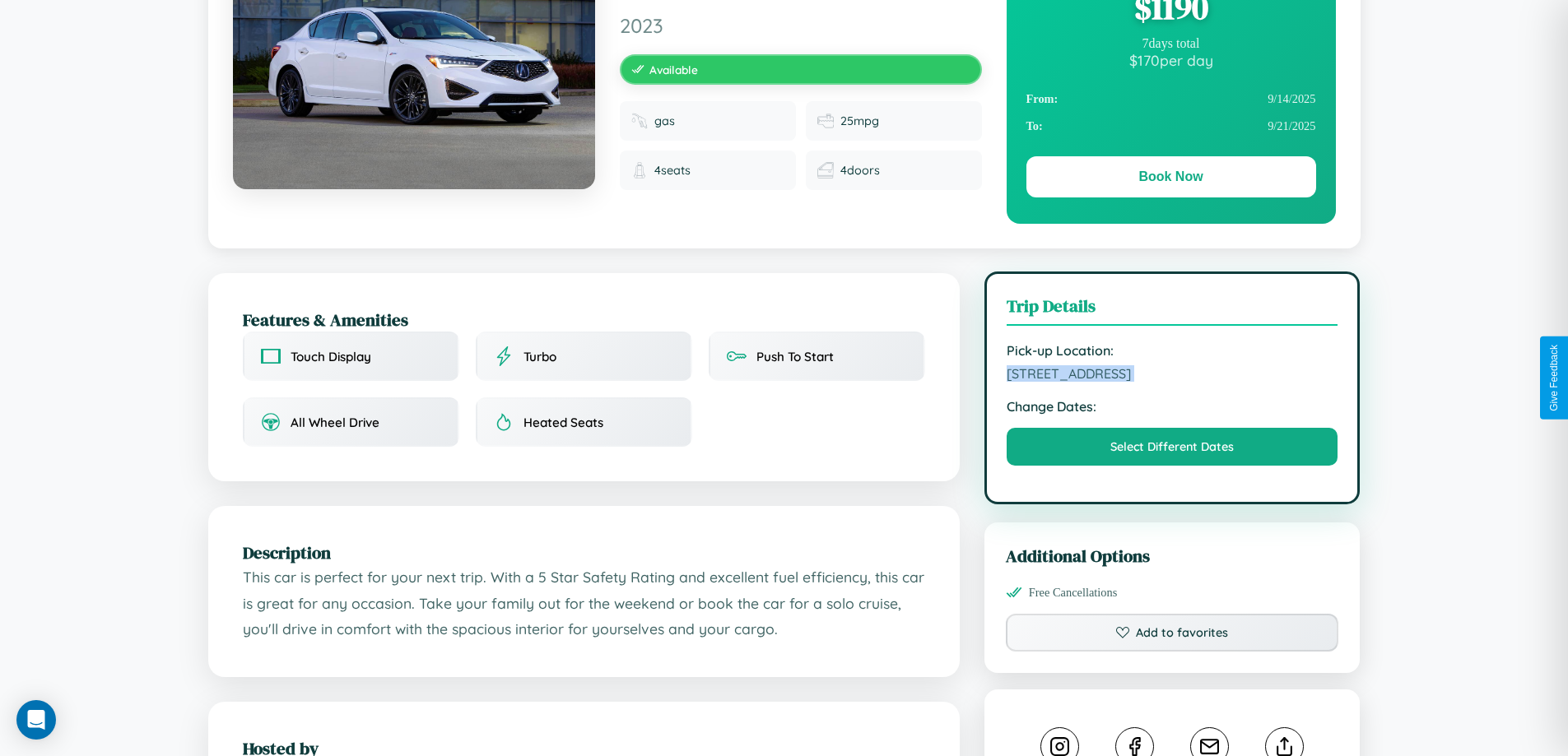
click at [1172, 376] on span "5355 Cedar Street Vienna 35415 Austria" at bounding box center [1173, 374] width 332 height 17
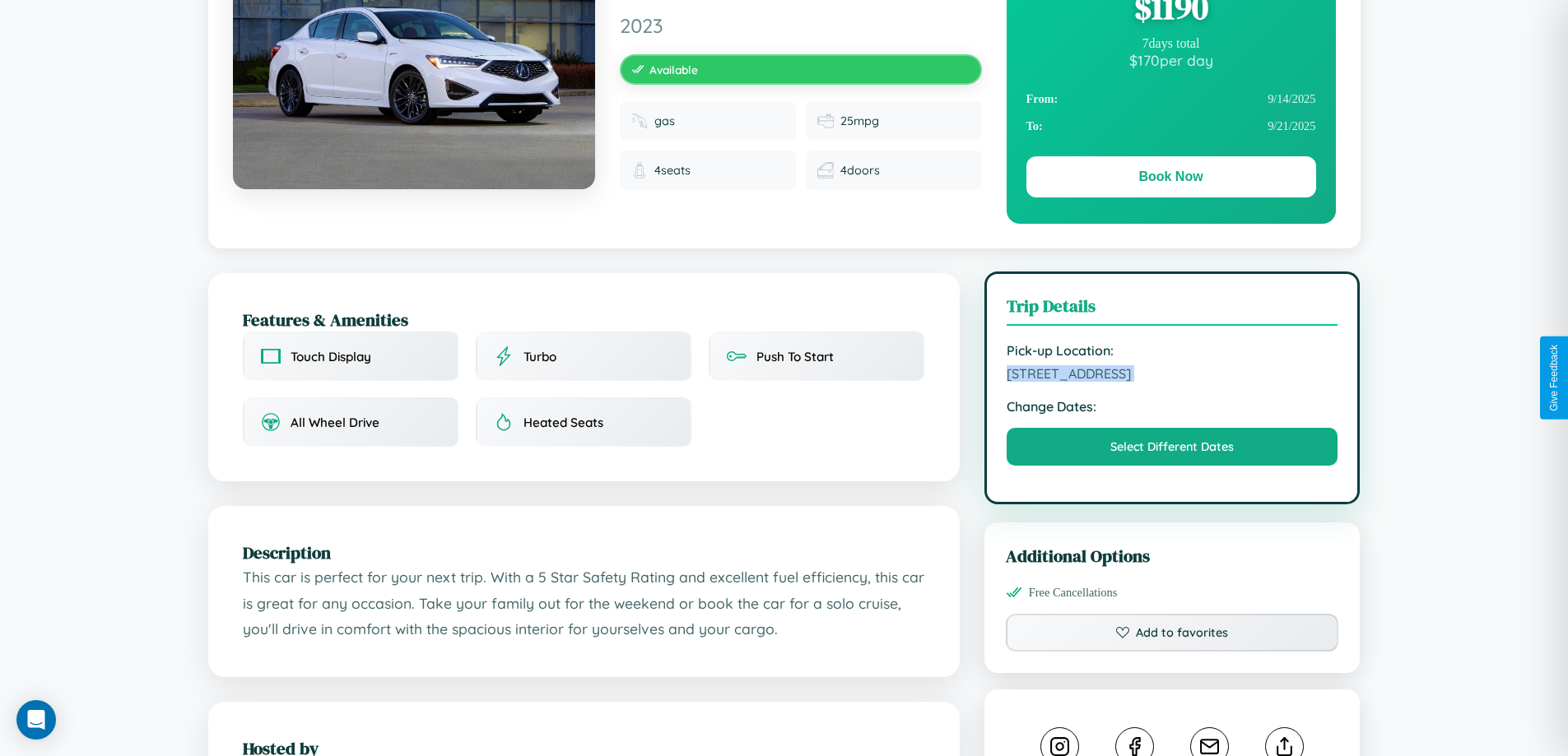
click at [1172, 376] on span "5355 Cedar Street Vienna 35415 Austria" at bounding box center [1173, 374] width 332 height 17
